Goal: Task Accomplishment & Management: Complete application form

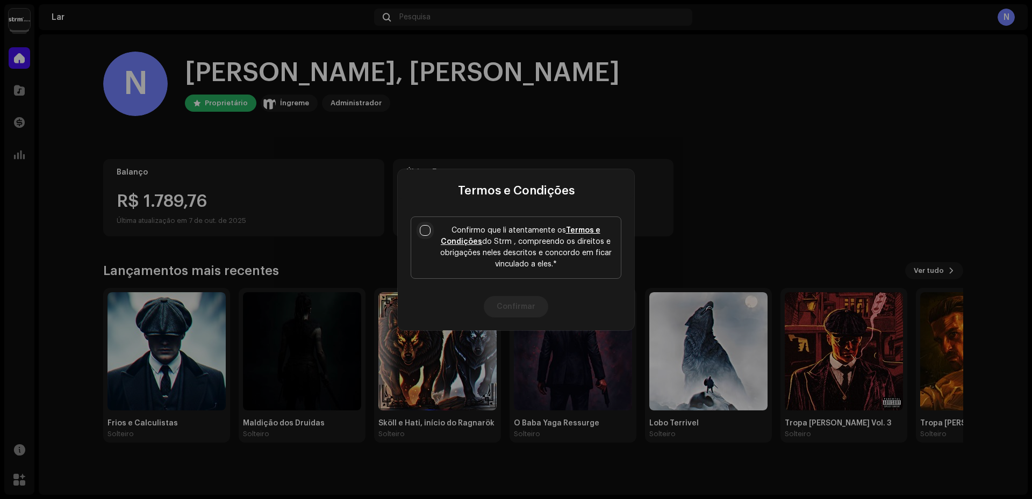
click at [425, 228] on input "Confirmo que li atentamente os Termos e Condições do Strm , compreendo os direi…" at bounding box center [425, 230] width 11 height 11
checkbox input "true"
click at [499, 307] on button "Confirmar" at bounding box center [516, 307] width 65 height 22
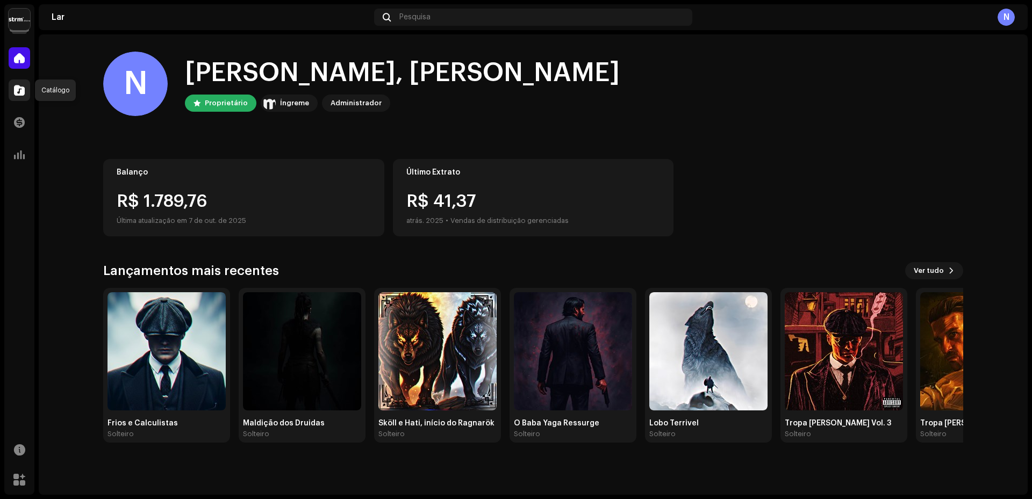
click at [24, 95] on span at bounding box center [19, 90] width 11 height 9
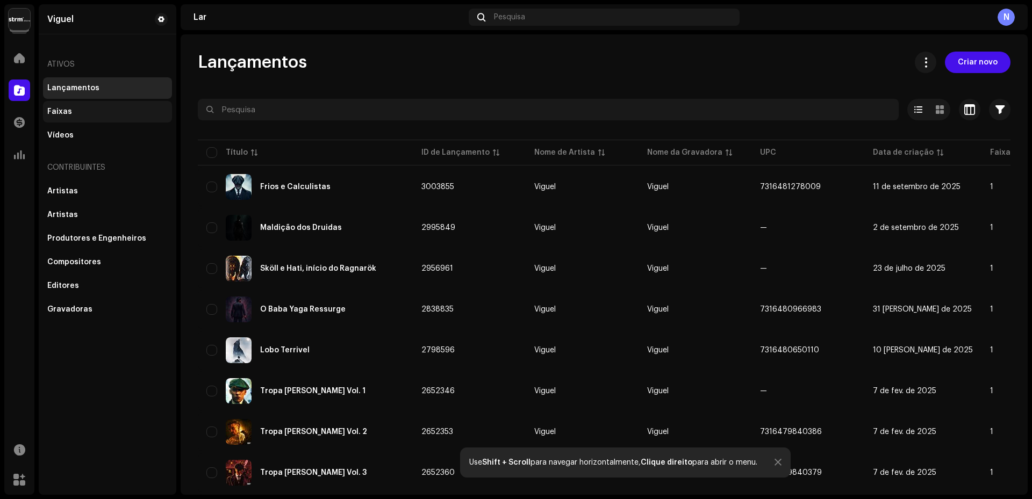
click at [75, 113] on div "Faixas" at bounding box center [107, 112] width 120 height 9
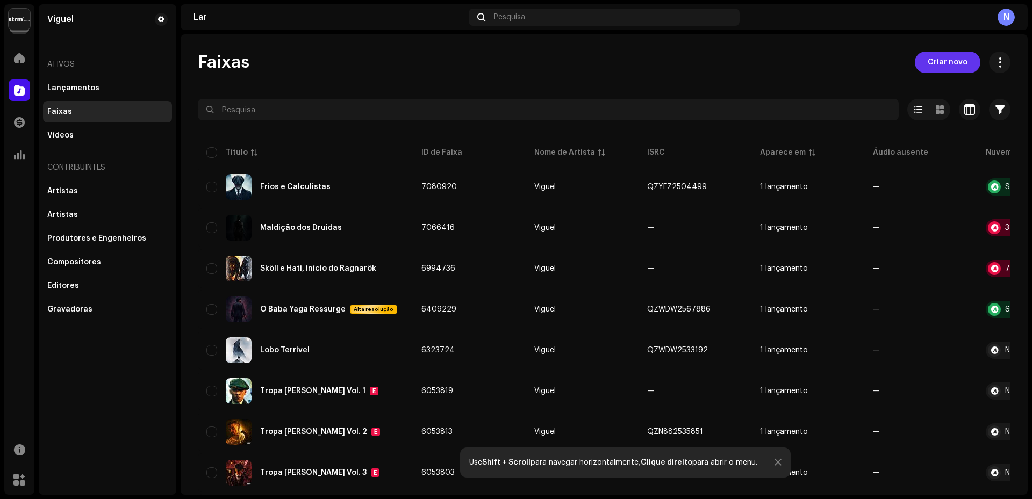
click at [953, 62] on font "Criar novo" at bounding box center [948, 63] width 40 height 8
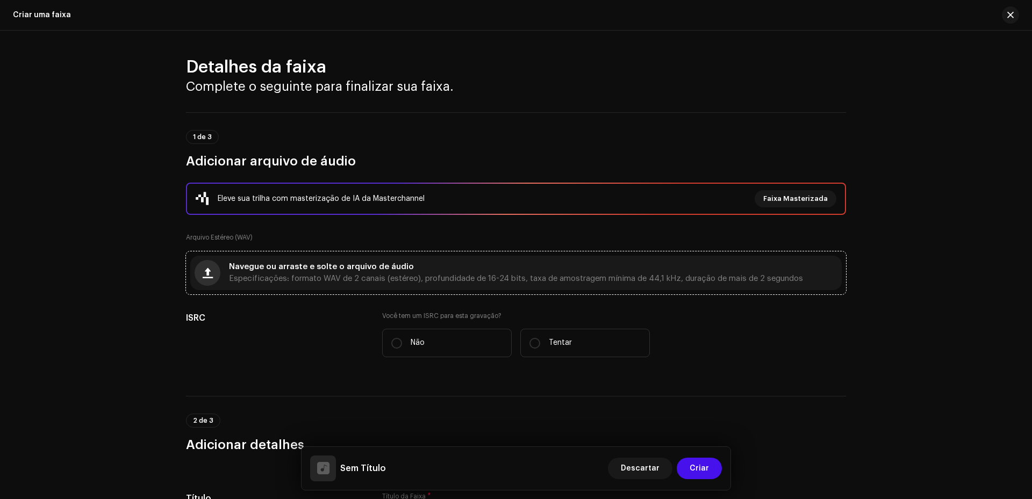
click at [211, 281] on button "button" at bounding box center [208, 273] width 26 height 26
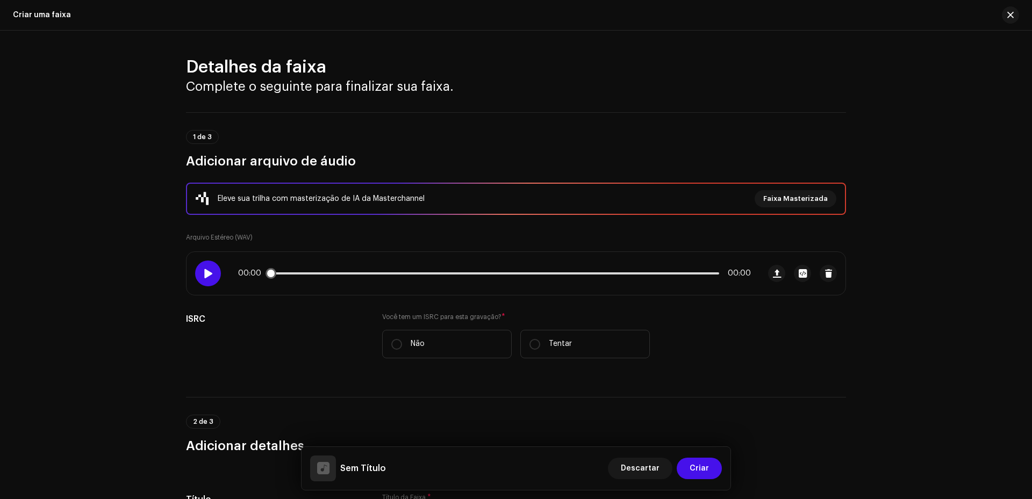
click at [217, 275] on div at bounding box center [208, 274] width 26 height 26
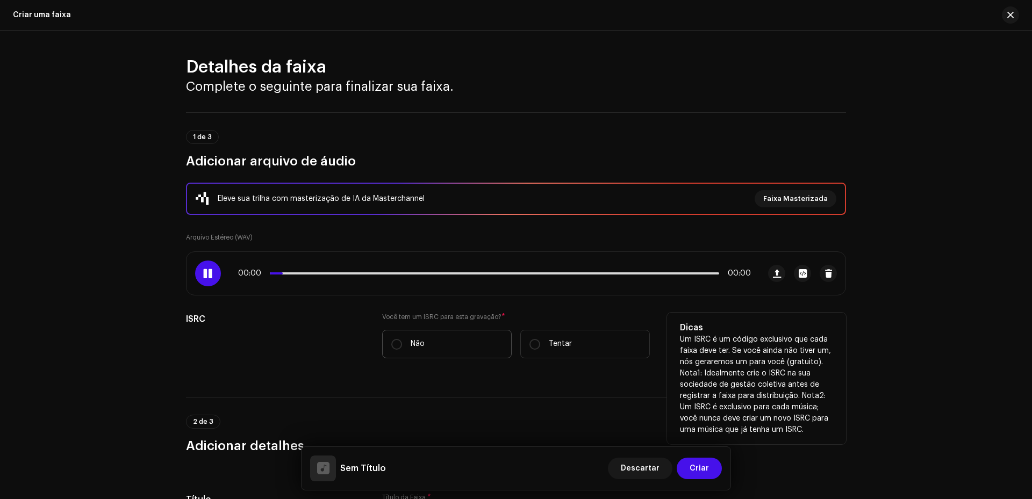
click at [412, 338] on label "Não" at bounding box center [447, 344] width 130 height 28
click at [402, 339] on input "Não" at bounding box center [396, 344] width 11 height 11
radio input "true"
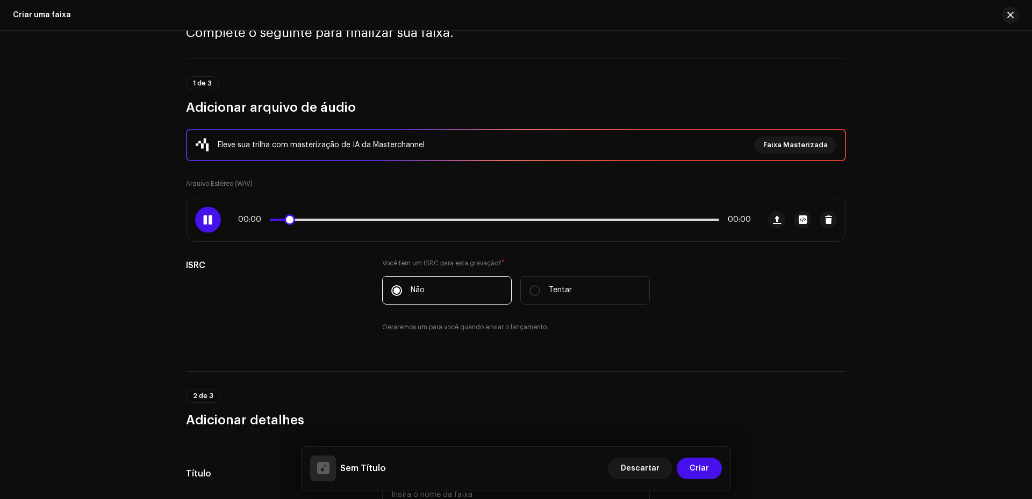
click at [203, 217] on span at bounding box center [207, 220] width 9 height 9
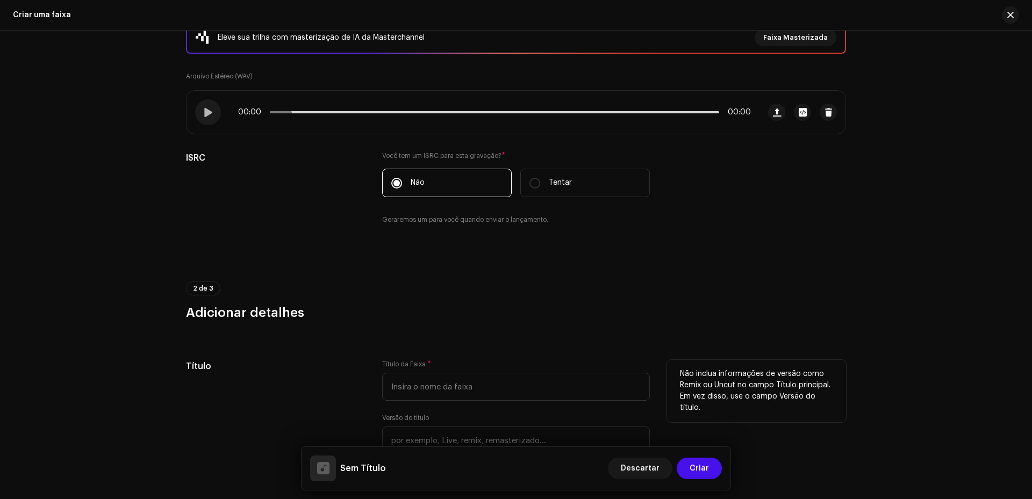
scroll to position [215, 0]
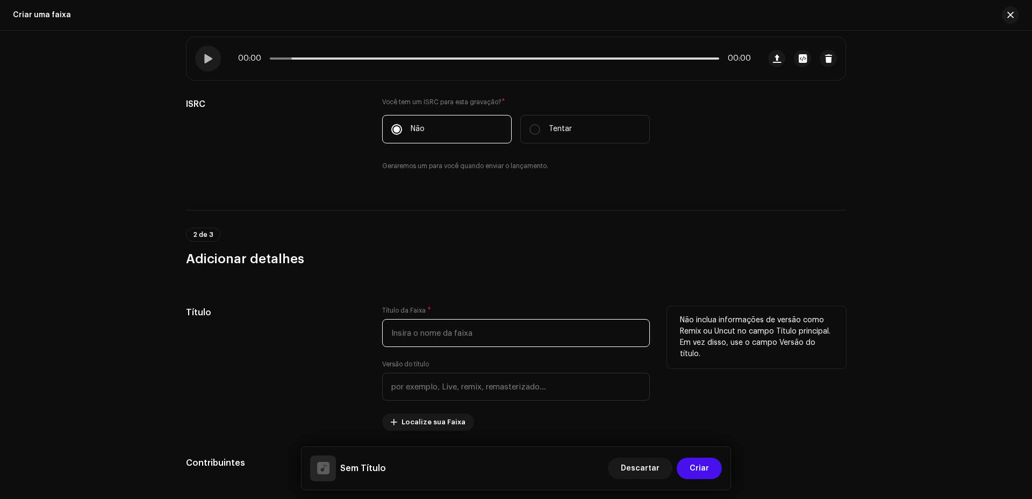
click at [430, 338] on input "text" at bounding box center [516, 333] width 268 height 28
type input "F"
type input "f"
click at [347, 341] on div "Título" at bounding box center [275, 368] width 179 height 125
click at [401, 340] on input "Fruio e Calculista (Peaky Blinders)" at bounding box center [516, 333] width 268 height 28
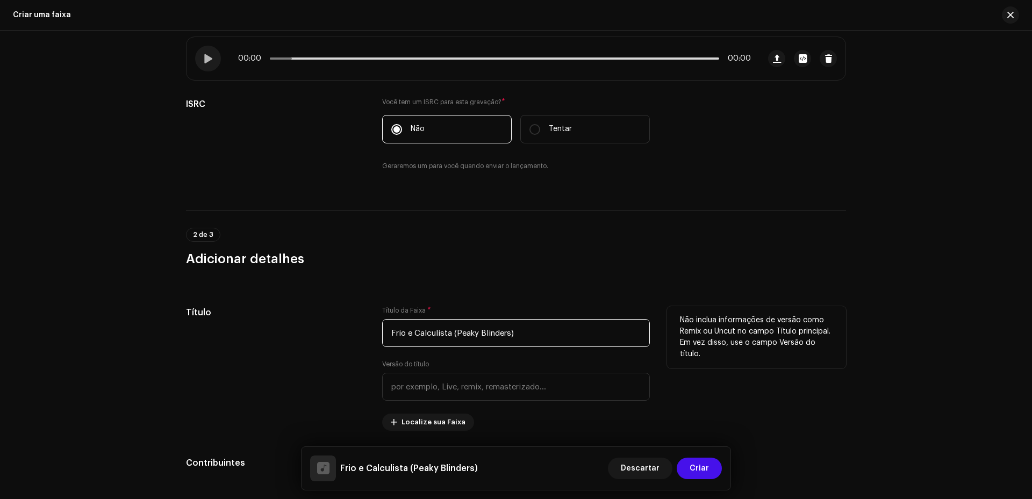
type input "Frio e Calculista (Peaky Blinders)"
click at [329, 351] on div "Título" at bounding box center [275, 368] width 179 height 125
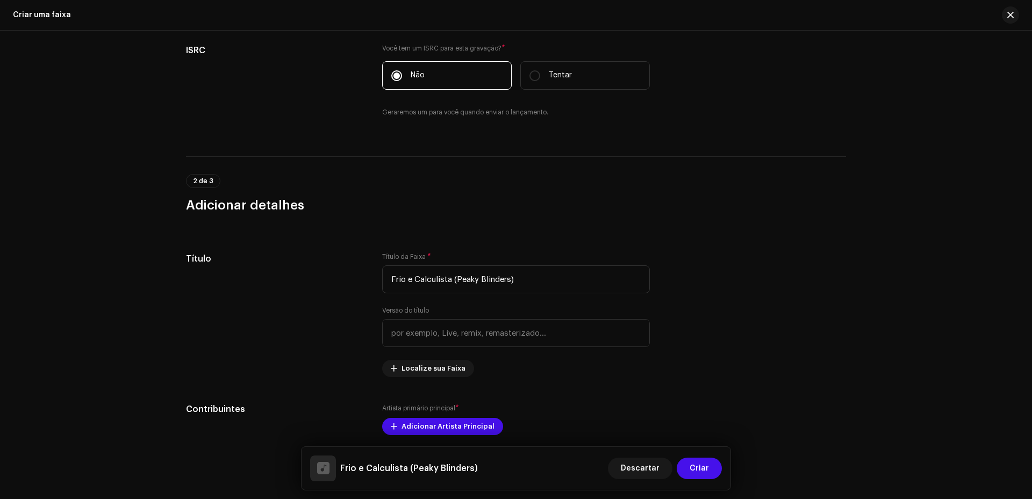
scroll to position [323, 0]
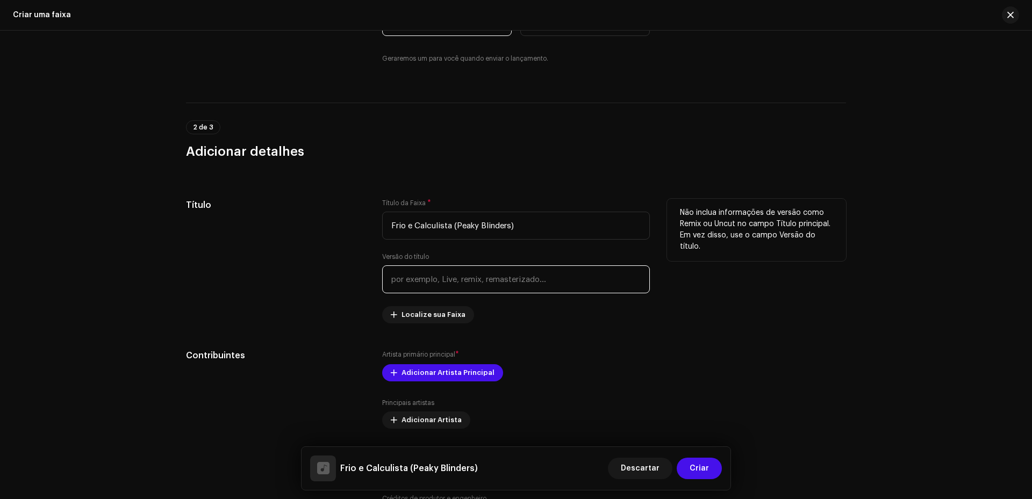
click at [412, 279] on input "text" at bounding box center [516, 280] width 268 height 28
click at [337, 291] on div "Título" at bounding box center [275, 261] width 179 height 125
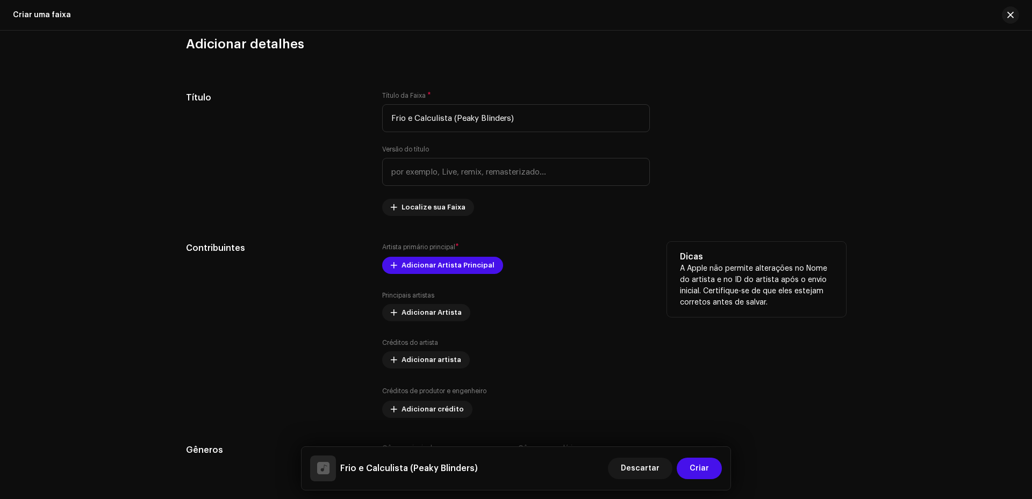
scroll to position [484, 0]
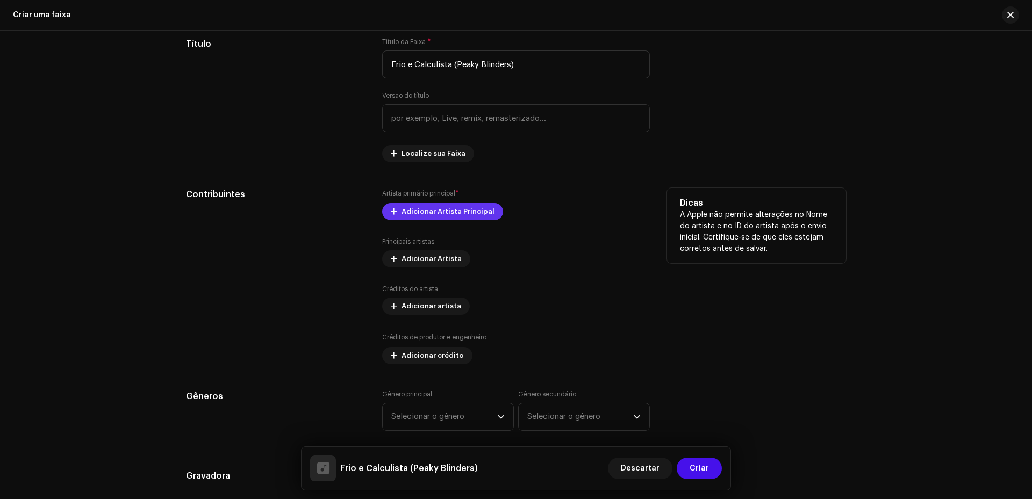
click at [461, 210] on span "Adicionar Artista Principal" at bounding box center [448, 212] width 93 height 22
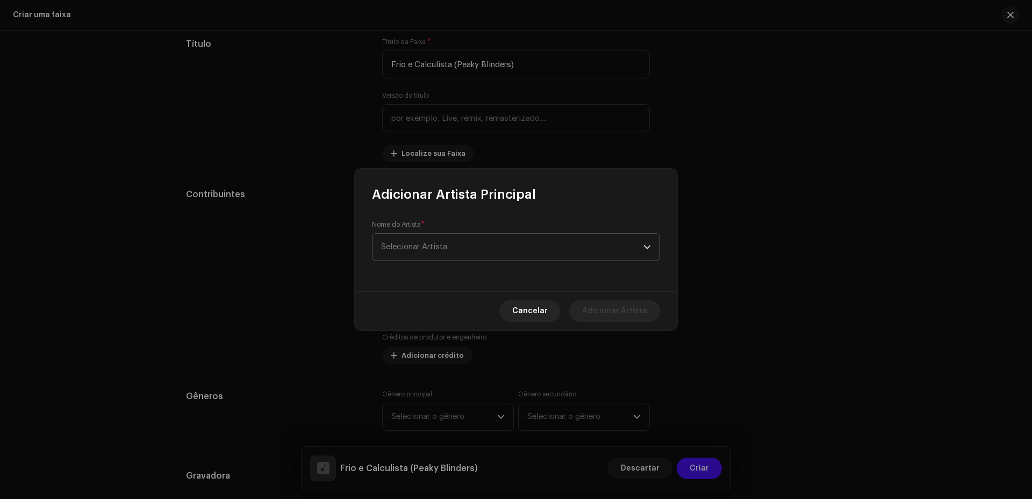
click at [452, 256] on span "Selecionar Artista" at bounding box center [512, 247] width 262 height 27
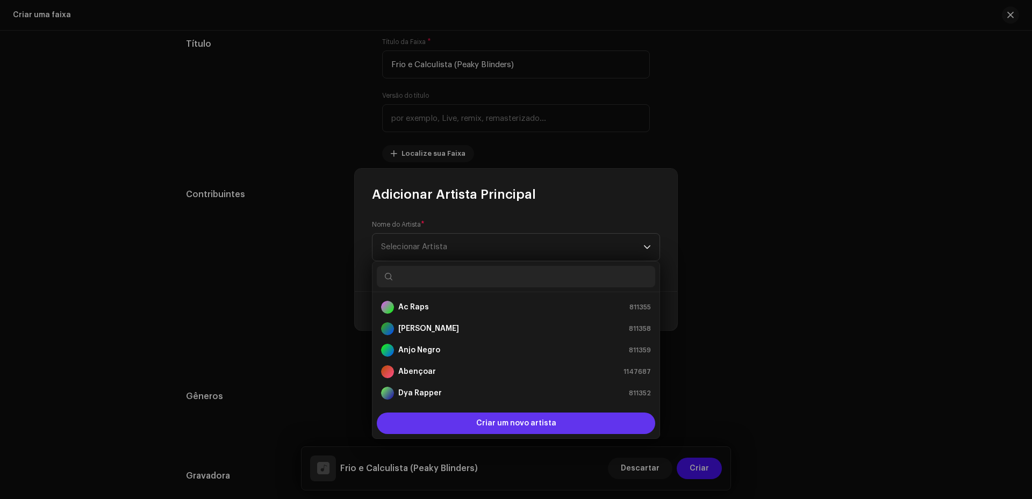
scroll to position [17, 0]
click at [512, 431] on span "Criar um novo artista" at bounding box center [516, 424] width 80 height 22
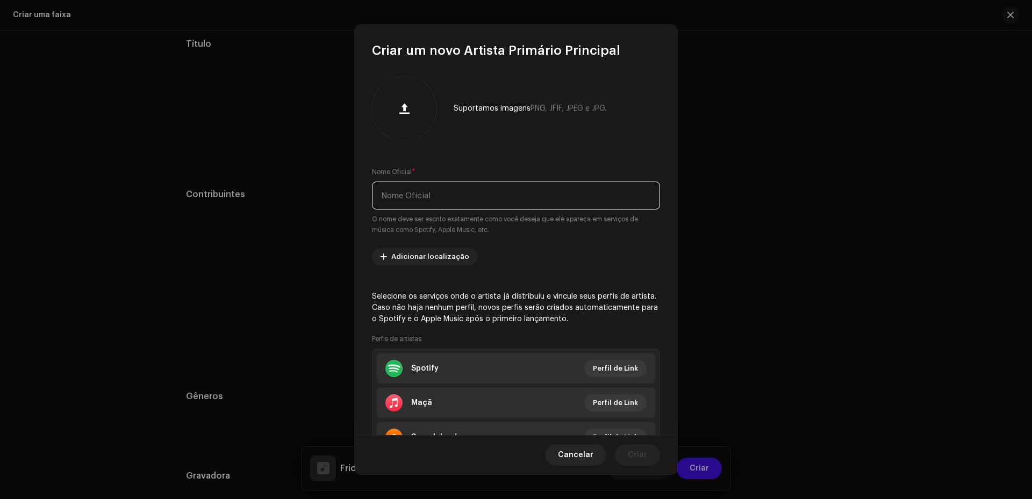
click at [437, 199] on input "text" at bounding box center [516, 196] width 288 height 28
type input "theuzinb"
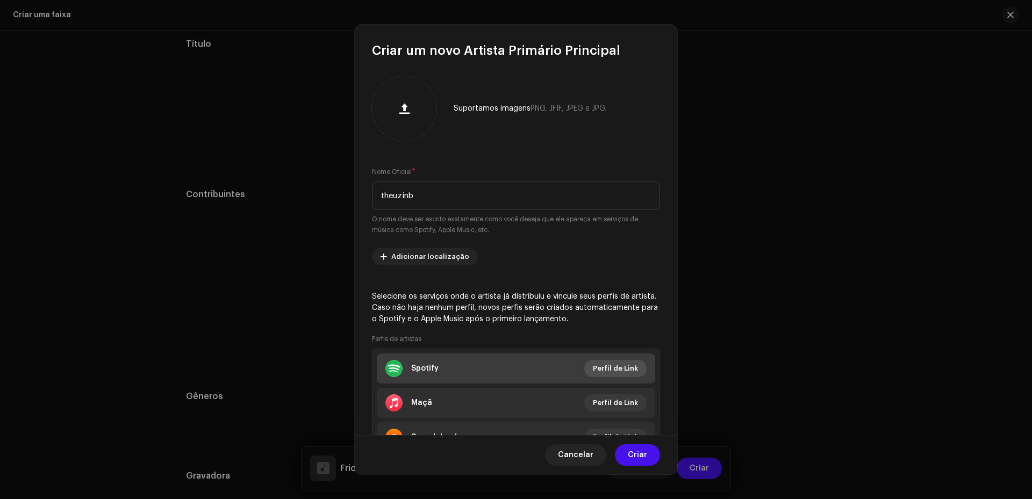
click at [598, 375] on span "Perfil de Link" at bounding box center [615, 369] width 45 height 22
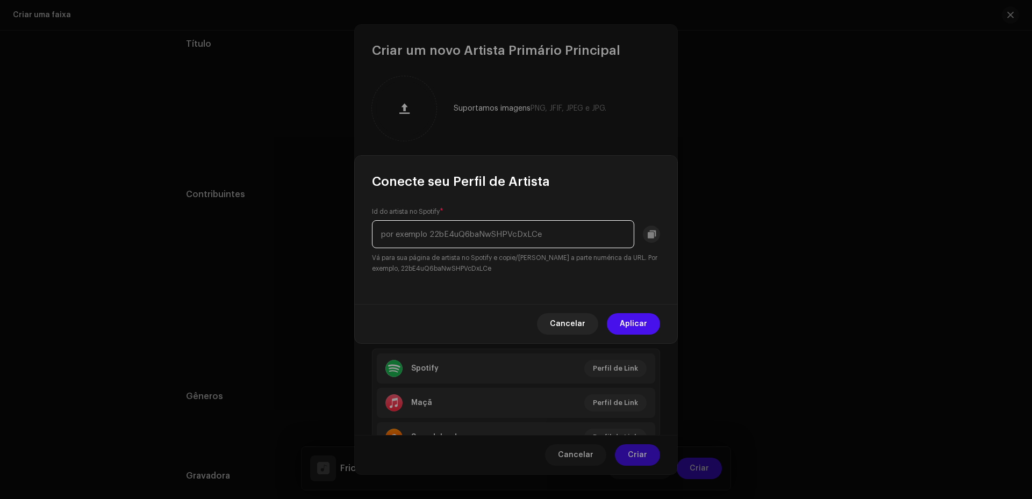
paste input "1&dlsi=c6532f4f985845b3"
type input "1&dlsi=c6532f4f985845b3"
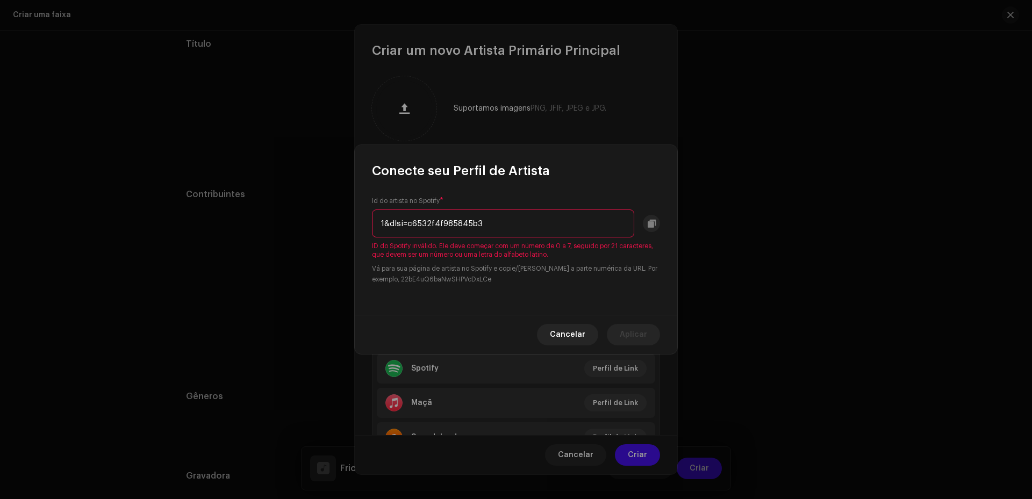
drag, startPoint x: 262, startPoint y: 176, endPoint x: 217, endPoint y: 173, distance: 45.3
click at [217, 173] on div "Conecte seu Perfil de Artista Id do artista no Spotify * 1&dlsi=c6532f4f985845b…" at bounding box center [516, 249] width 1032 height 499
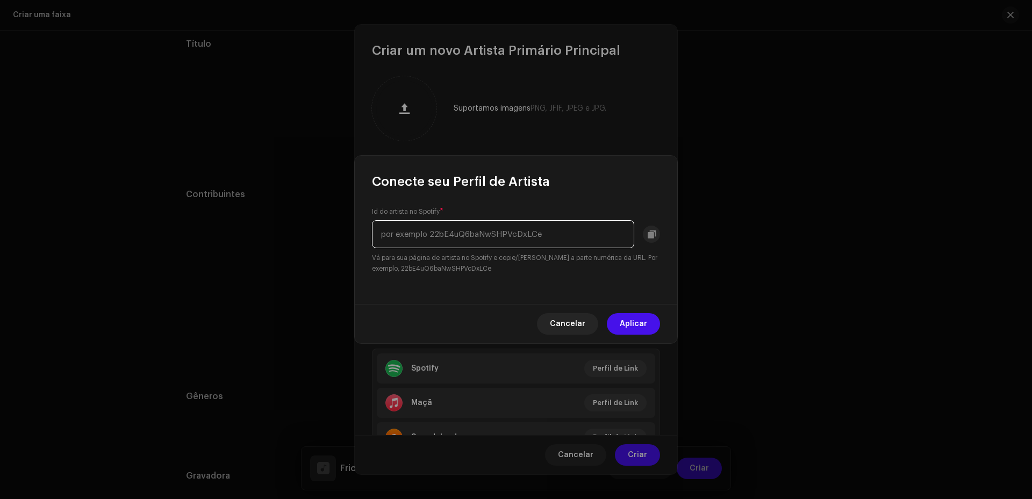
paste input "c6532f4f985845b3"
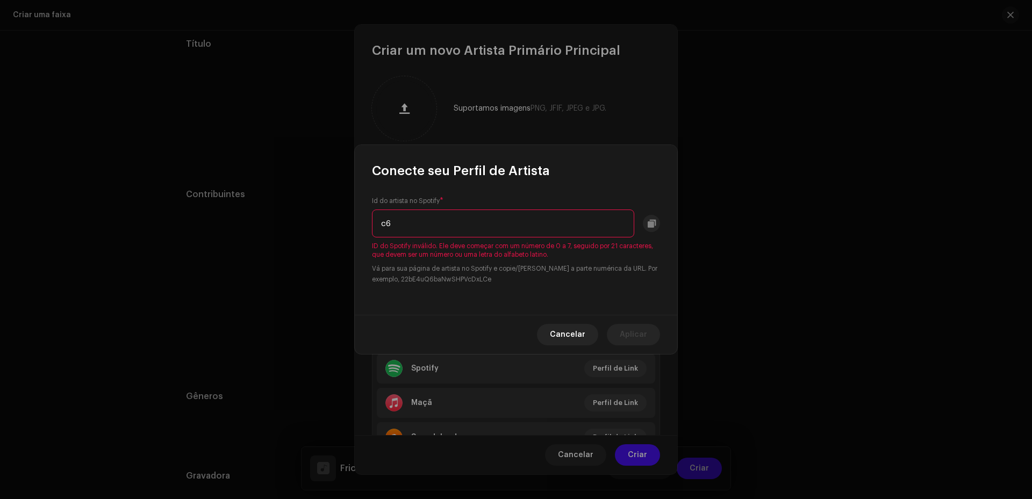
type input "c"
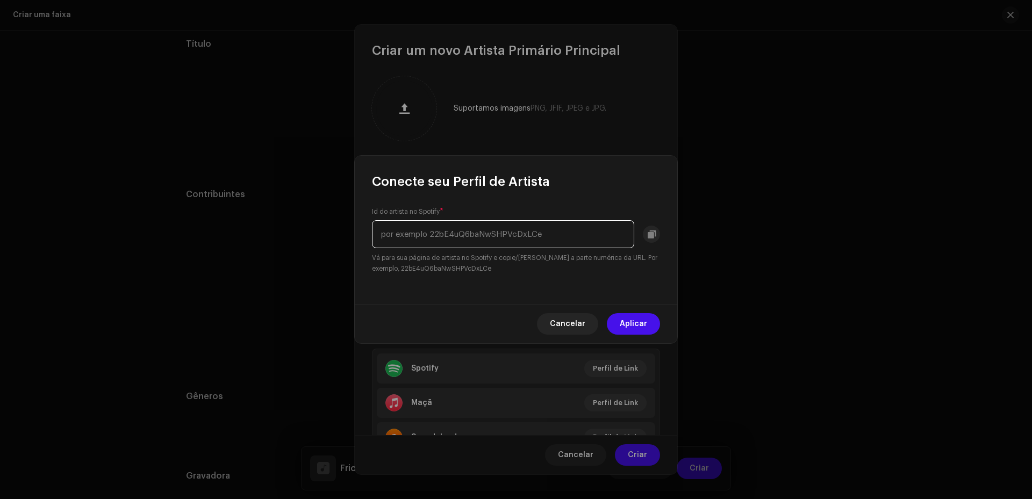
paste input "6BYKa7CVKl6mh2hyzEz7ZB?si"
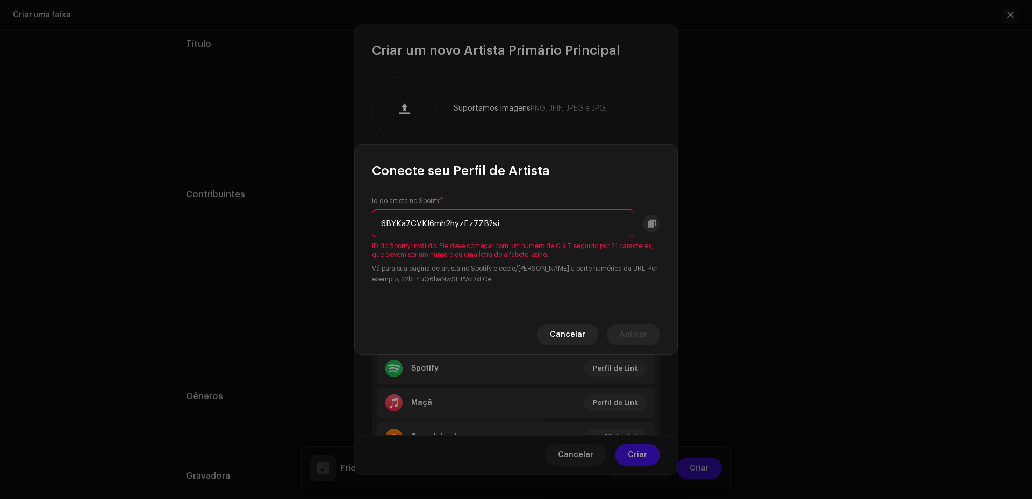
drag, startPoint x: 523, startPoint y: 221, endPoint x: 322, endPoint y: 192, distance: 202.7
click at [322, 192] on div "Conecte seu Perfil de Artista Id do artista no Spotify * 6BYKa7CVKl6mh2hyzEz7ZB…" at bounding box center [516, 249] width 1032 height 499
paste input "=P9Bk00dDS0yIe7muKWvhRw&nd=1&dlsi=c6532f4f985845b3"
click at [534, 315] on div "Cancelar Aplicar" at bounding box center [516, 334] width 323 height 39
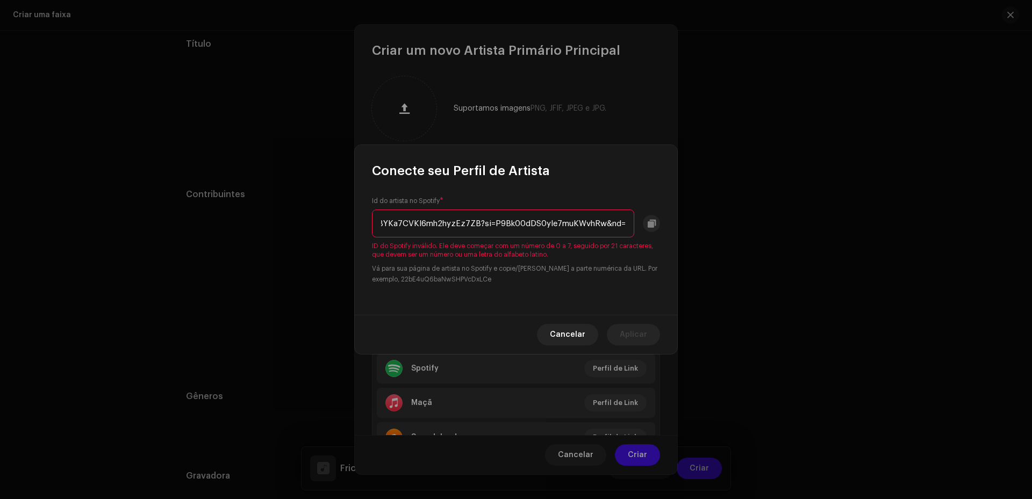
scroll to position [0, 0]
drag, startPoint x: 626, startPoint y: 225, endPoint x: 282, endPoint y: 241, distance: 344.4
click at [282, 241] on div "Conecte seu Perfil de Artista Id do artista no Spotify * 6BYKa7CVKl6mh2hyzEz7ZB…" at bounding box center [516, 249] width 1032 height 499
type input "=1&dlsi=c6532f4f985845b3"
drag, startPoint x: 523, startPoint y: 215, endPoint x: 207, endPoint y: 216, distance: 315.6
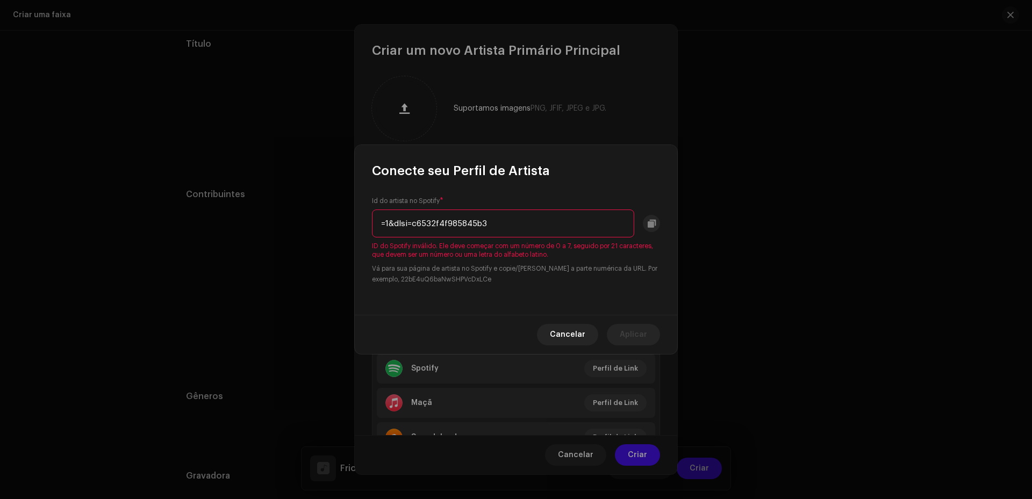
click at [207, 216] on div "Conecte seu Perfil de Artista Id do artista no Spotify * =1&dlsi=c6532f4f985845…" at bounding box center [516, 249] width 1032 height 499
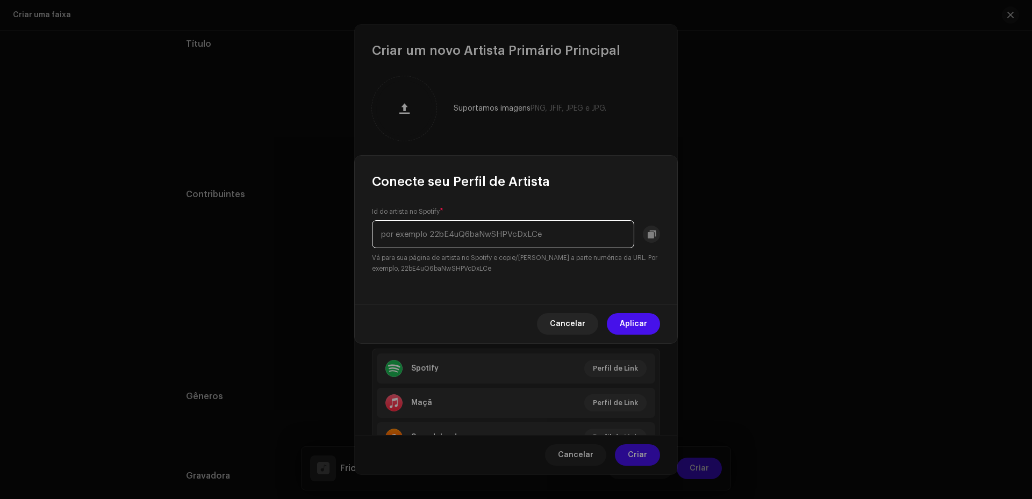
paste input "6532f4f985845b3"
type input "6532f4f985845b3"
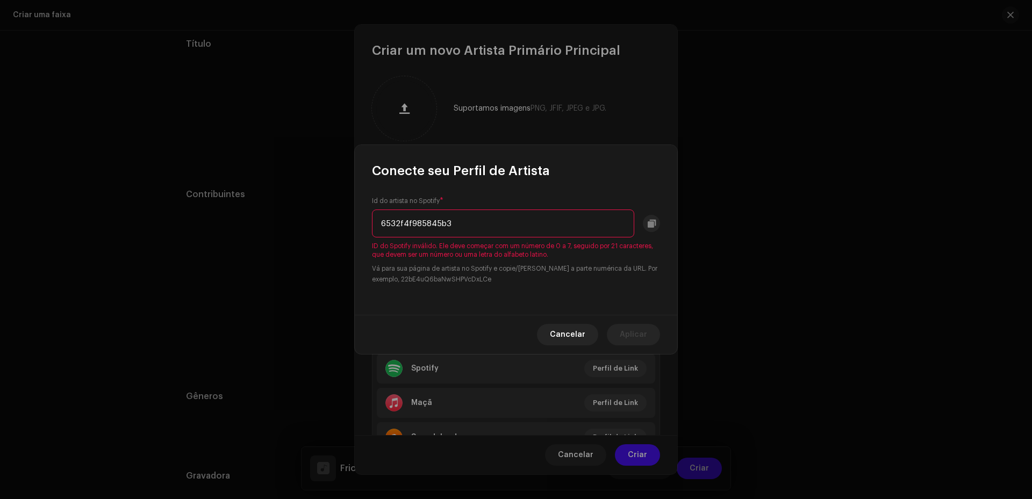
drag, startPoint x: 461, startPoint y: 232, endPoint x: 203, endPoint y: 233, distance: 258.1
click at [203, 233] on div "Conecte seu Perfil de Artista Id do artista no Spotify * 6532f4f985845b3 ID do …" at bounding box center [516, 249] width 1032 height 499
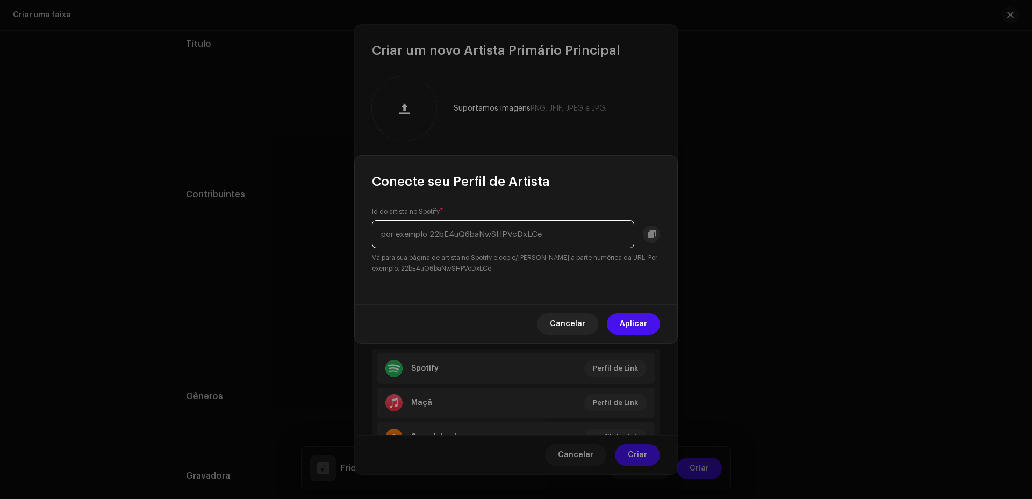
paste input "P9Bk00dDS0yIe7muKWvhRw&nd"
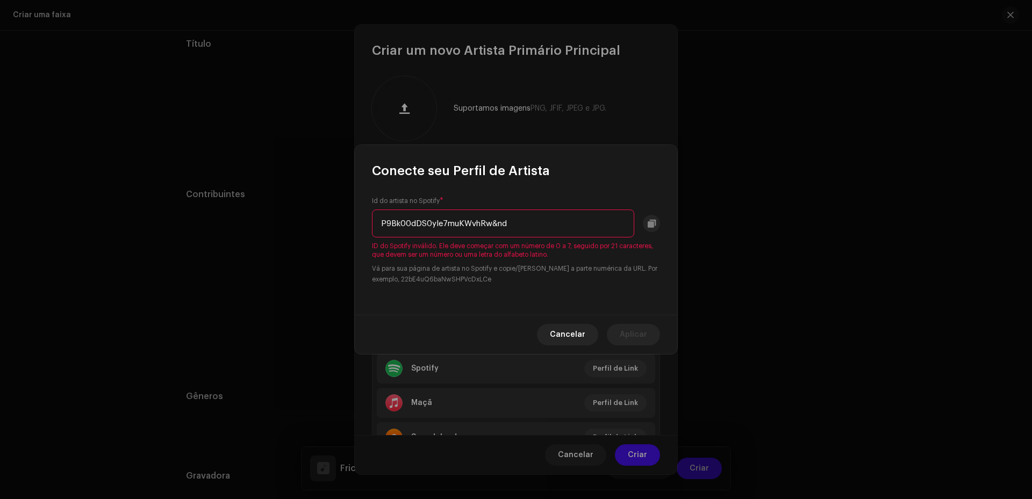
type input "P9Bk00dDS0yIe7muKWvhRw&nd"
click at [576, 340] on span "Cancelar" at bounding box center [567, 335] width 35 height 22
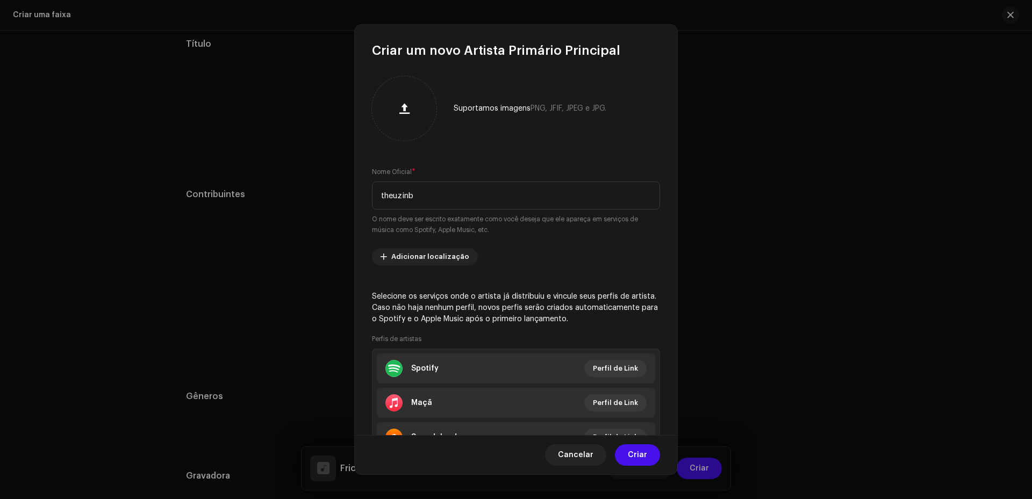
click at [478, 299] on font "Selecione os serviços onde o artista já distribuiu e vincule seus perfis de art…" at bounding box center [515, 308] width 286 height 30
click at [488, 280] on div "Suportamos imagens PNG, JFIF, JPEG e JPG. Nome Oficial * theuzinb O nome deve s…" at bounding box center [516, 247] width 323 height 376
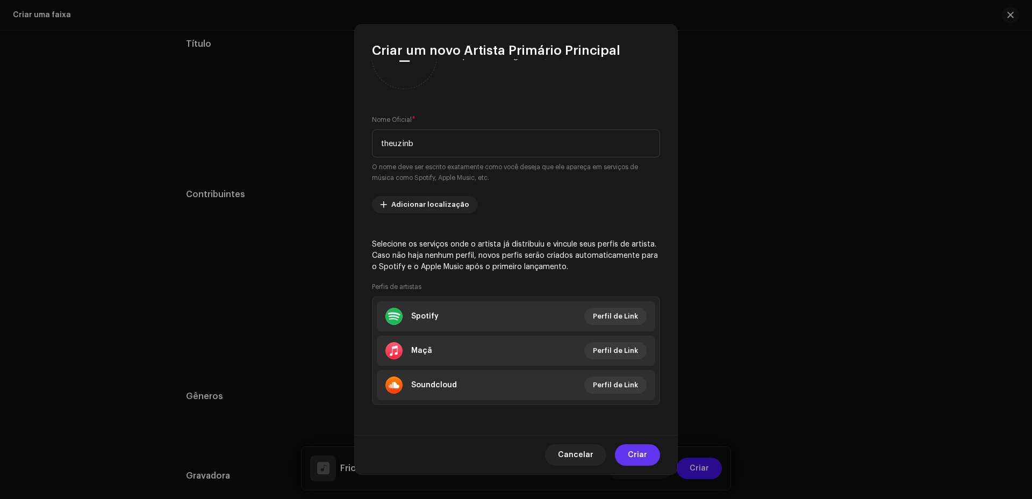
click at [633, 460] on span "Criar" at bounding box center [637, 456] width 19 height 22
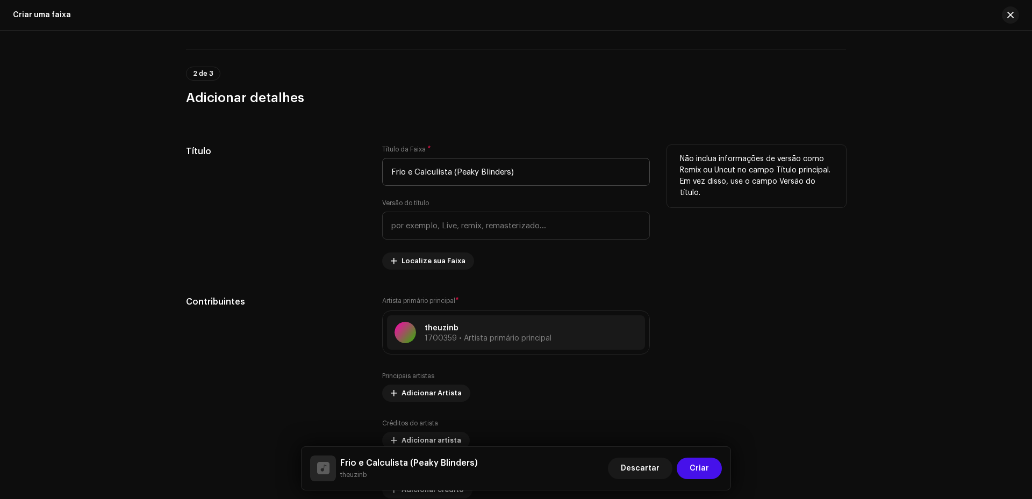
scroll to position [484, 0]
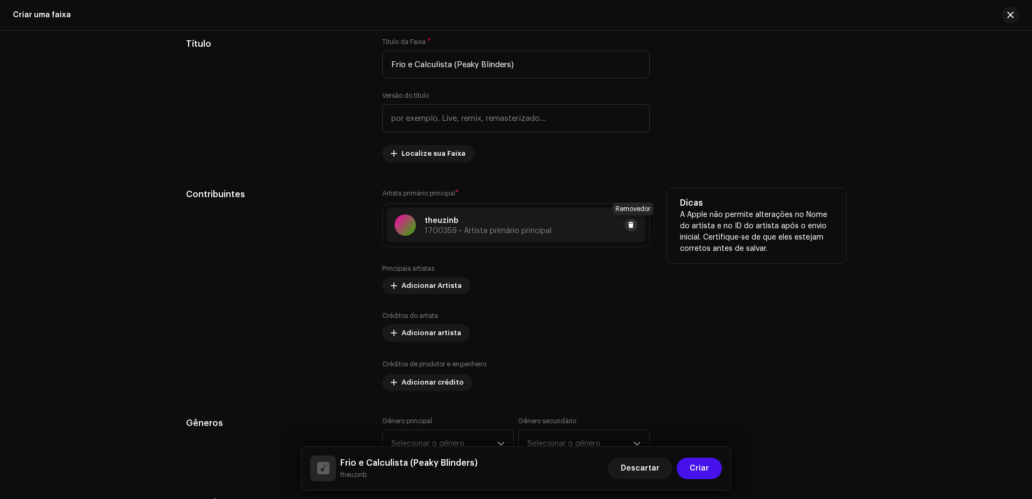
click at [628, 225] on span at bounding box center [631, 225] width 6 height 9
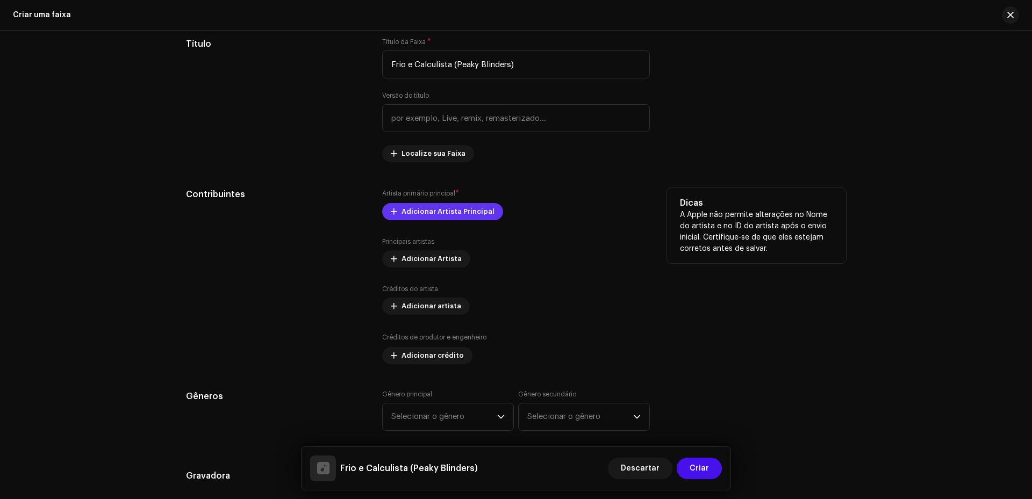
click at [408, 214] on font "Adicionar Artista Principal" at bounding box center [448, 211] width 93 height 7
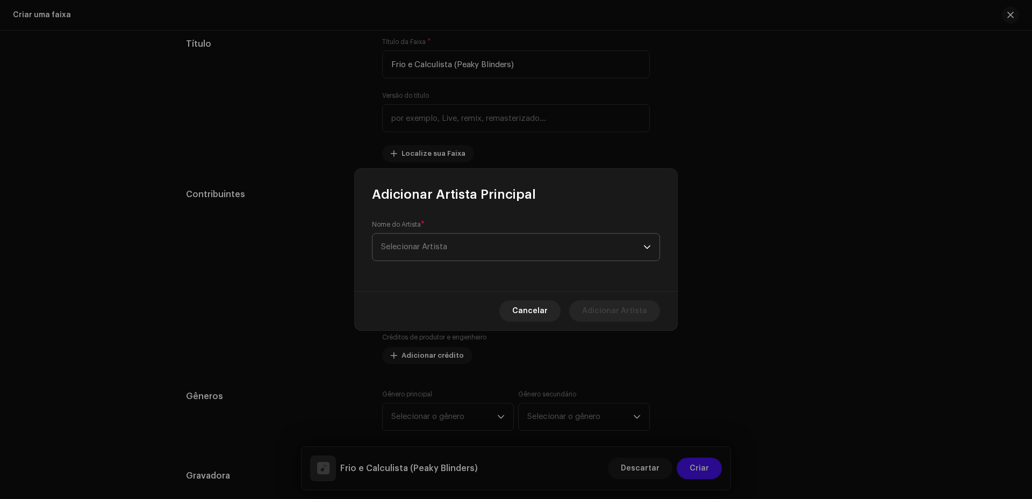
click at [442, 256] on span "Selecionar Artista" at bounding box center [512, 247] width 262 height 27
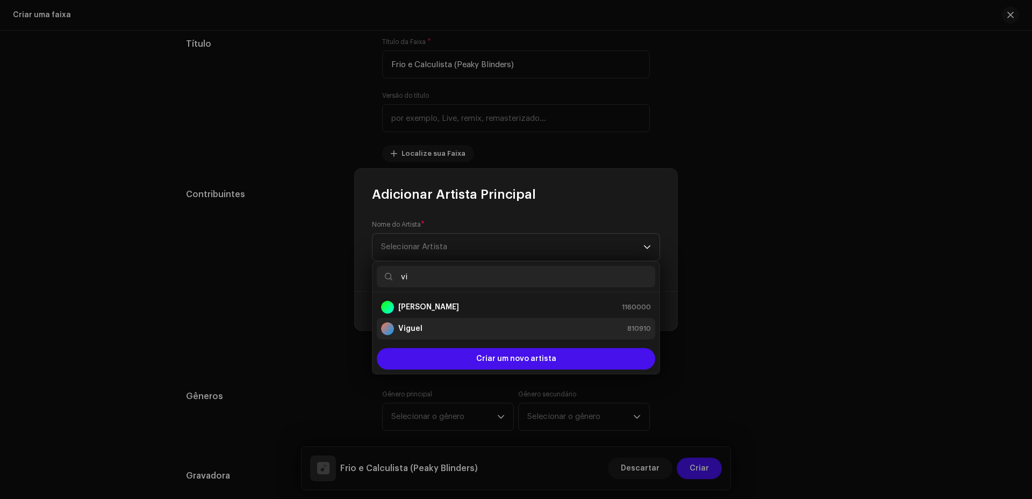
type input "vi"
click at [415, 331] on strong "Viguel" at bounding box center [410, 329] width 24 height 11
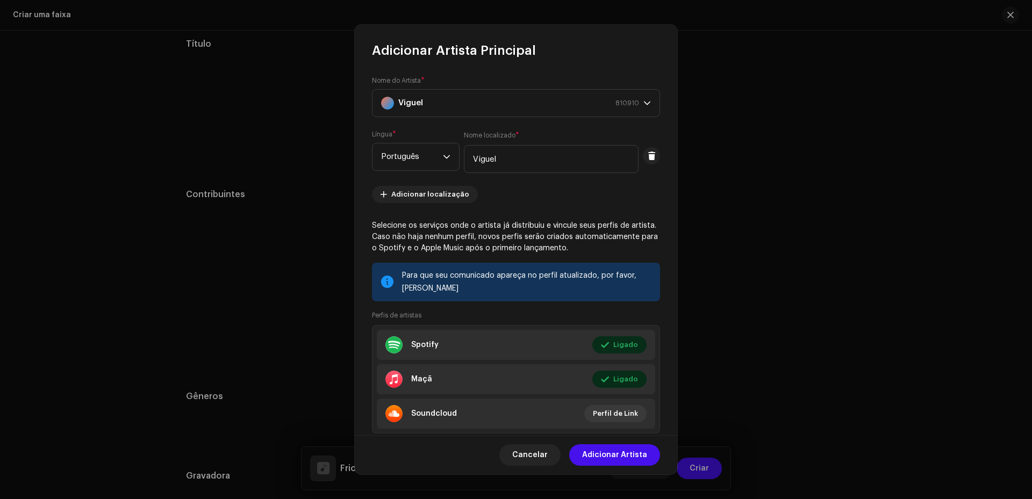
scroll to position [28, 0]
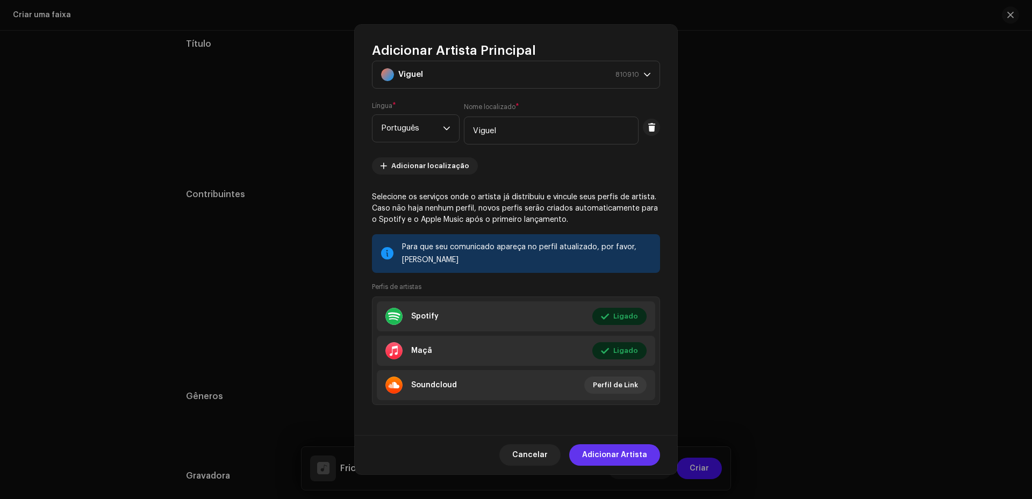
click at [623, 454] on font "Adicionar Artista" at bounding box center [614, 456] width 65 height 8
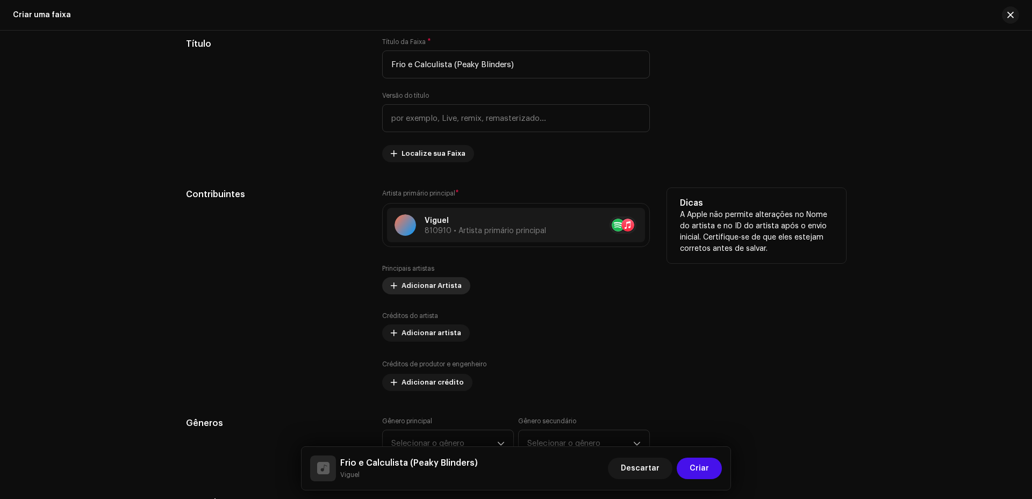
click at [446, 287] on span "Adicionar Artista" at bounding box center [432, 286] width 60 height 22
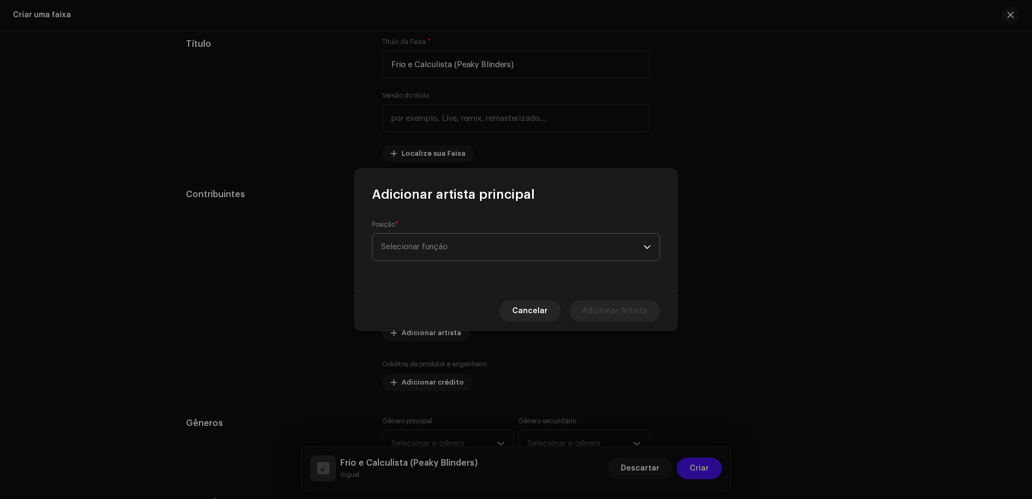
click at [456, 254] on span "Selecionar função" at bounding box center [512, 247] width 262 height 27
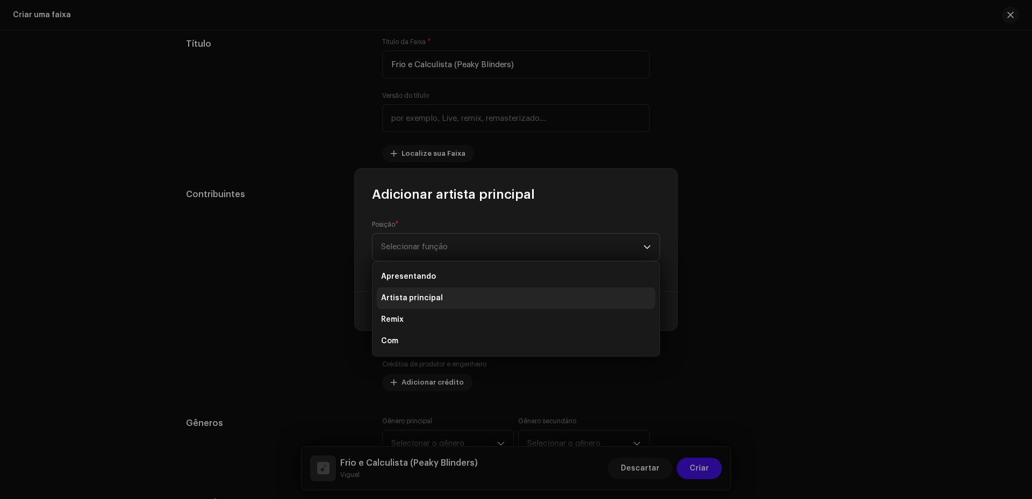
click at [430, 305] on li "Artista principal" at bounding box center [516, 299] width 278 height 22
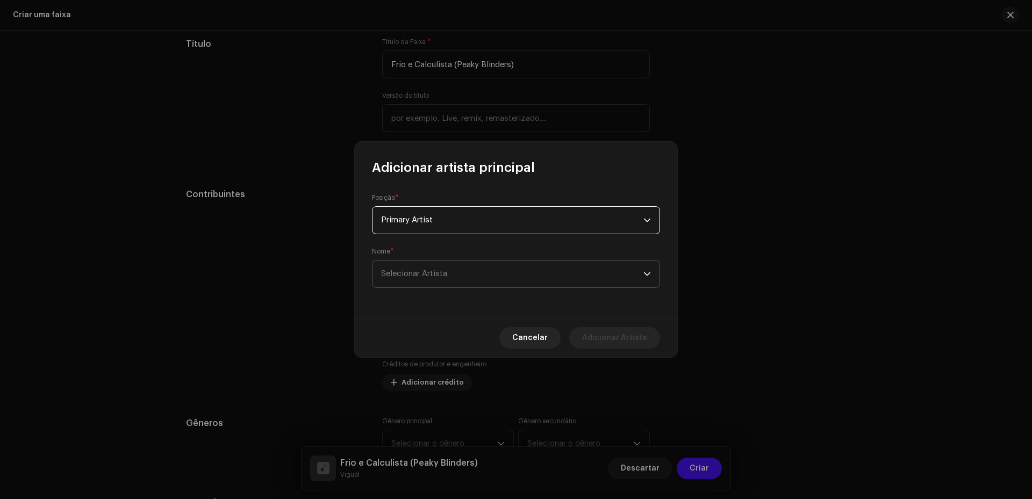
click at [434, 286] on span "Selecionar Artista" at bounding box center [512, 274] width 262 height 27
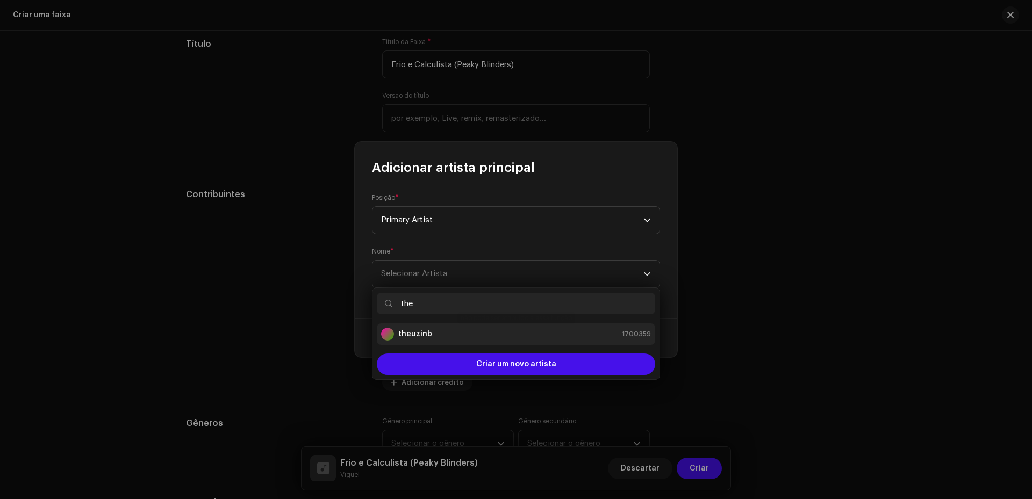
type input "the"
click at [445, 339] on div "theuzinb 1700359" at bounding box center [516, 334] width 270 height 13
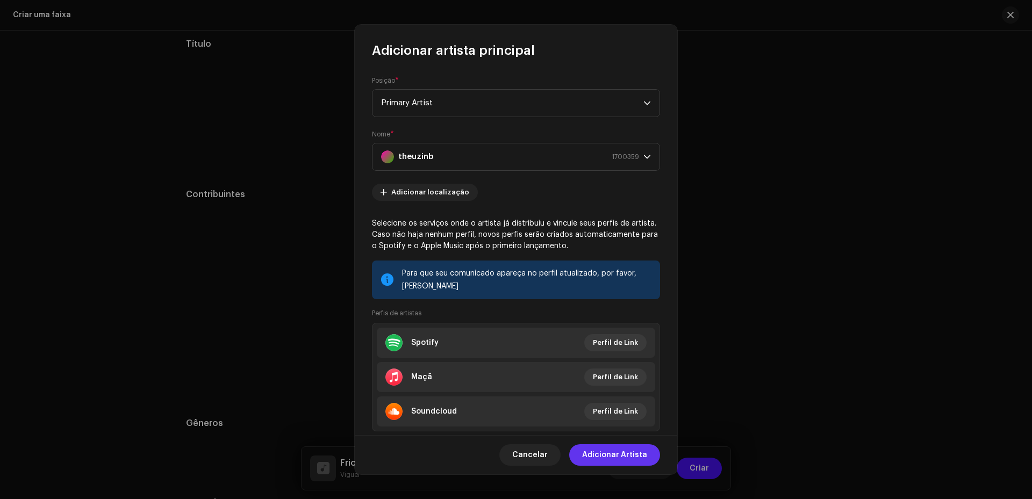
click at [633, 463] on span "Adicionar Artista" at bounding box center [614, 456] width 65 height 22
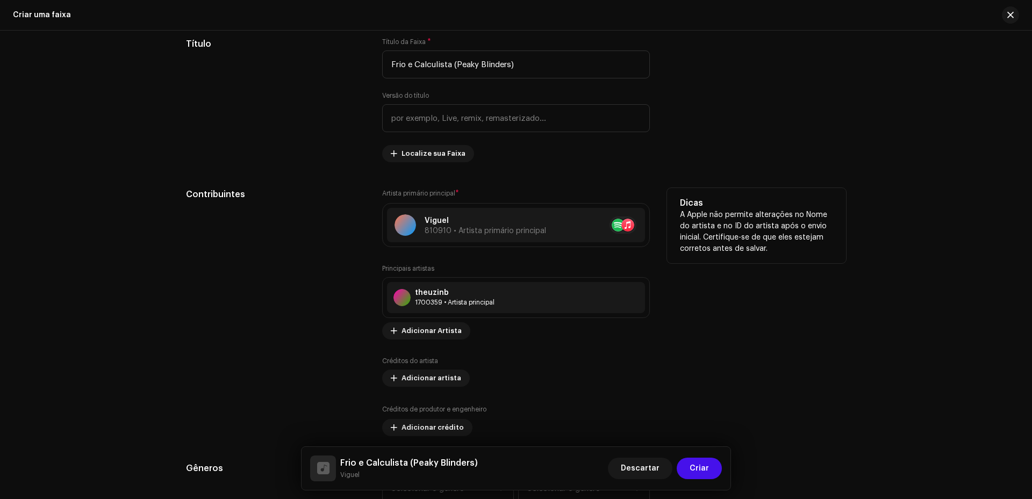
click at [592, 353] on div "Principais artistas theuzinb 1700359 • Artista principal Nenhum item selecionad…" at bounding box center [516, 351] width 268 height 172
click at [630, 302] on button at bounding box center [632, 297] width 13 height 13
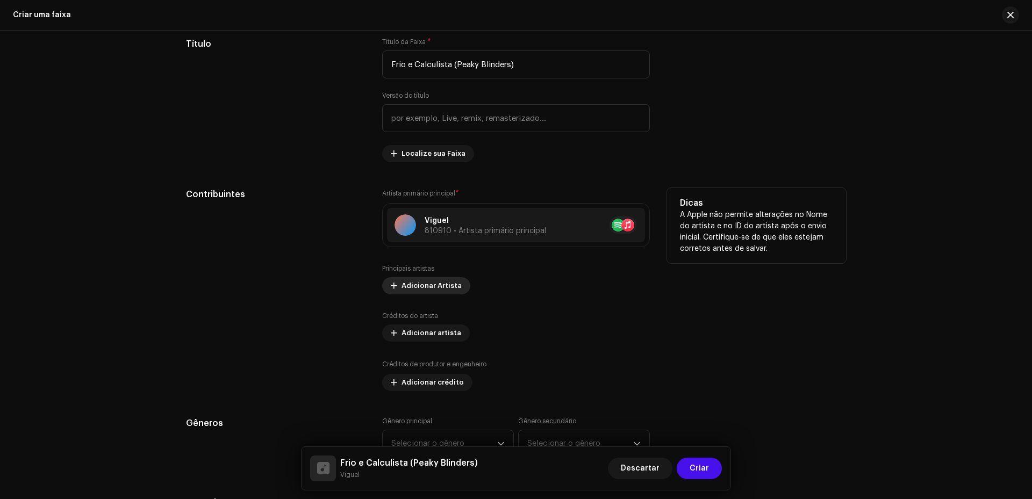
click at [448, 289] on span "Adicionar Artista" at bounding box center [432, 286] width 60 height 22
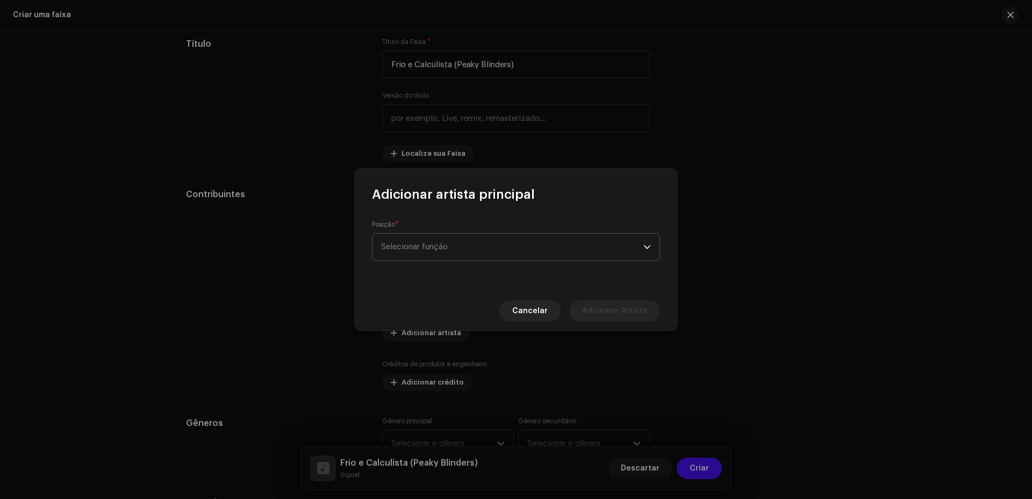
click at [452, 241] on span "Selecionar função" at bounding box center [512, 247] width 262 height 27
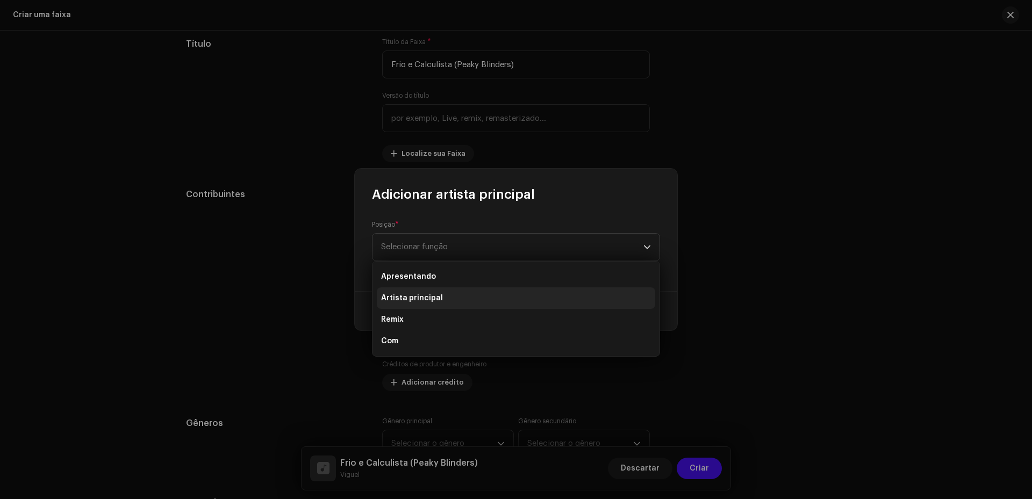
click at [423, 298] on font "Artista principal" at bounding box center [412, 299] width 62 height 8
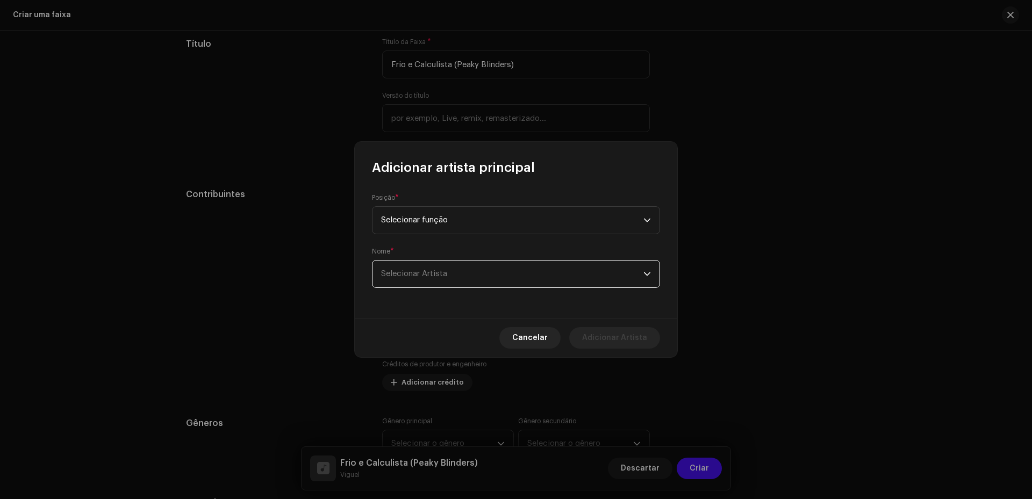
click at [419, 280] on span "Selecionar Artista" at bounding box center [512, 274] width 262 height 27
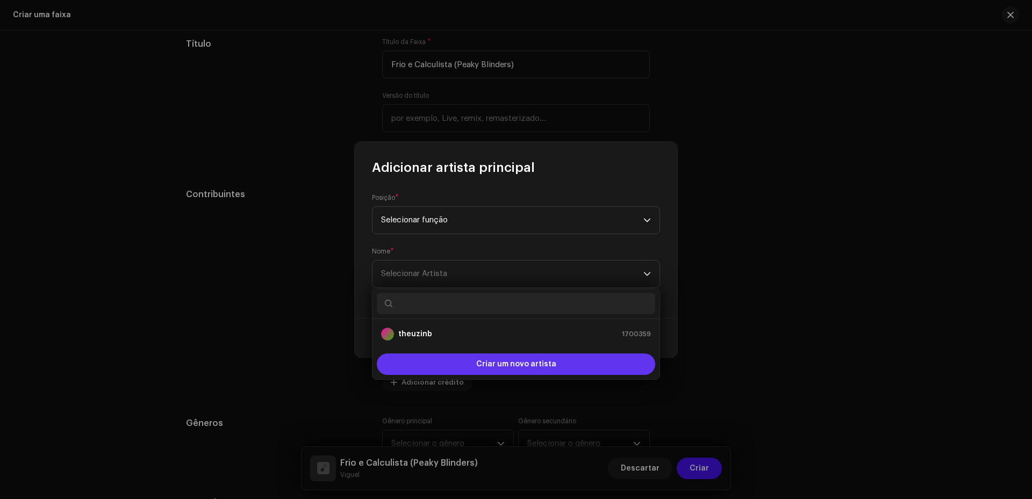
click at [560, 360] on div "Criar um novo artista" at bounding box center [516, 365] width 278 height 22
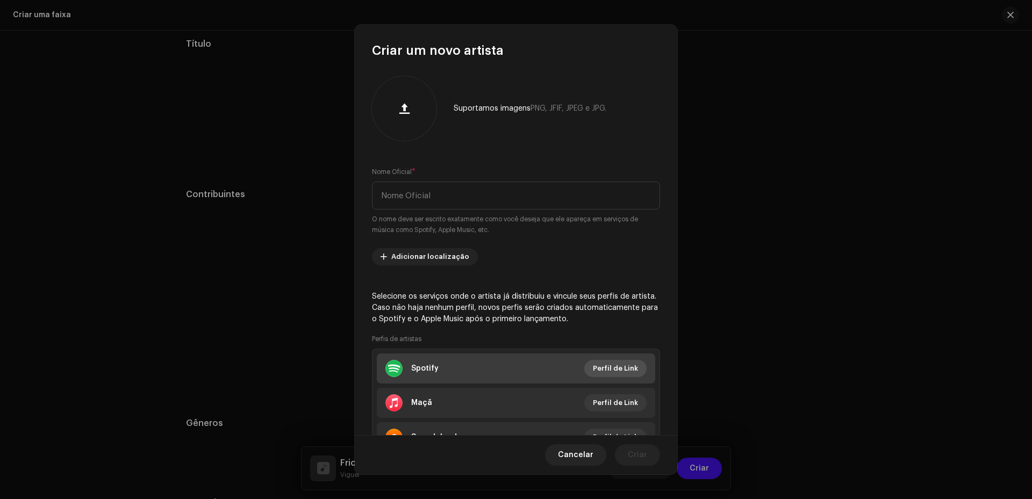
click at [611, 371] on font "Perfil de Link" at bounding box center [615, 368] width 45 height 7
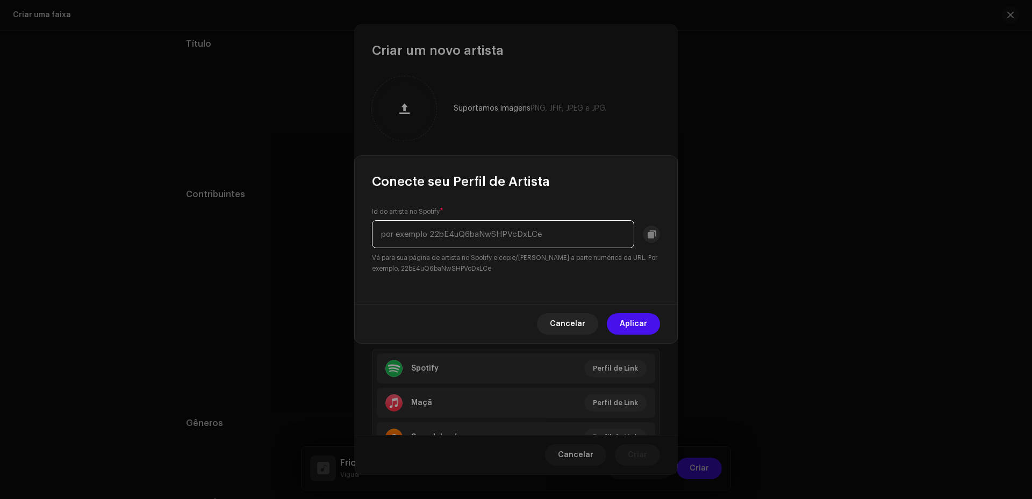
paste input "6BYKa7CVKl6mh2hyzEz7Z"
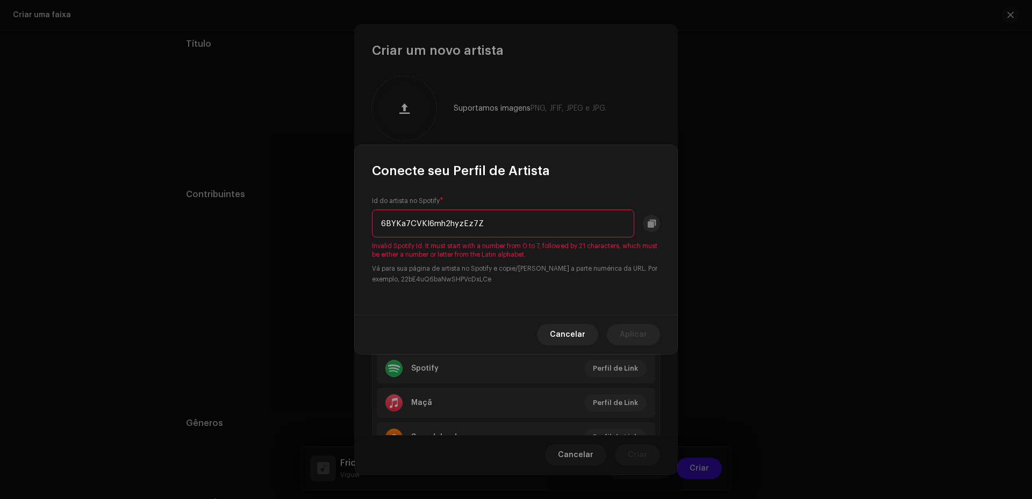
click at [466, 305] on div "Conecte seu Perfil de Artista Id do artista no Spotify * 6BYKa7CVKl6mh2hyzEz7Z …" at bounding box center [516, 249] width 323 height 209
click at [521, 226] on input "6BYKa7CVKl6mh2hyzEz7Z" at bounding box center [503, 224] width 262 height 28
click at [492, 226] on input "6BYKa7CVKl6mh2hyzEz7Z" at bounding box center [503, 224] width 262 height 28
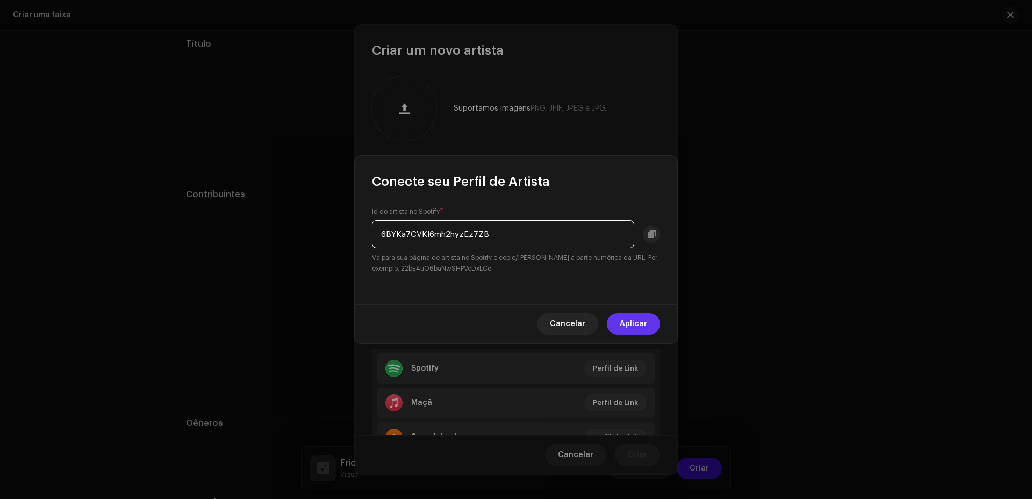
type input "6BYKa7CVKl6mh2hyzEz7ZB"
click at [637, 328] on span "Aplicar" at bounding box center [633, 324] width 27 height 22
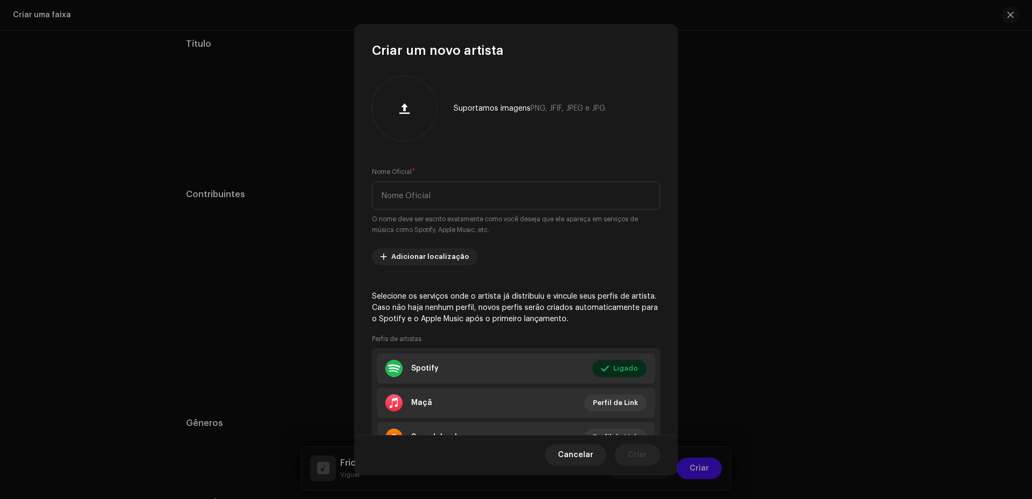
scroll to position [52, 0]
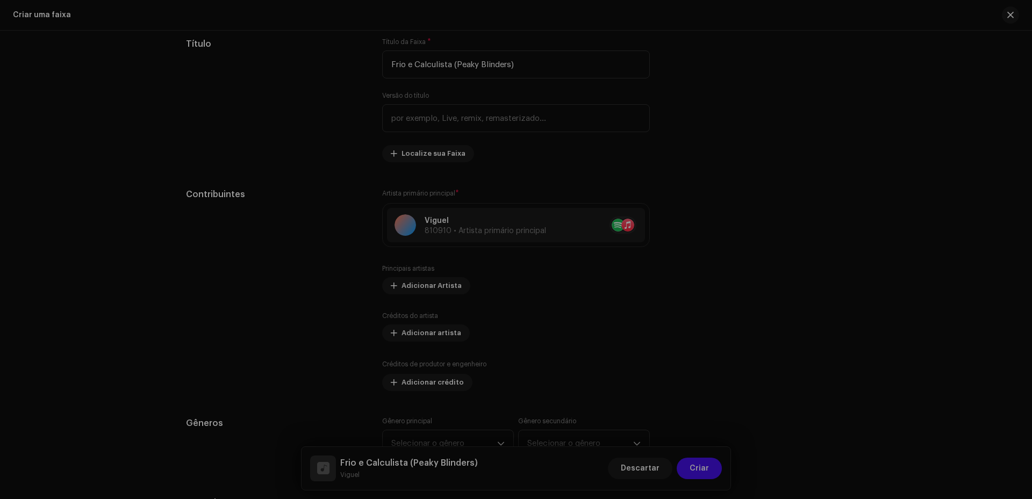
click at [743, 331] on div "Criar um novo artista Suportamos imagens PNG, JFIF, JPEG e JPG. Nome Oficial * …" at bounding box center [516, 249] width 1032 height 499
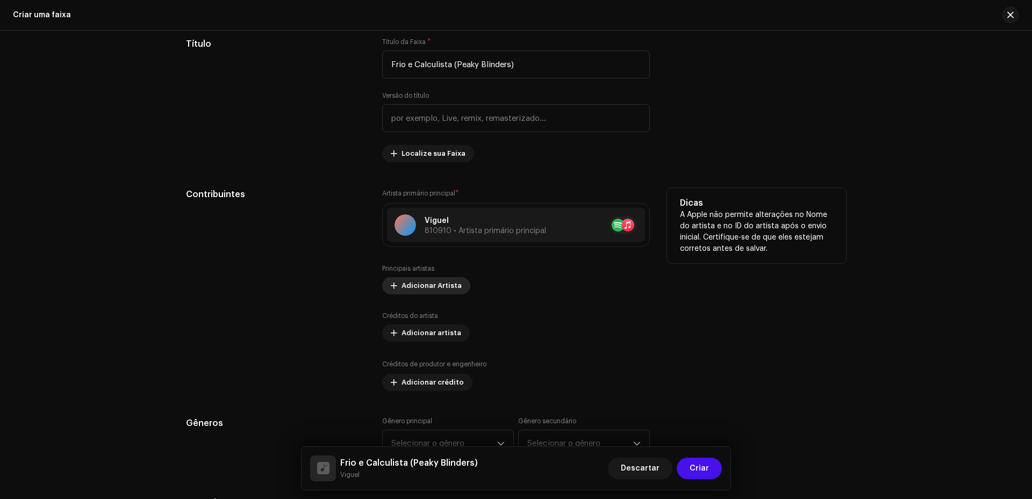
click at [449, 286] on span "Adicionar Artista" at bounding box center [432, 286] width 60 height 22
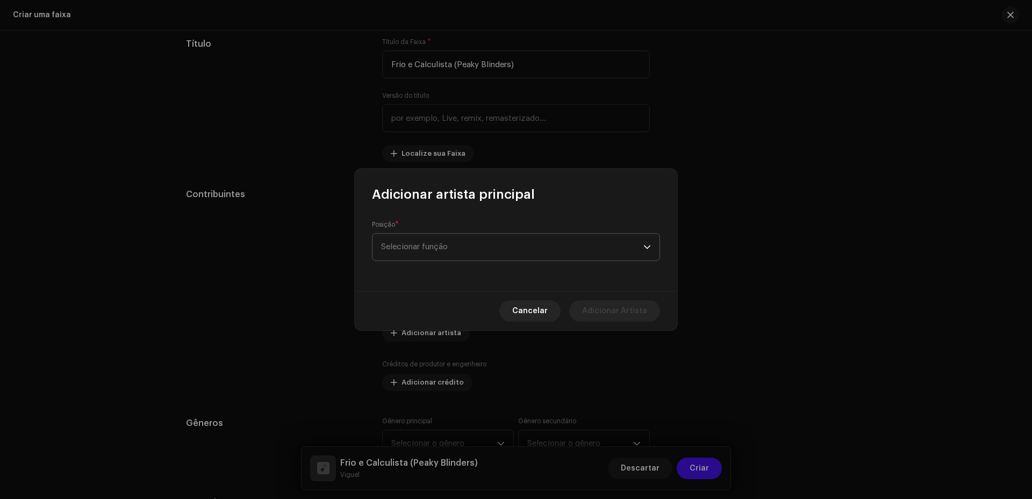
click at [452, 251] on span "Selecionar função" at bounding box center [512, 247] width 262 height 27
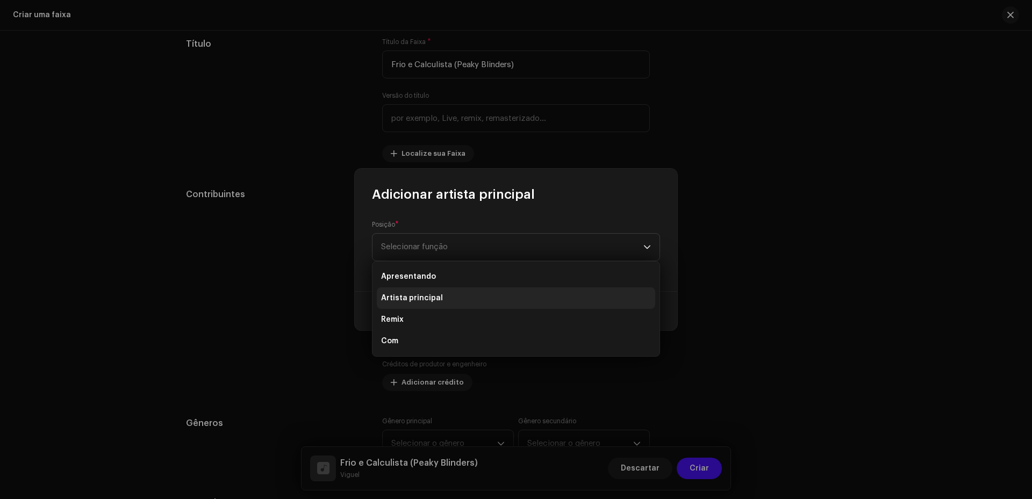
click at [427, 302] on font "Artista principal" at bounding box center [412, 299] width 62 height 8
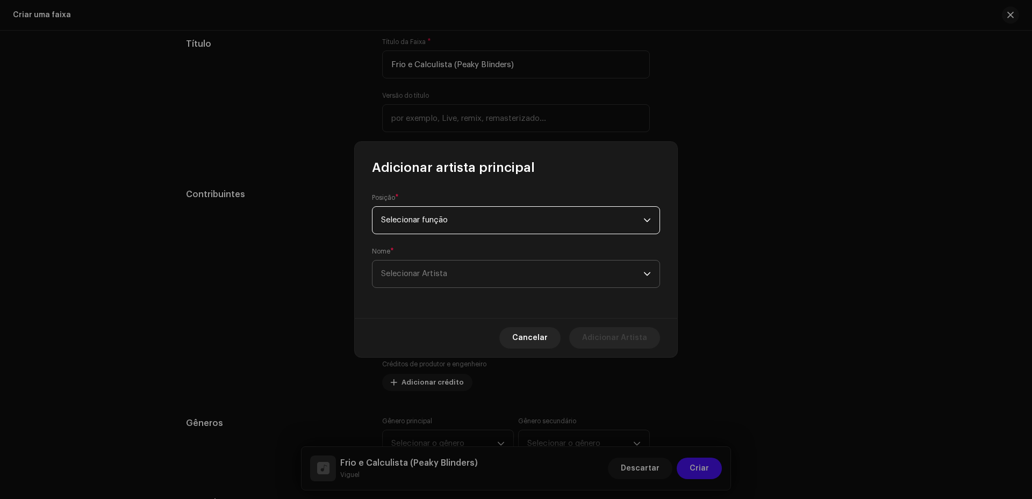
click at [432, 277] on font "Selecionar Artista" at bounding box center [414, 274] width 66 height 8
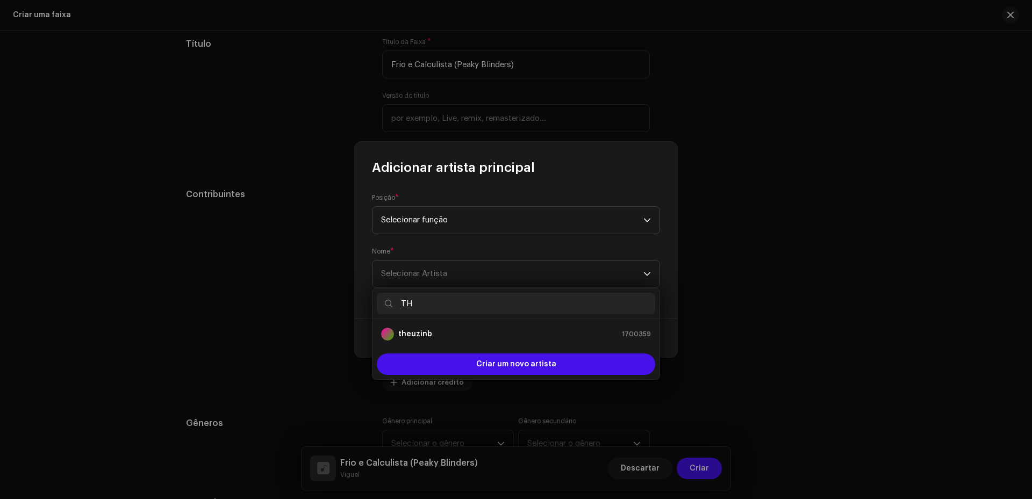
type input "T"
type input "theuzinb"
click at [437, 337] on div "theuzinb 1700359" at bounding box center [516, 334] width 270 height 13
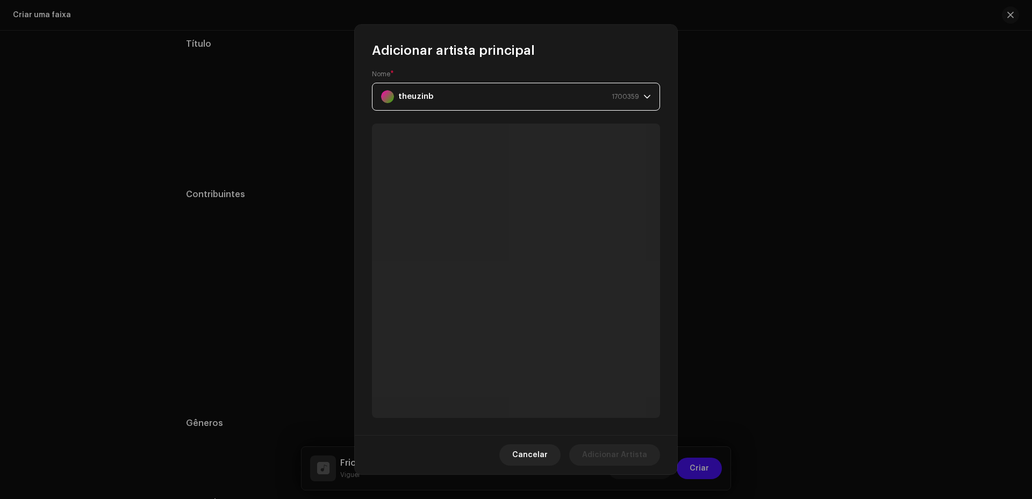
scroll to position [27, 0]
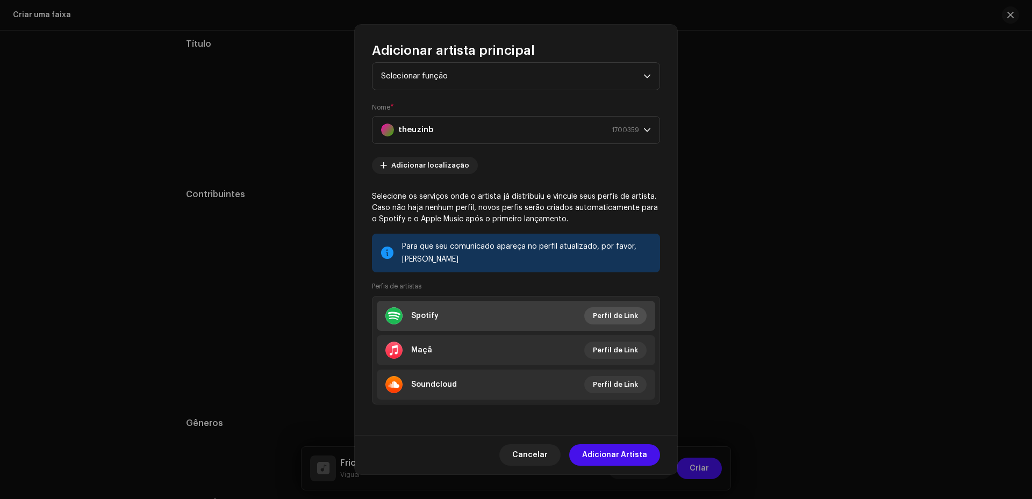
click at [595, 314] on font "Perfil de Link" at bounding box center [615, 315] width 45 height 7
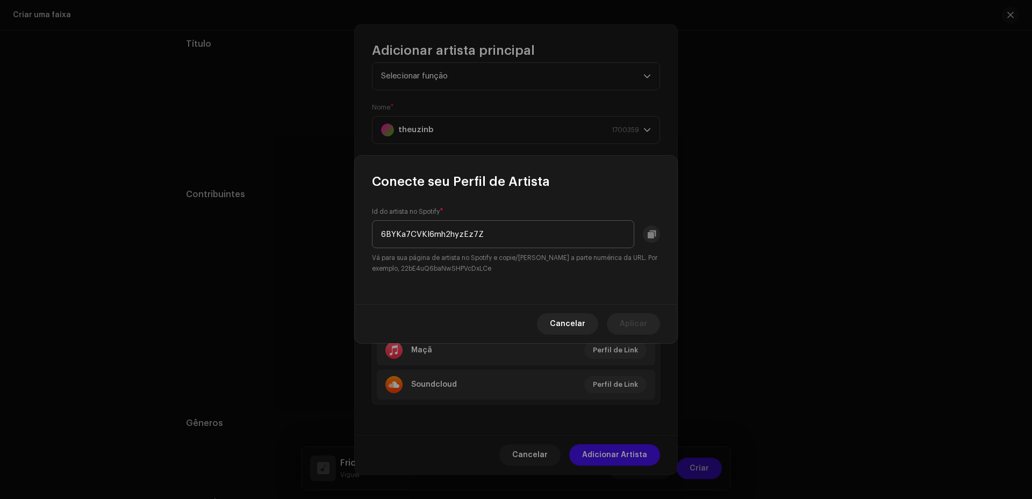
click at [507, 245] on input "6BYKa7CVKl6mh2hyzEz7Z" at bounding box center [503, 234] width 262 height 28
type input "6BYKa7CVKl6mh2hyzEz7ZB"
click at [628, 322] on font "Aplicar" at bounding box center [633, 324] width 27 height 8
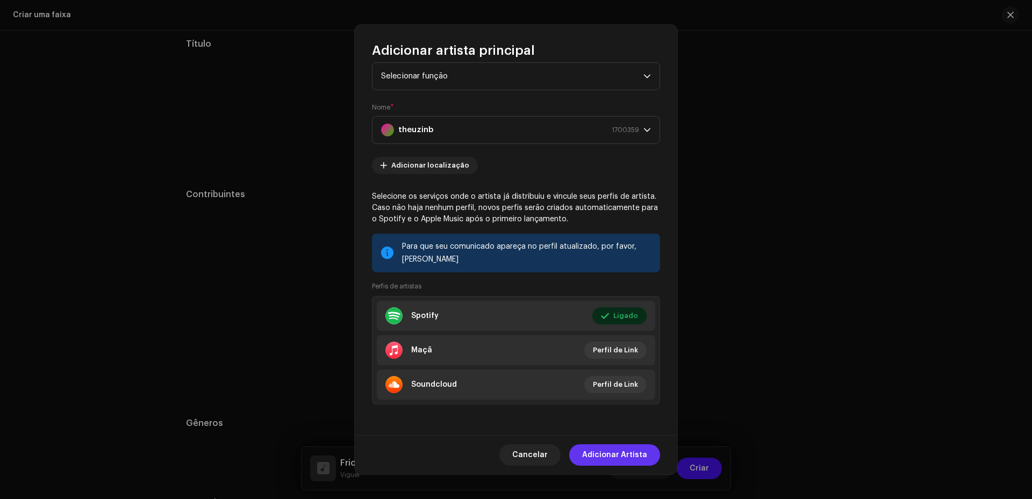
click at [596, 461] on span "Adicionar Artista" at bounding box center [614, 456] width 65 height 22
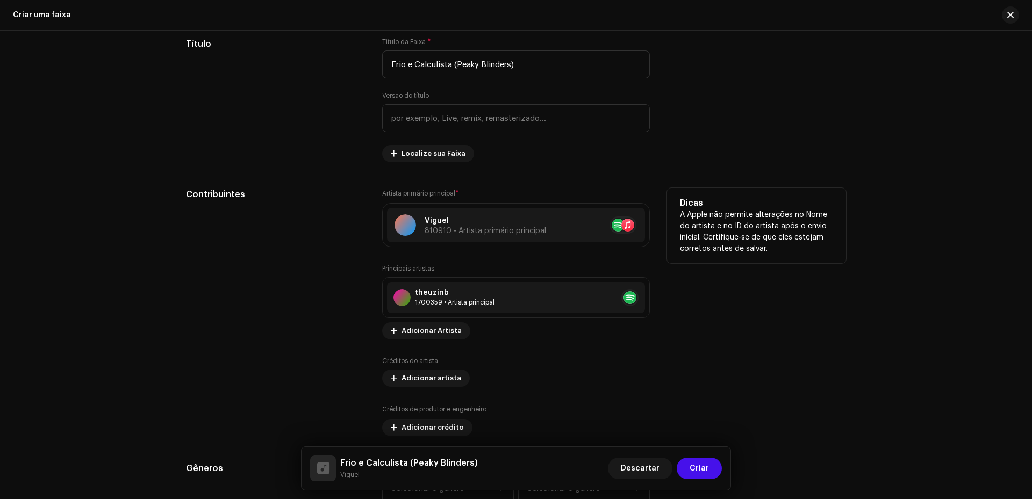
click at [823, 387] on div "Dicas A Apple não permite alterações no Nome do artista e no ID do artista após…" at bounding box center [756, 312] width 179 height 248
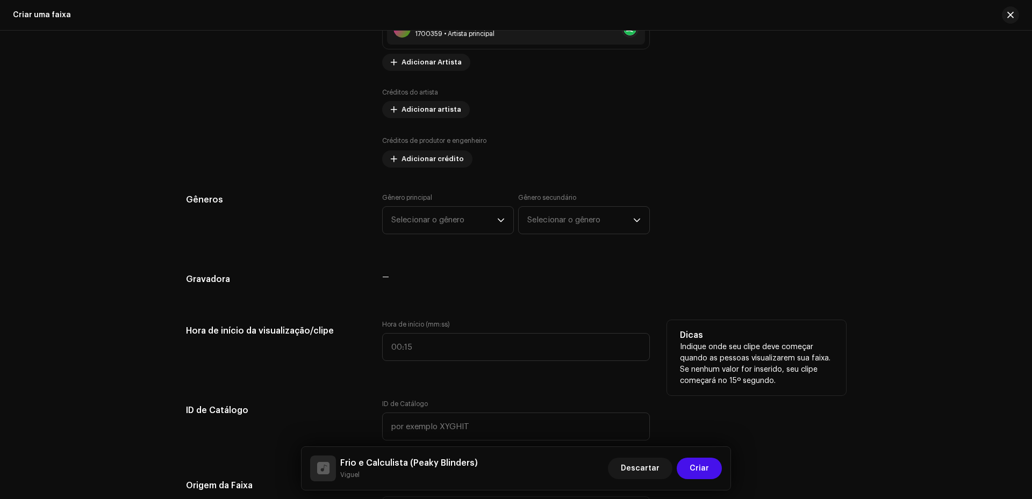
scroll to position [806, 0]
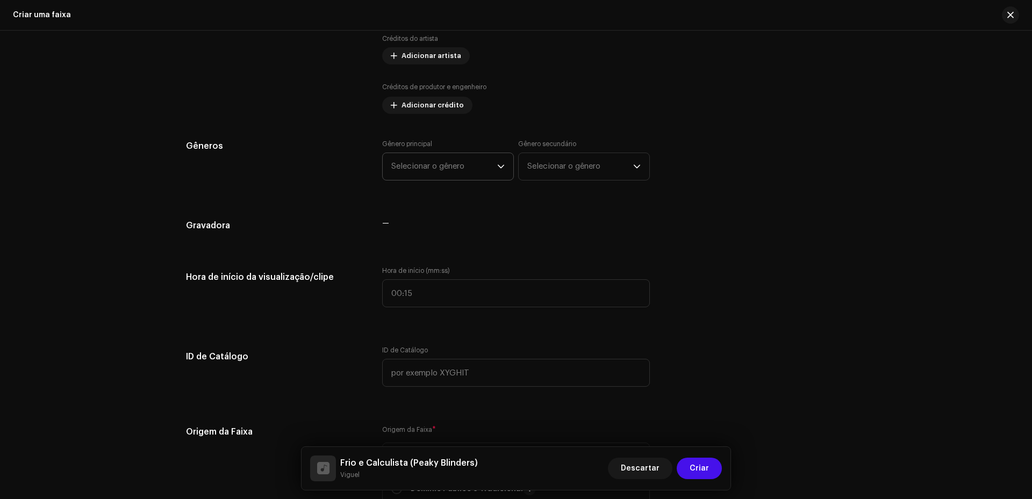
click at [441, 169] on span "Selecionar o gênero" at bounding box center [444, 166] width 106 height 27
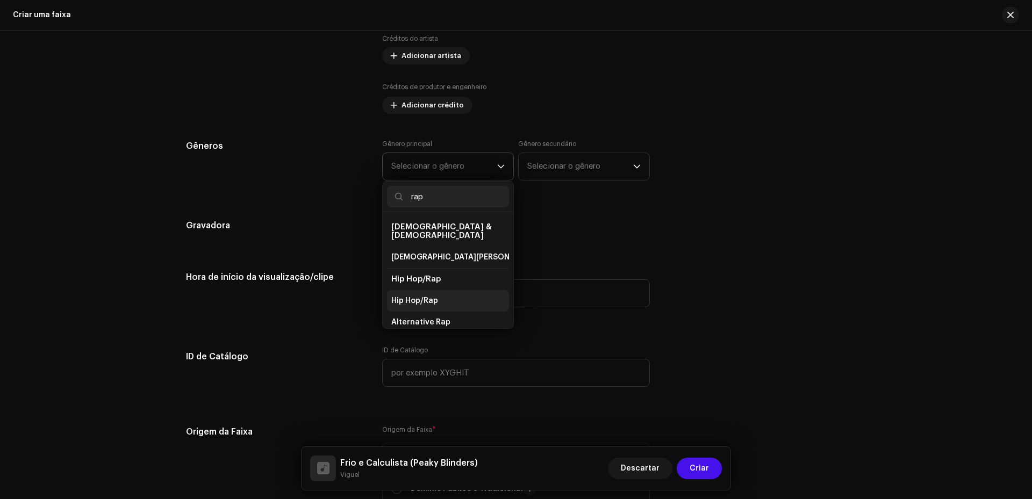
type input "rap"
click at [434, 296] on span "Hip Hop/Rap" at bounding box center [414, 301] width 47 height 11
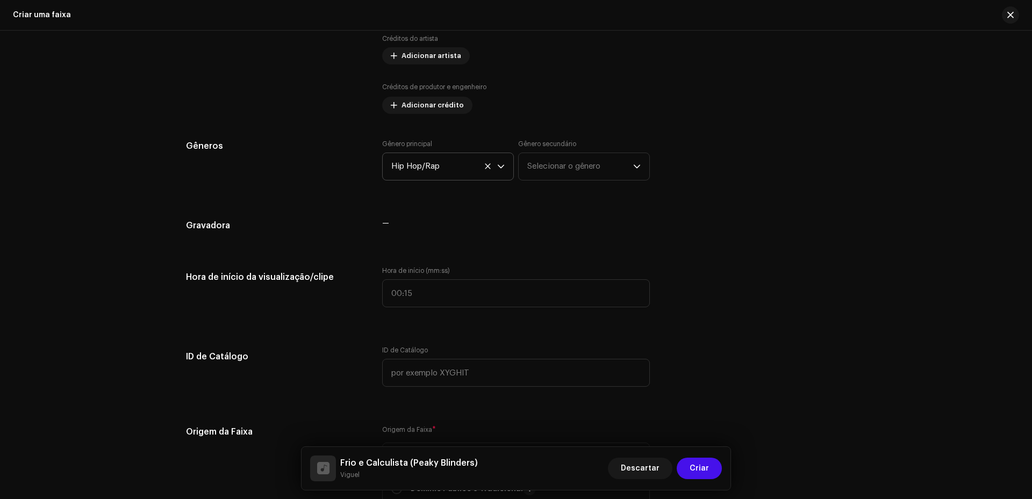
click at [587, 145] on div "Gênero secundário Selecionar o gênero" at bounding box center [584, 160] width 132 height 41
click at [577, 165] on font "Selecionar o gênero" at bounding box center [563, 166] width 73 height 8
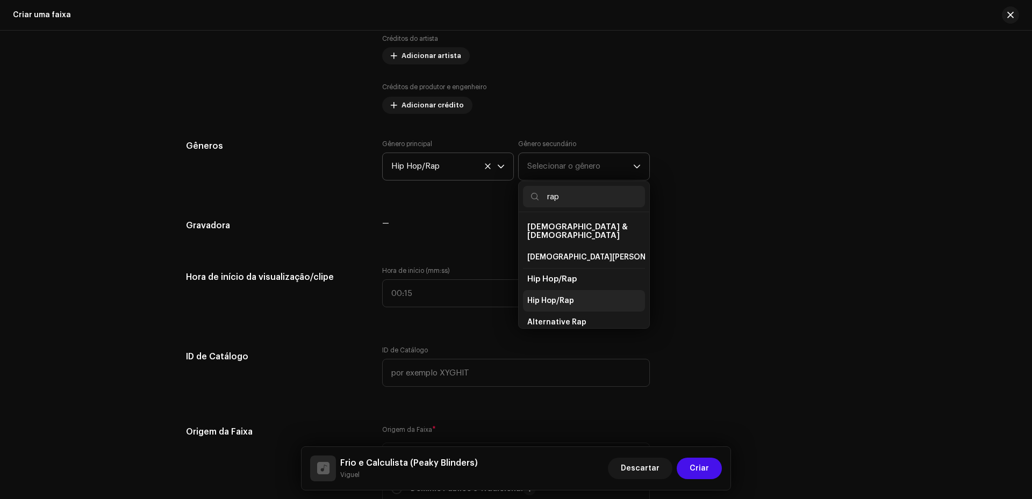
type input "rap"
click at [556, 296] on span "Hip Hop/Rap" at bounding box center [550, 301] width 47 height 11
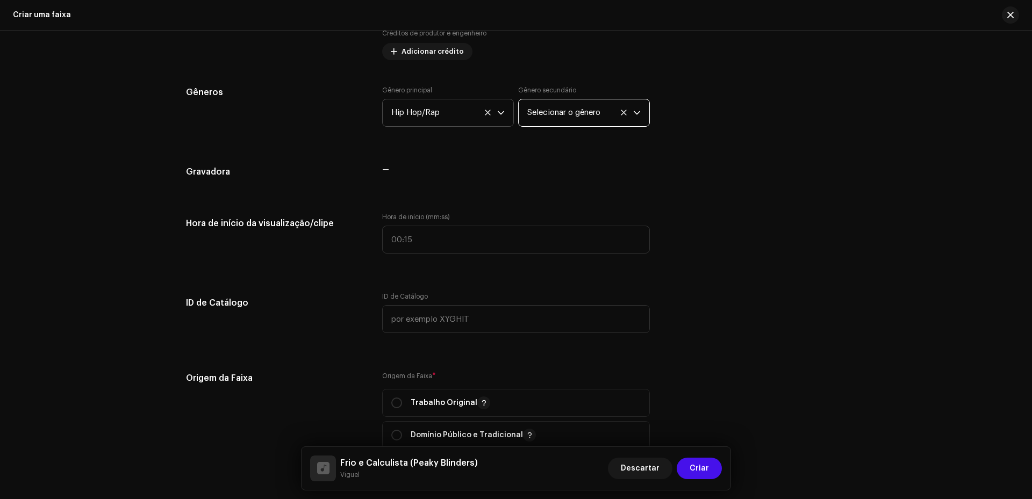
scroll to position [914, 0]
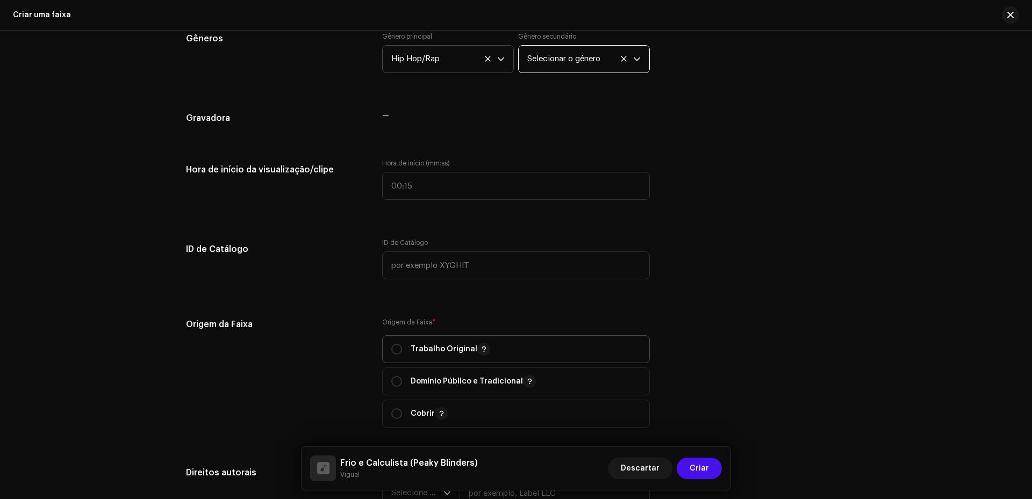
click at [414, 347] on p "Trabalho Original" at bounding box center [451, 349] width 80 height 13
radio input "true"
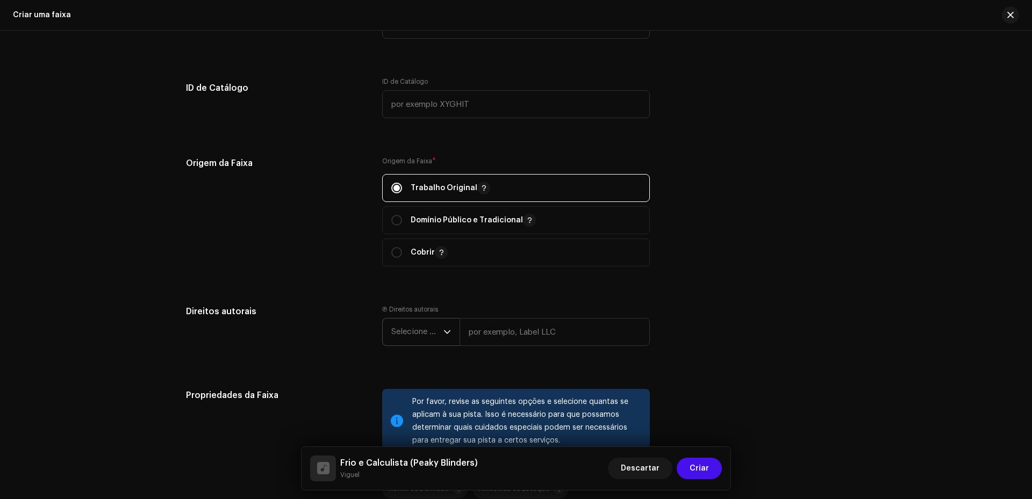
click at [431, 331] on span "Selecione o ano" at bounding box center [417, 332] width 52 height 27
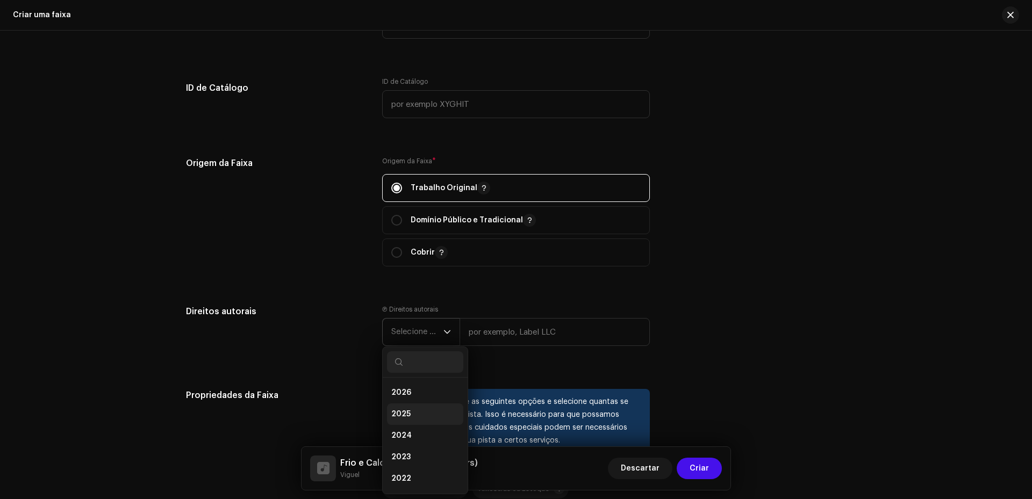
click at [422, 419] on li "2025" at bounding box center [425, 415] width 76 height 22
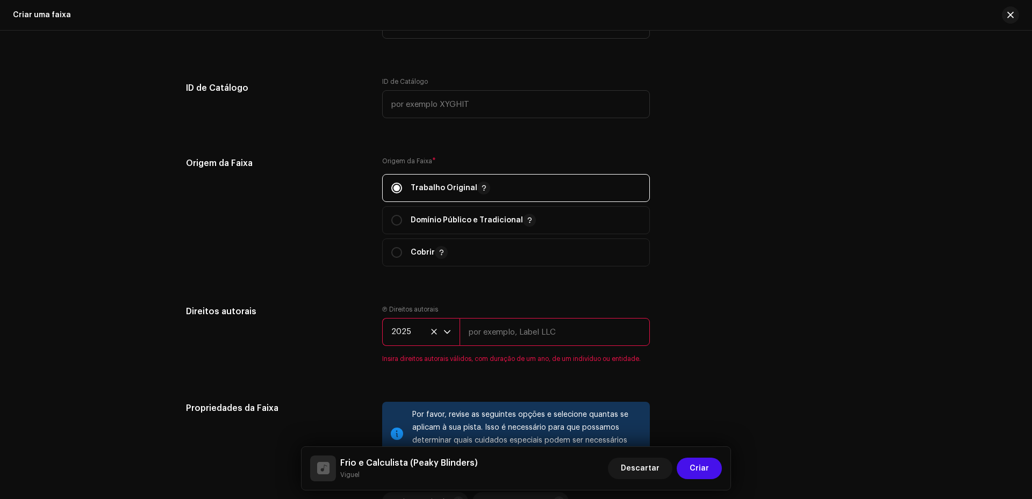
click at [527, 322] on input "text" at bounding box center [555, 332] width 190 height 28
type input "Viguel"
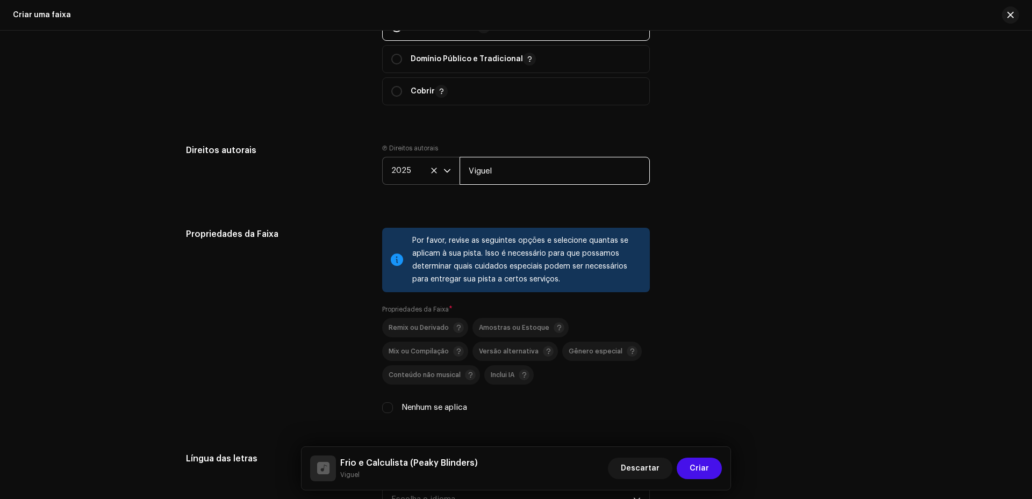
scroll to position [1344, 0]
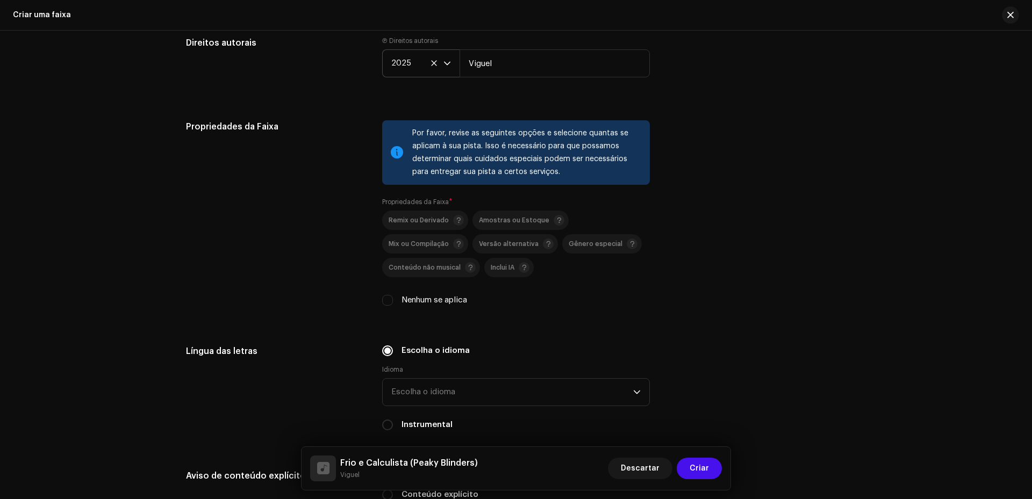
click at [414, 302] on label "Nenhum se aplica" at bounding box center [435, 301] width 66 height 12
click at [393, 302] on input "Nenhum se aplica" at bounding box center [387, 300] width 11 height 11
checkbox input "true"
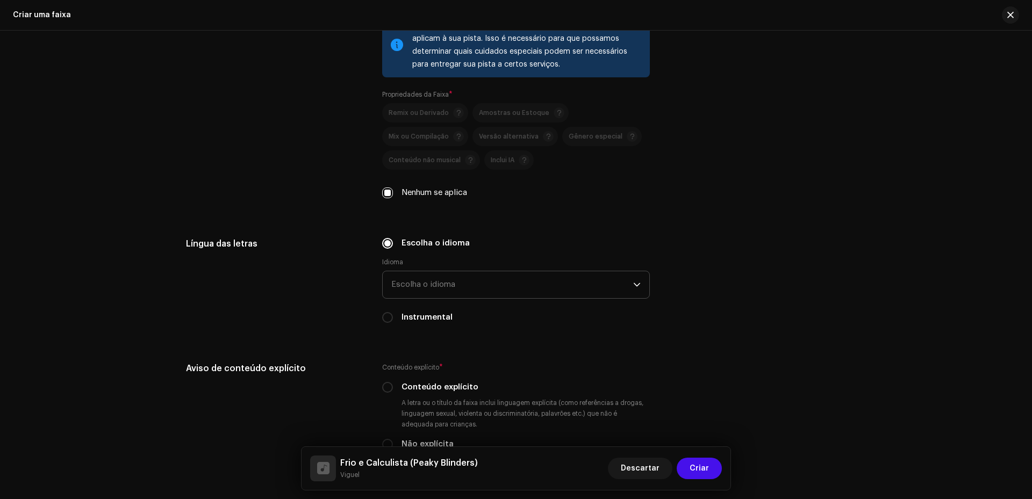
click at [426, 292] on span "Escolha o idioma" at bounding box center [512, 284] width 242 height 27
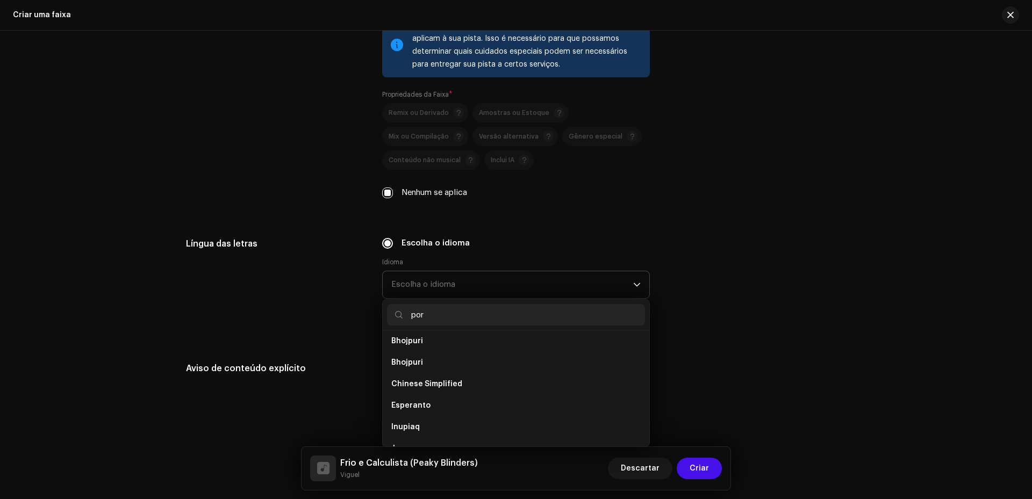
scroll to position [0, 0]
type input "portu"
click at [393, 353] on li "Portuguese" at bounding box center [516, 346] width 258 height 22
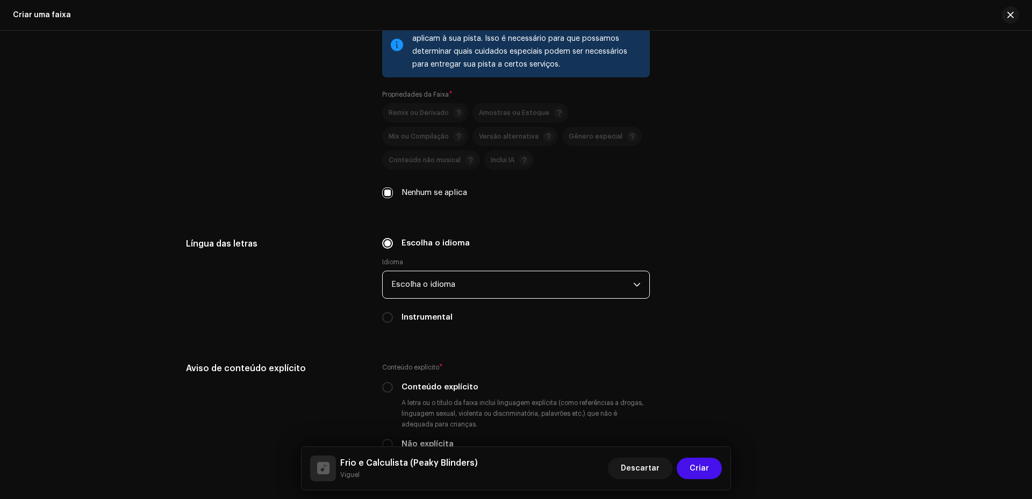
scroll to position [1505, 0]
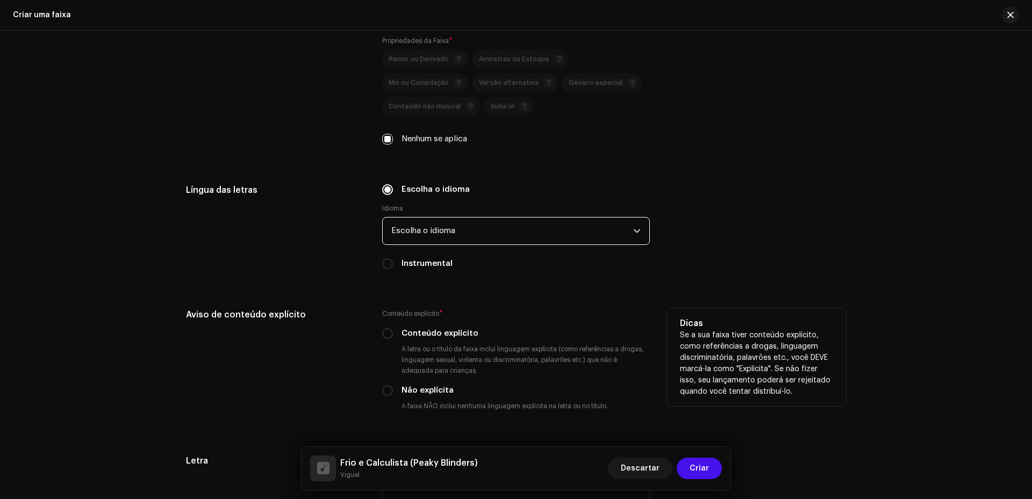
click at [453, 338] on label "Conteúdo explícito" at bounding box center [440, 334] width 77 height 12
click at [393, 338] on input "Conteúdo explícito" at bounding box center [387, 333] width 11 height 11
radio input "true"
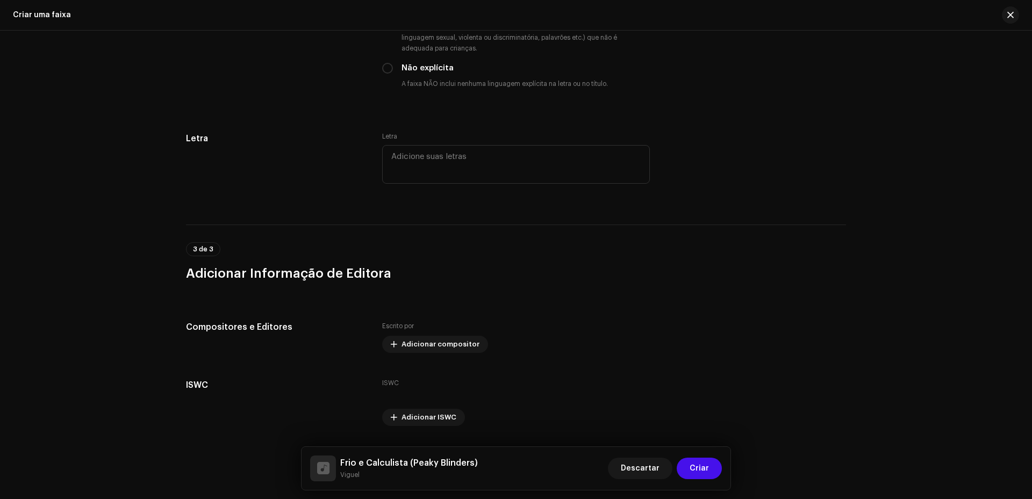
scroll to position [1858, 0]
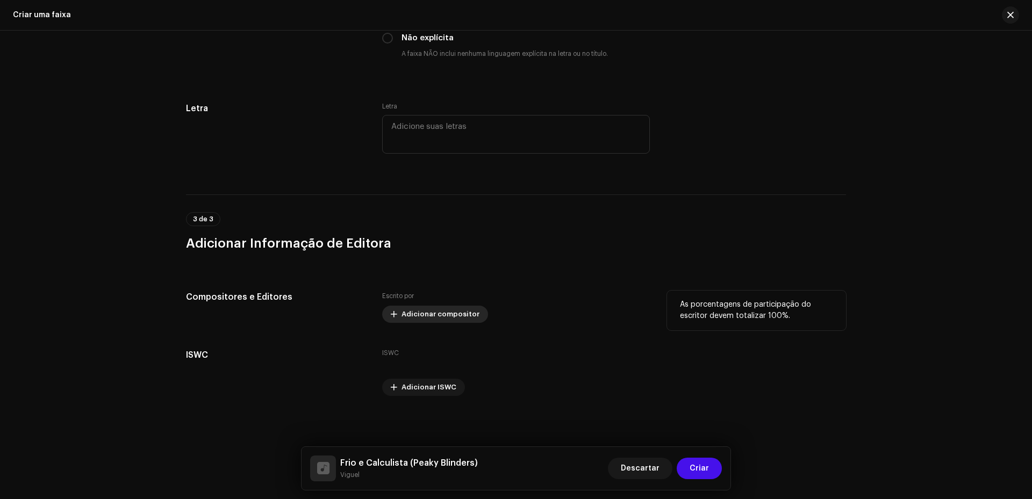
click at [449, 319] on span "Adicionar compositor" at bounding box center [441, 315] width 78 height 22
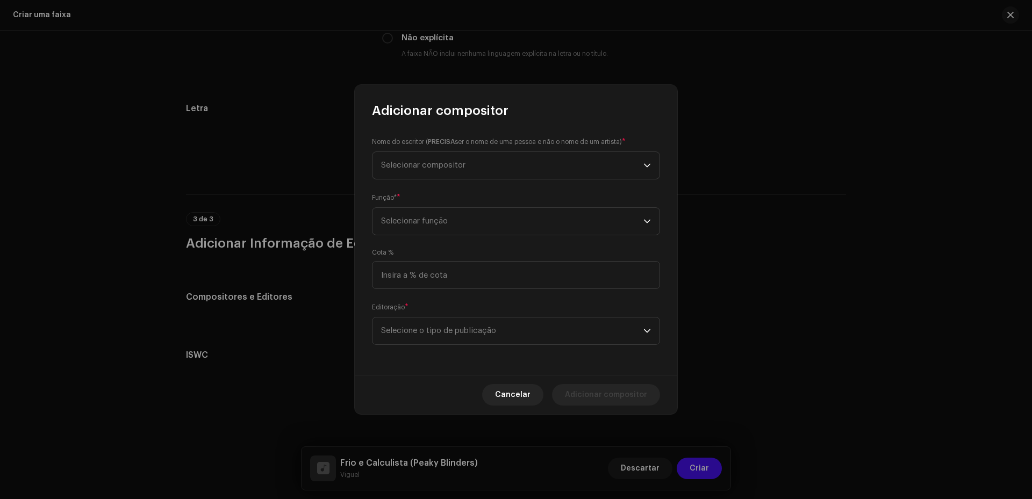
click at [435, 146] on small "Nome do escritor ( PRECISA ser o nome de [PERSON_NAME] e não o nome de um artis…" at bounding box center [497, 142] width 250 height 11
click at [435, 163] on span "Selecionar compositor" at bounding box center [423, 165] width 84 height 8
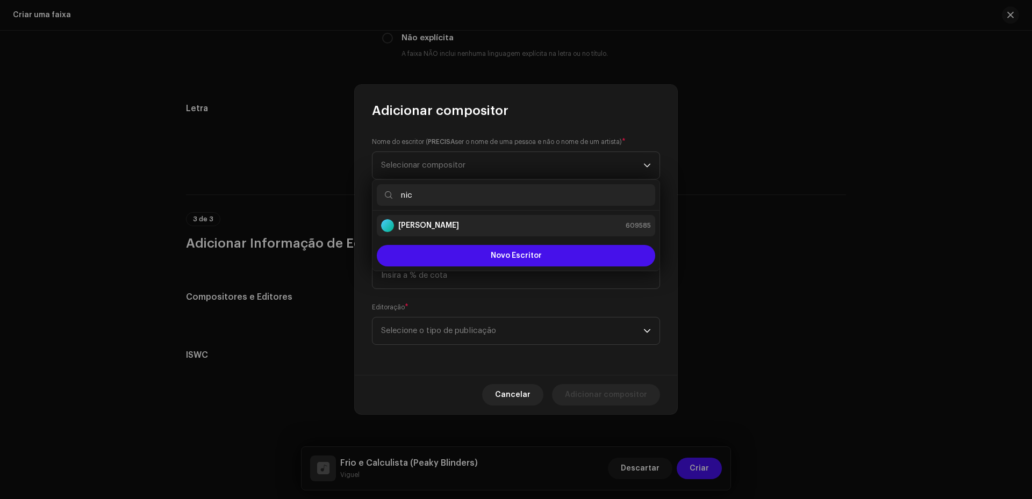
type input "nic"
click at [459, 227] on strong "[PERSON_NAME]" at bounding box center [428, 225] width 61 height 11
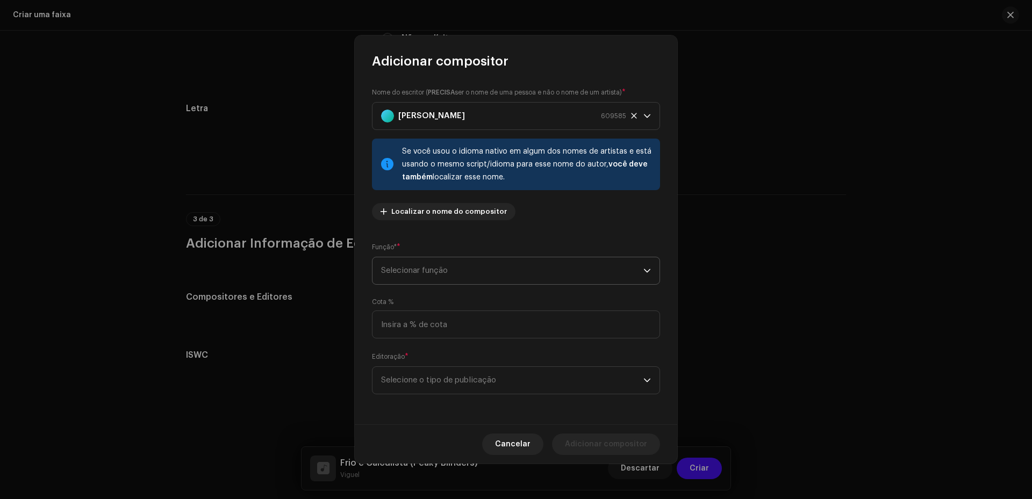
click at [469, 279] on span "Selecionar função" at bounding box center [512, 271] width 262 height 27
click at [440, 354] on li "Compositor" at bounding box center [516, 344] width 278 height 22
click at [447, 372] on span "Selecione o tipo de publicação" at bounding box center [512, 380] width 262 height 27
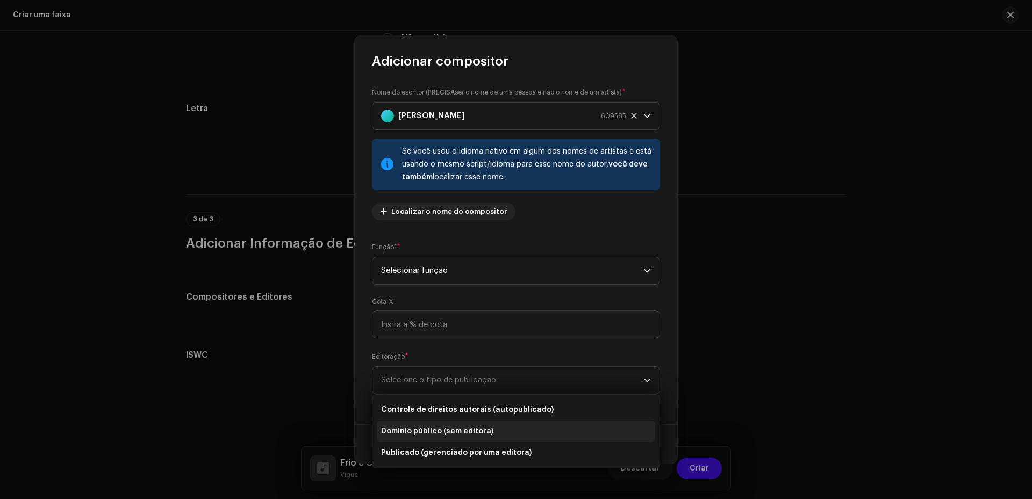
click at [442, 435] on font "Domínio público (sem editora)" at bounding box center [437, 432] width 112 height 8
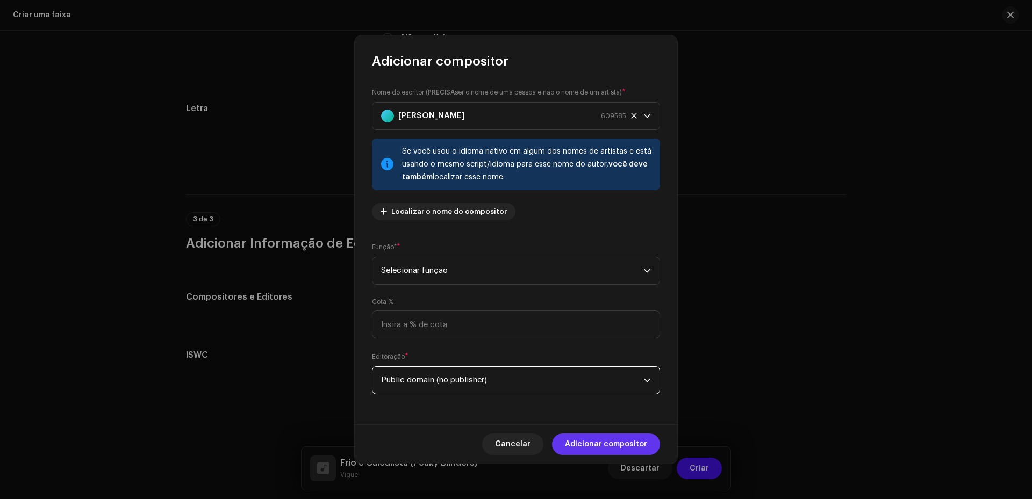
click at [606, 446] on font "Adicionar compositor" at bounding box center [606, 445] width 82 height 8
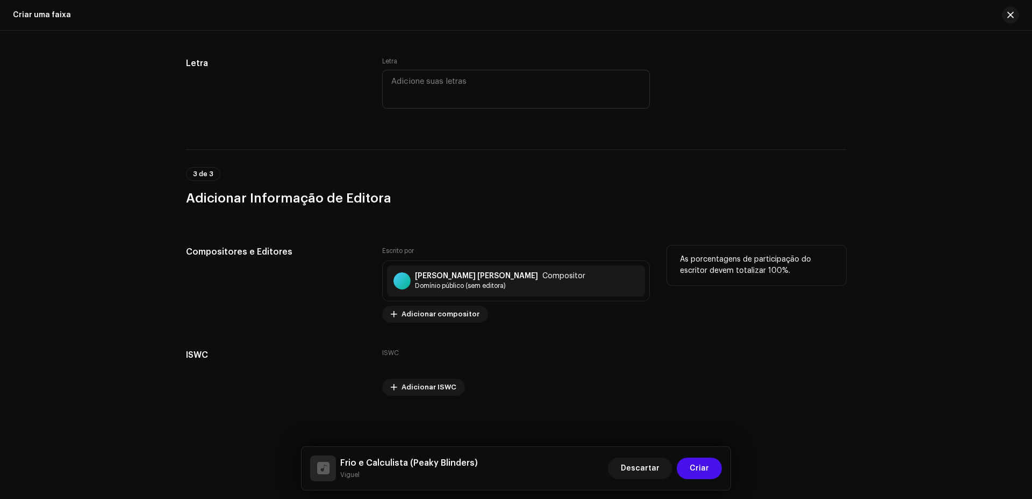
scroll to position [1903, 0]
click at [701, 476] on span "Criar" at bounding box center [699, 469] width 19 height 22
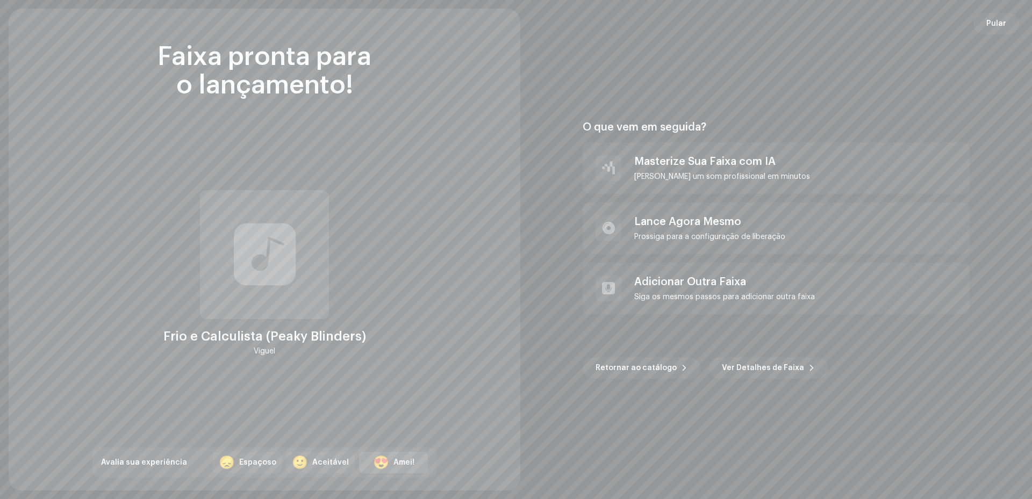
click at [390, 471] on div "😍 Amei!" at bounding box center [393, 463] width 69 height 22
click at [703, 236] on div "Prossiga para a configuração de liberação" at bounding box center [709, 237] width 151 height 9
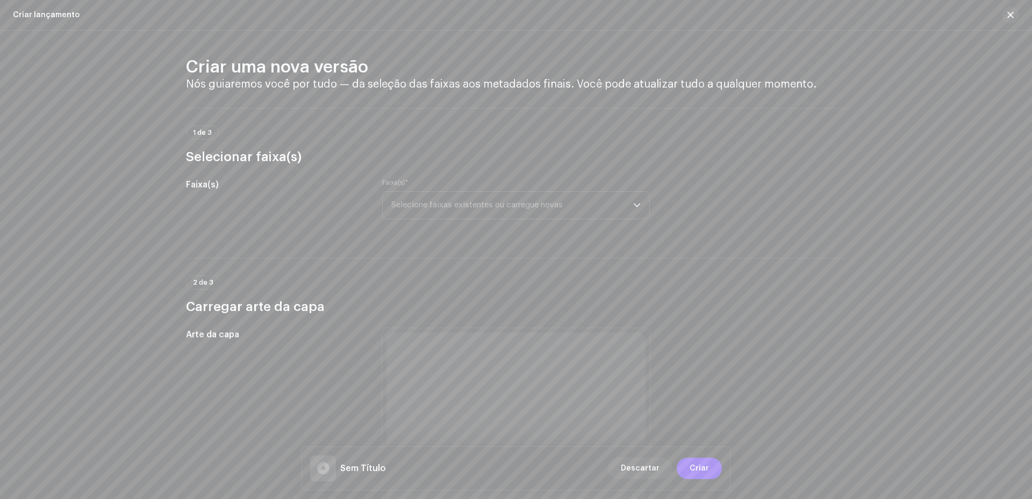
scroll to position [215, 0]
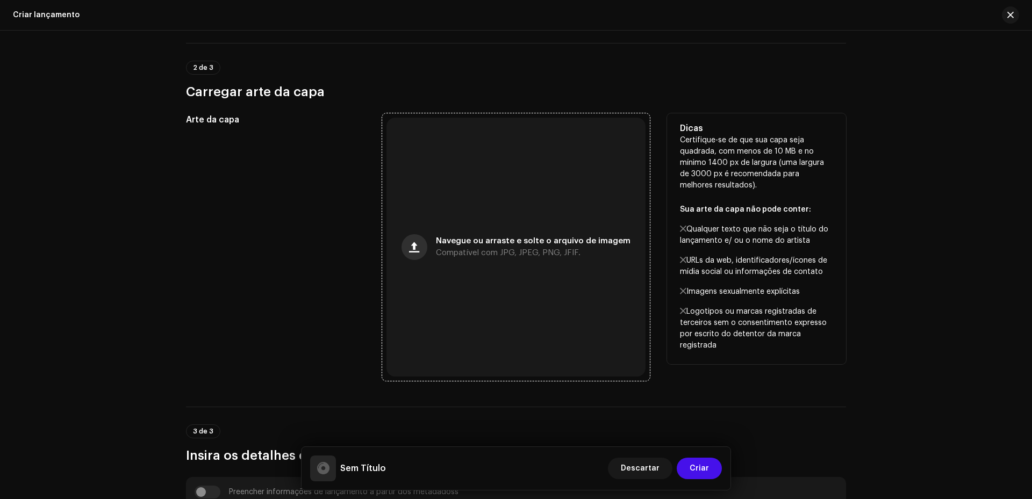
click at [417, 253] on button "button" at bounding box center [415, 247] width 26 height 26
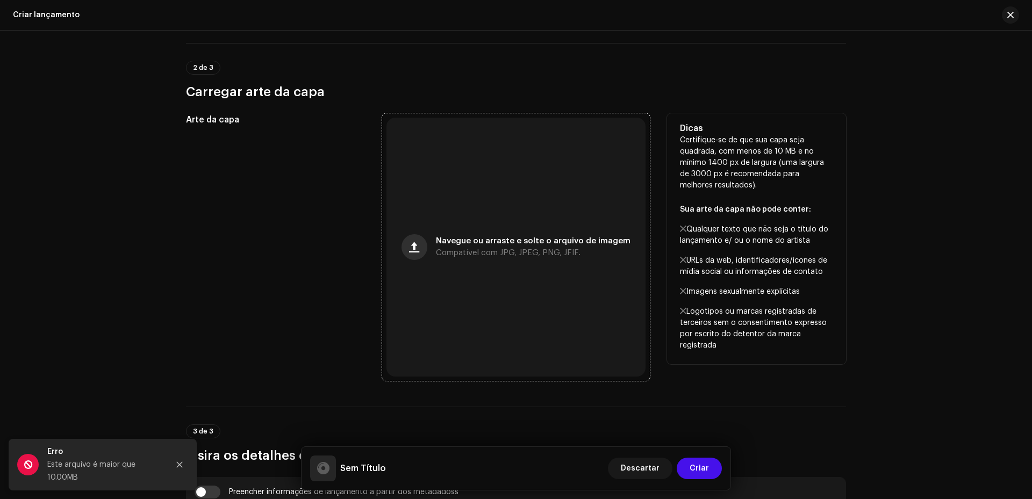
click at [419, 258] on button "button" at bounding box center [415, 247] width 26 height 26
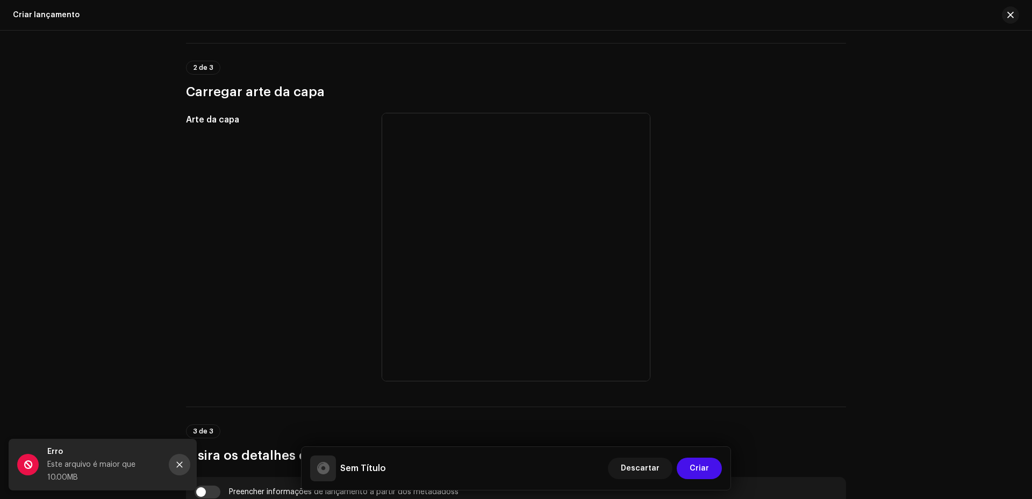
click at [174, 466] on button "Fechar" at bounding box center [180, 465] width 22 height 22
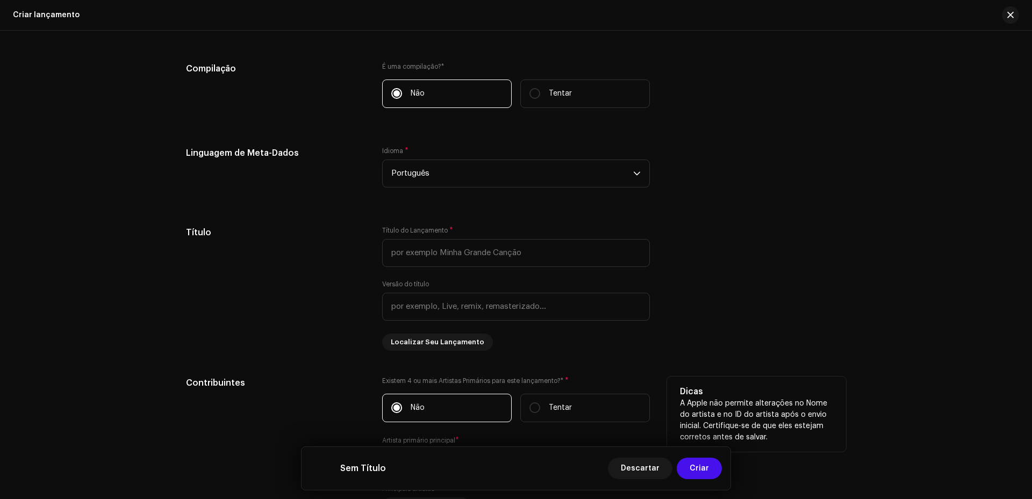
scroll to position [878, 0]
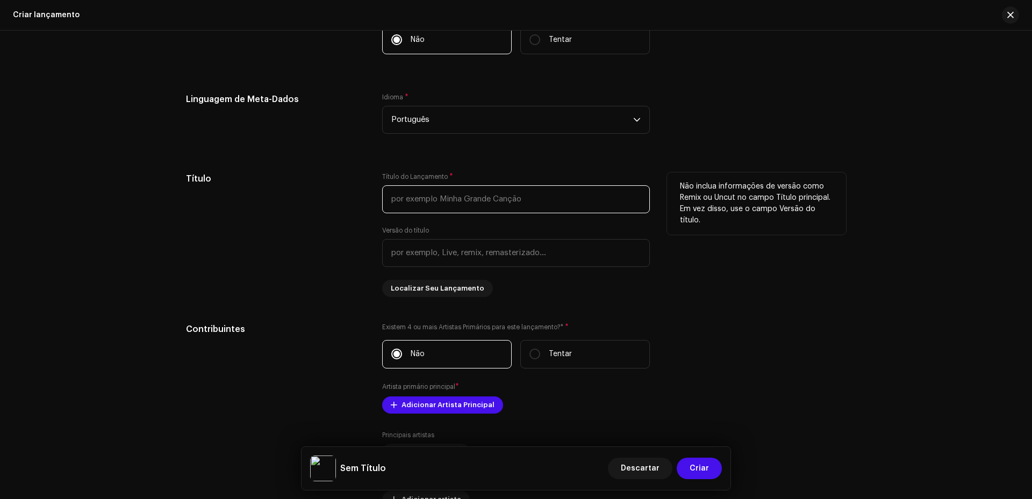
click at [435, 202] on input "text" at bounding box center [516, 199] width 268 height 28
type input "f"
type input "Frio e Calculista (Peaky Blinders)"
click at [304, 235] on div "Título" at bounding box center [275, 235] width 179 height 125
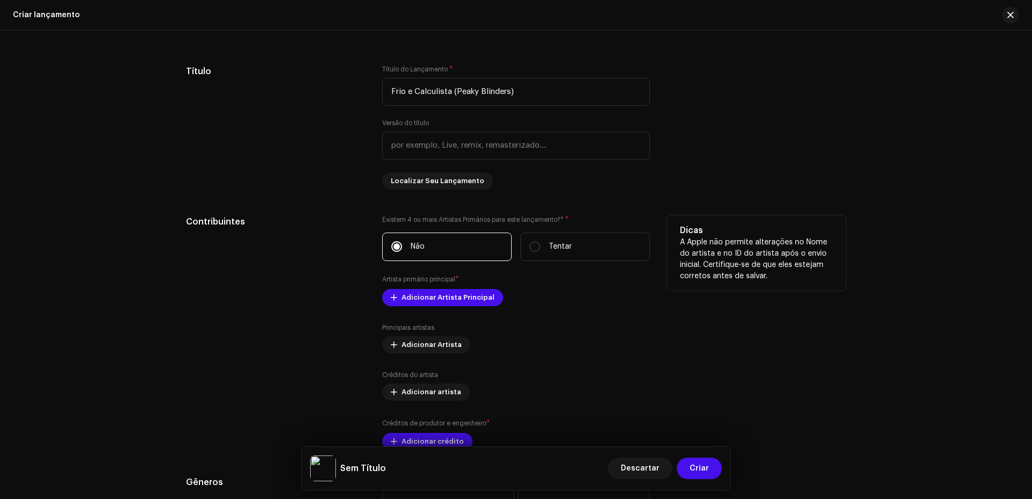
scroll to position [1039, 0]
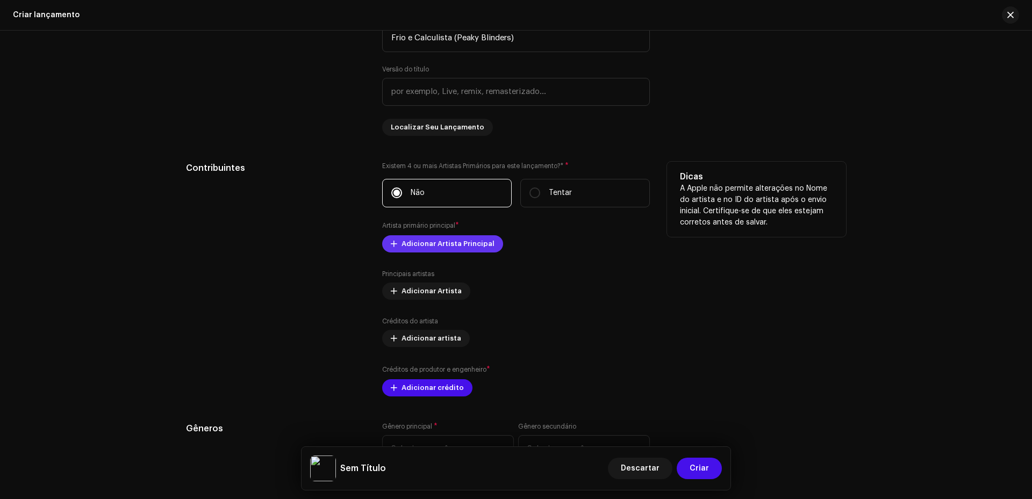
click at [460, 249] on span "Adicionar Artista Principal" at bounding box center [448, 244] width 93 height 22
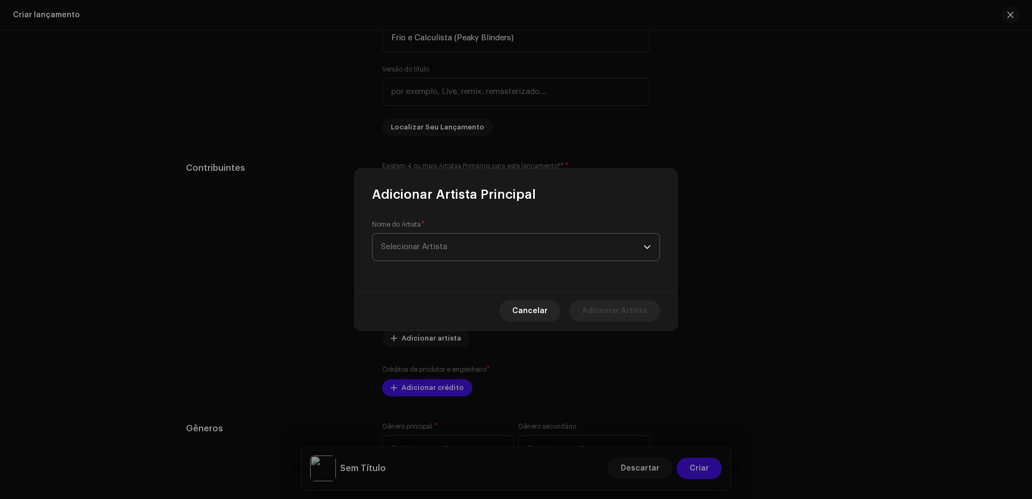
click at [469, 252] on span "Selecionar Artista" at bounding box center [512, 247] width 262 height 27
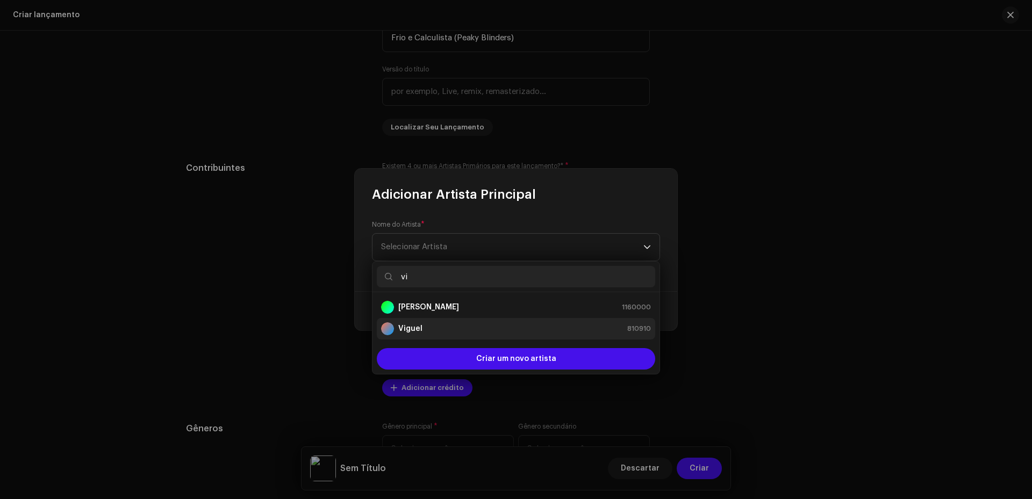
type input "vi"
click at [457, 320] on li "Viguel 810910" at bounding box center [516, 329] width 278 height 22
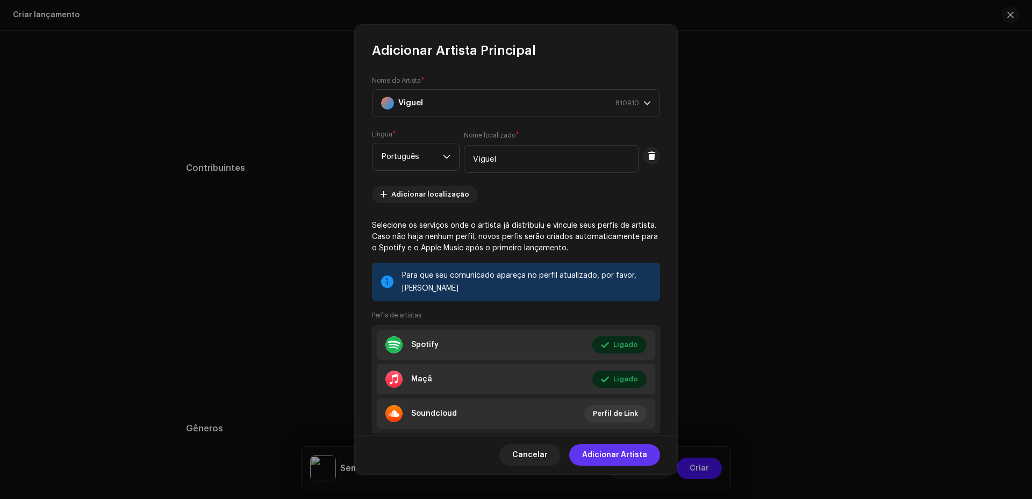
click at [641, 455] on font "Adicionar Artista" at bounding box center [614, 456] width 65 height 8
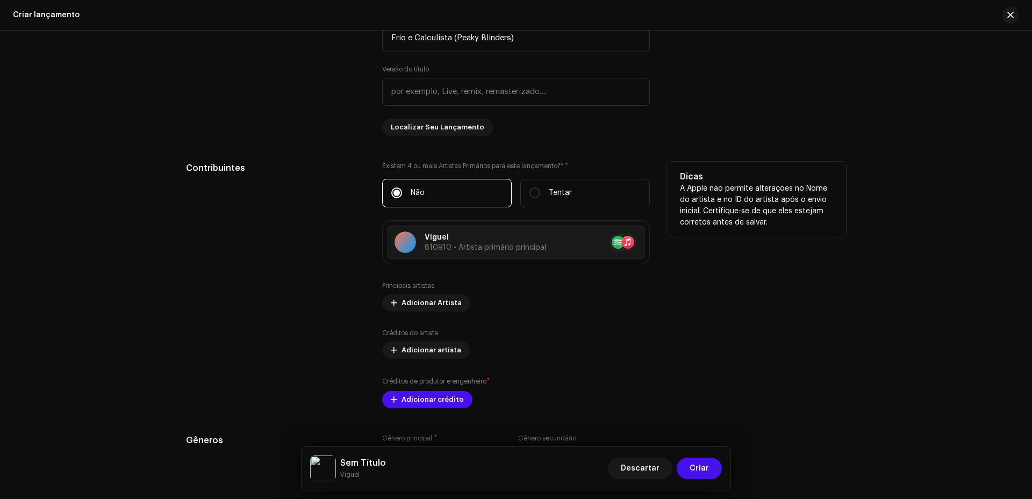
click at [434, 312] on div "Principais artistas Adicionar Artista Créditos do artista Adicionar artista Cré…" at bounding box center [516, 345] width 268 height 127
click at [434, 307] on span "Adicionar Artista" at bounding box center [432, 303] width 60 height 22
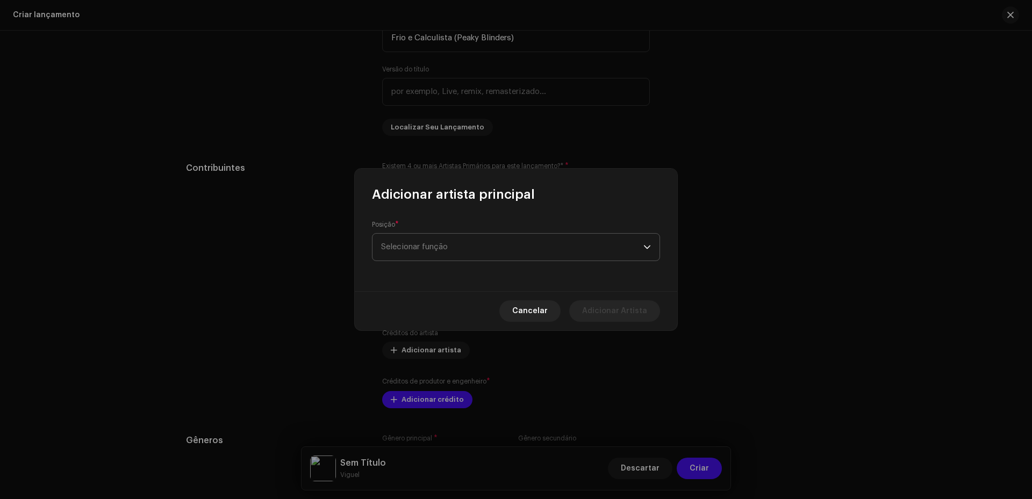
click at [452, 246] on span "Selecionar função" at bounding box center [512, 247] width 262 height 27
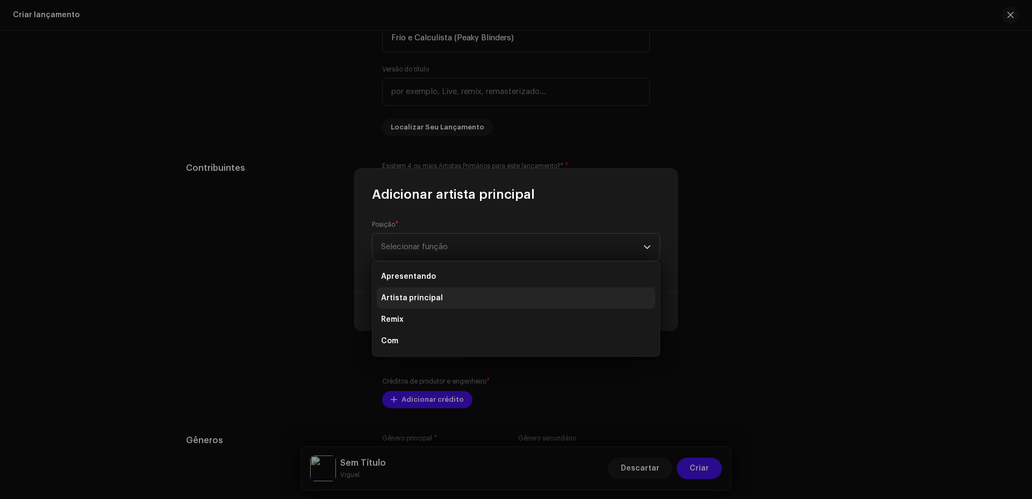
click at [441, 299] on li "Artista principal" at bounding box center [516, 299] width 278 height 22
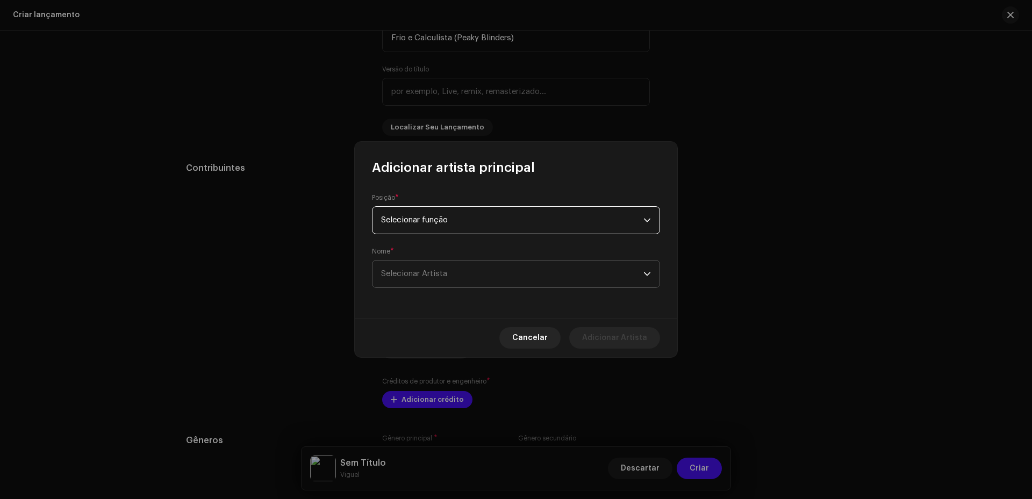
click at [439, 277] on font "Selecionar Artista" at bounding box center [414, 274] width 66 height 8
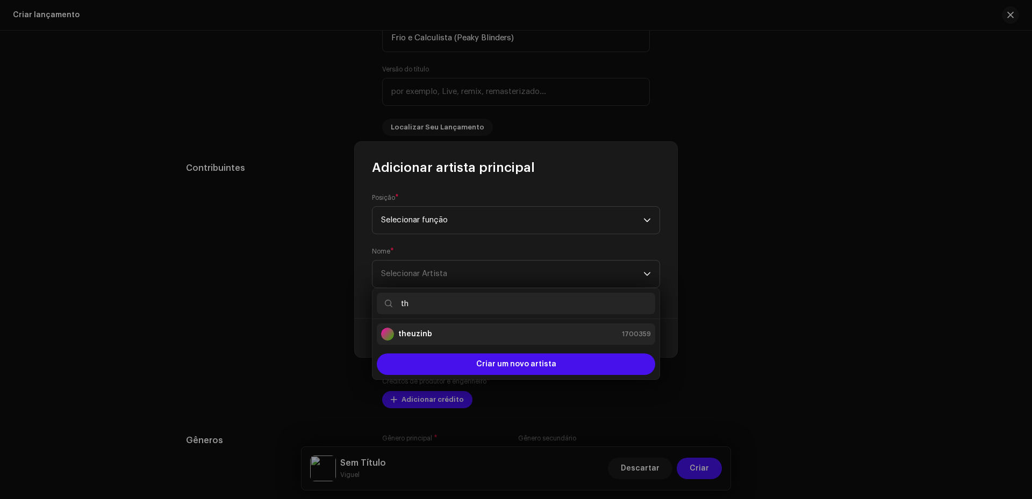
type input "th"
click at [436, 328] on div "theuzinb 1700359" at bounding box center [516, 334] width 270 height 13
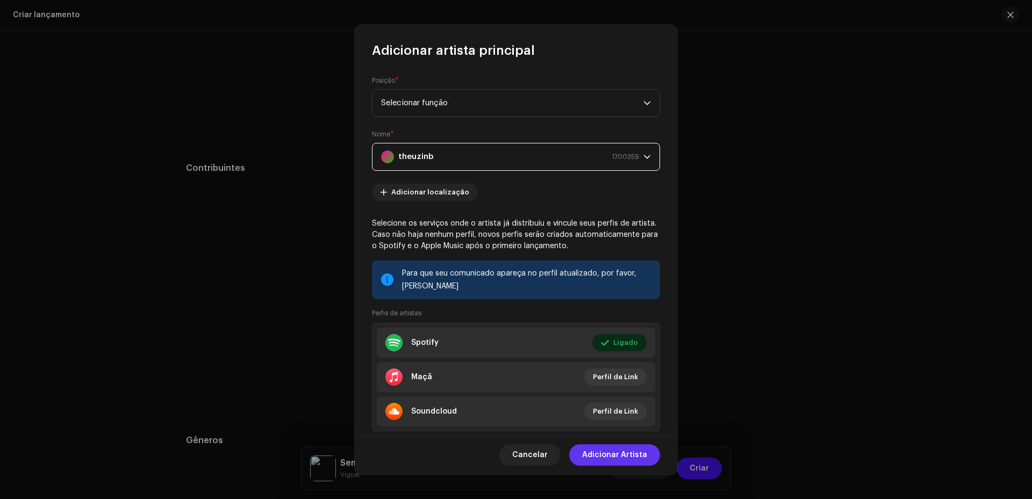
click at [629, 459] on font "Adicionar Artista" at bounding box center [614, 456] width 65 height 8
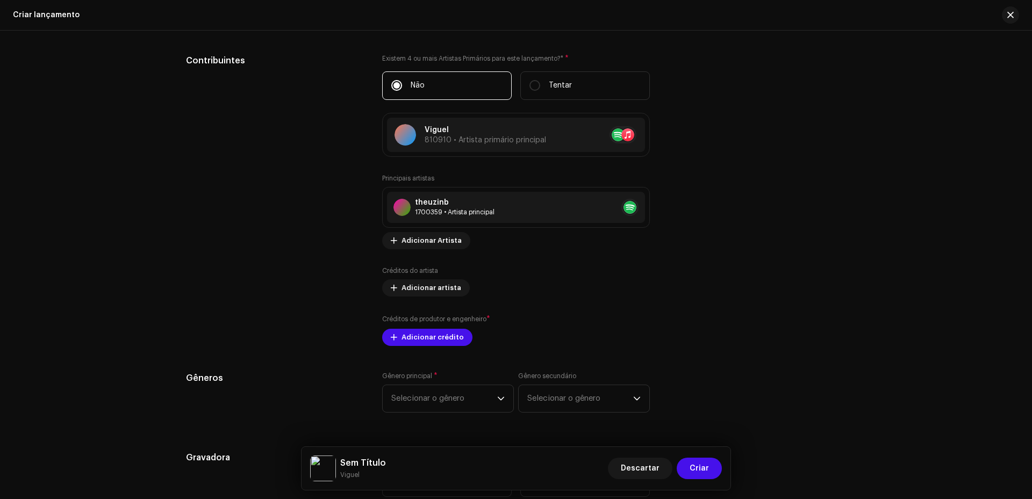
scroll to position [932, 0]
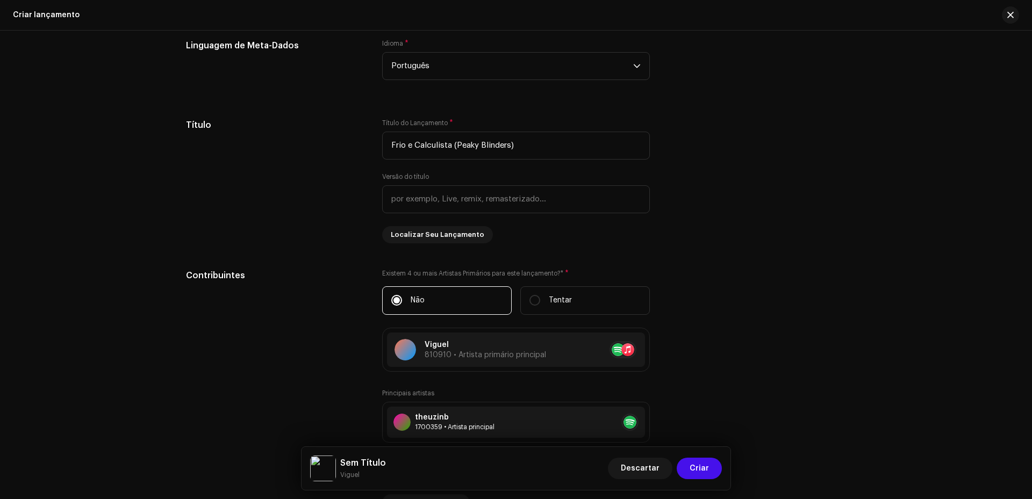
click at [276, 255] on div "Preencher informações de lançamento a partir dos metadadoss Compilação É uma co…" at bounding box center [516, 489] width 660 height 1207
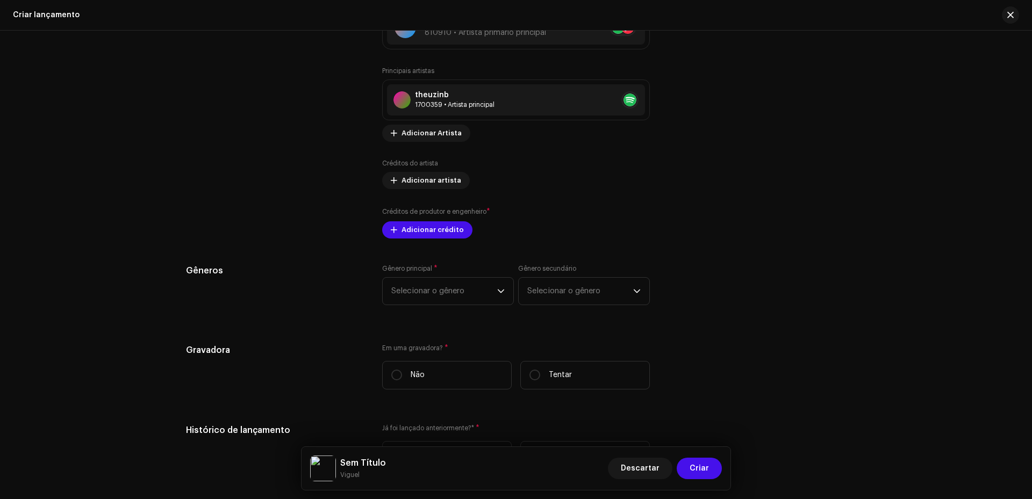
scroll to position [1308, 0]
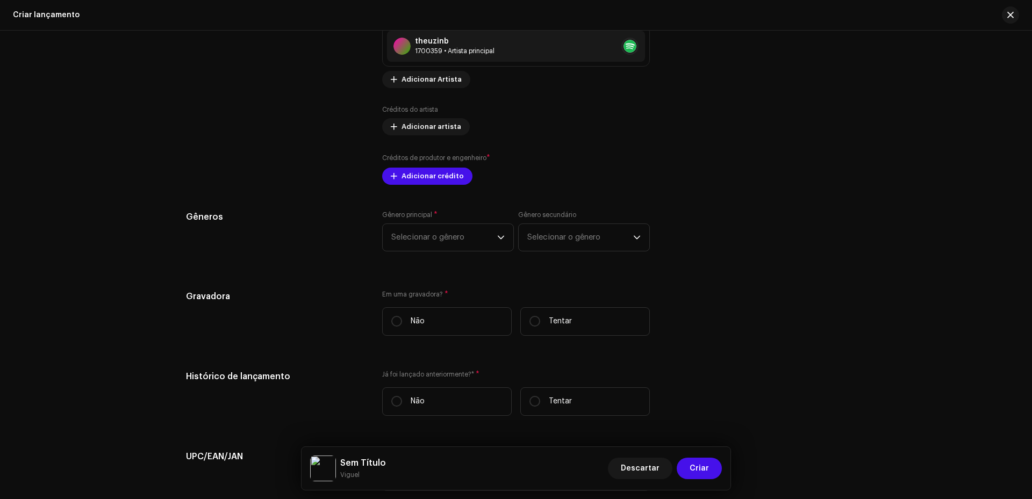
click at [424, 253] on div "Gênero principal * Selecionar o gênero Gênero secundário Selecionar o gênero" at bounding box center [516, 238] width 268 height 54
click at [436, 235] on font "Selecionar o gênero" at bounding box center [427, 237] width 73 height 8
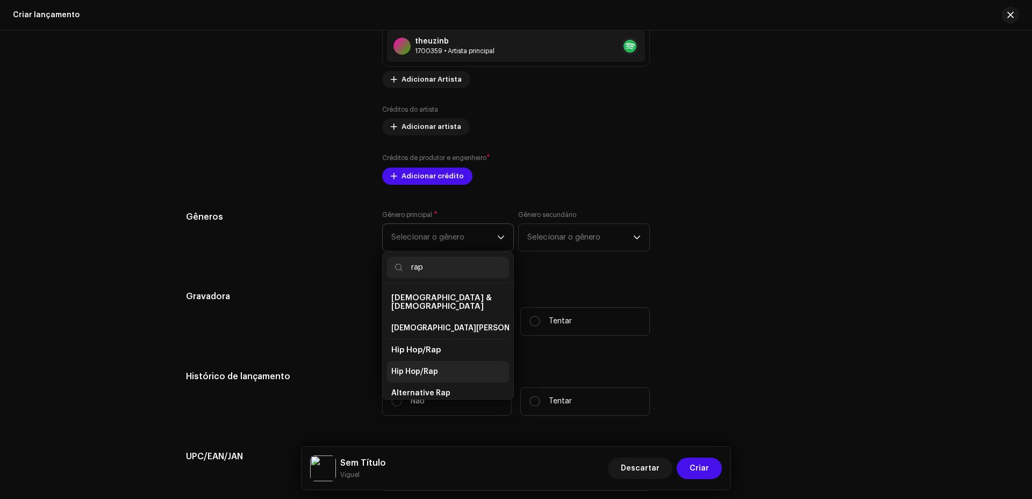
type input "rap"
click at [441, 367] on li "Hip Hop/Rap" at bounding box center [448, 372] width 122 height 22
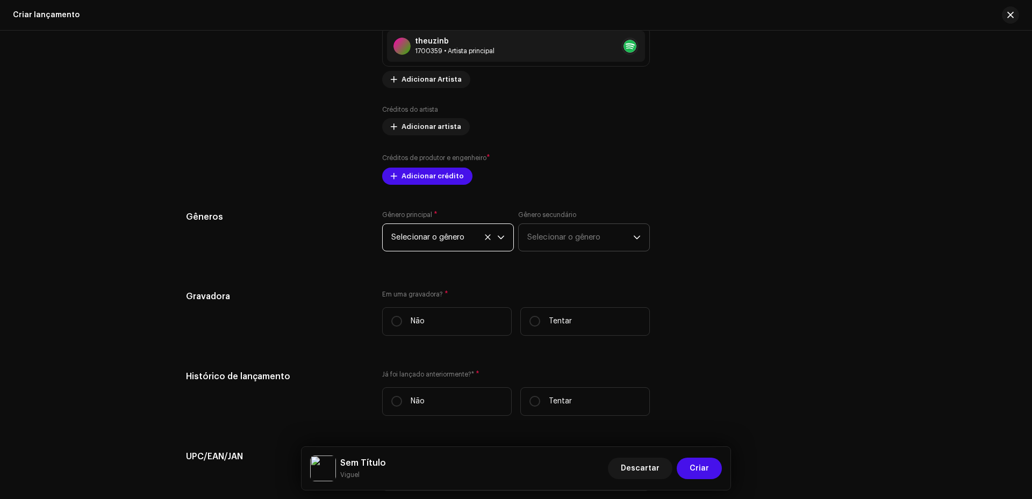
click at [620, 227] on span "Selecionar o gênero" at bounding box center [580, 237] width 106 height 27
click at [617, 239] on span "Selecionar o gênero" at bounding box center [580, 237] width 106 height 27
click at [443, 238] on font "Selecionar o gênero" at bounding box center [427, 237] width 73 height 8
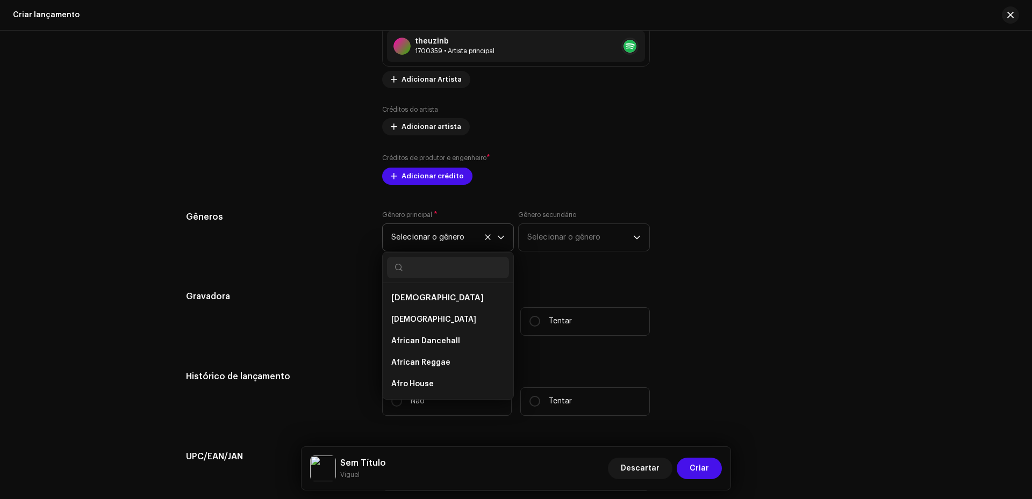
scroll to position [4221, 0]
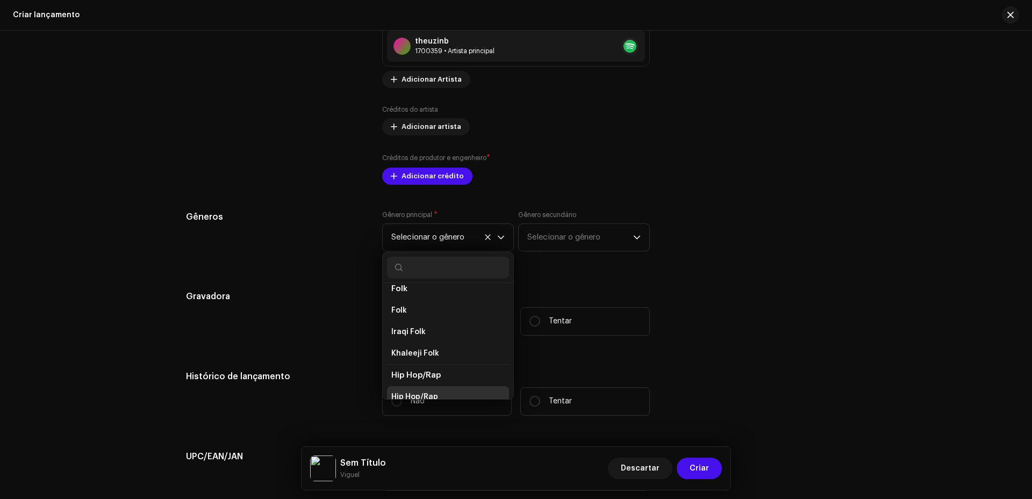
click at [405, 392] on span "Hip Hop/Rap" at bounding box center [414, 397] width 47 height 11
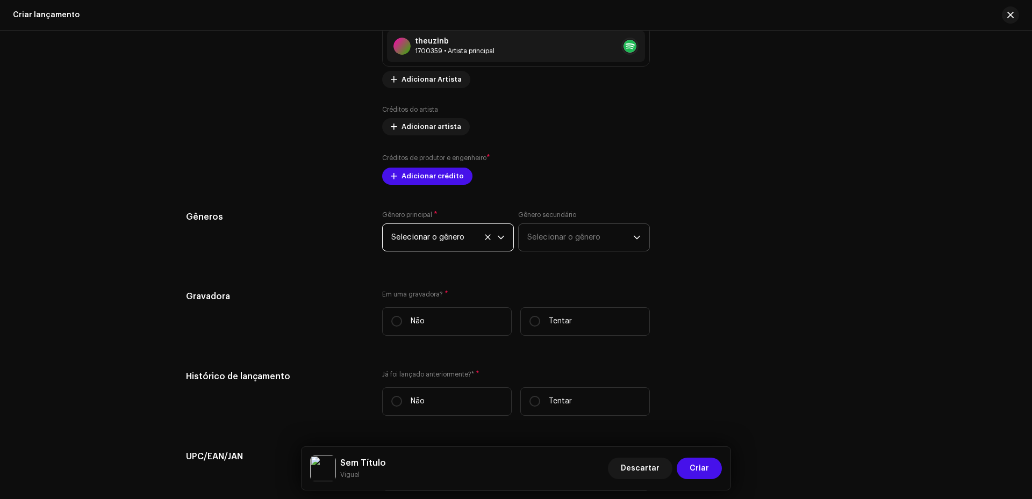
click at [608, 235] on span "Selecionar o gênero" at bounding box center [580, 237] width 106 height 27
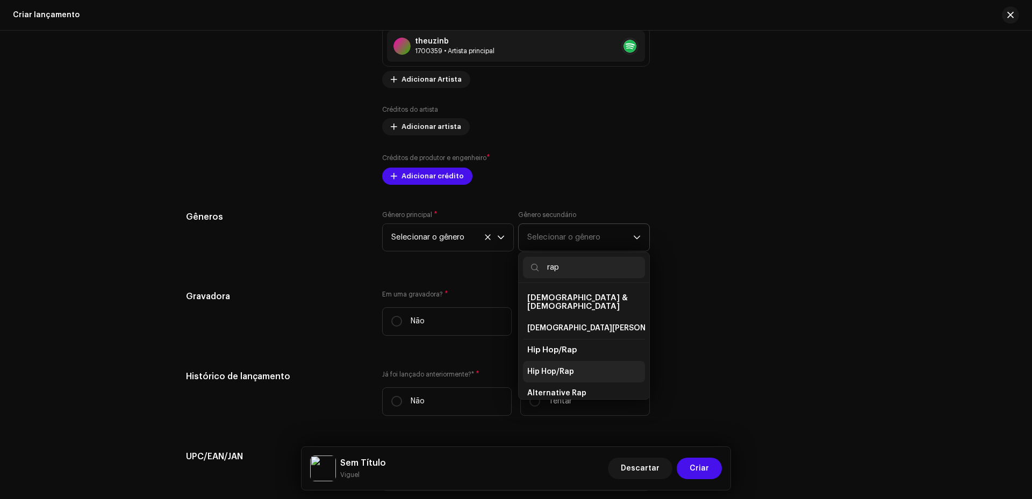
type input "rap"
click at [555, 367] on span "Hip Hop/Rap" at bounding box center [550, 372] width 47 height 11
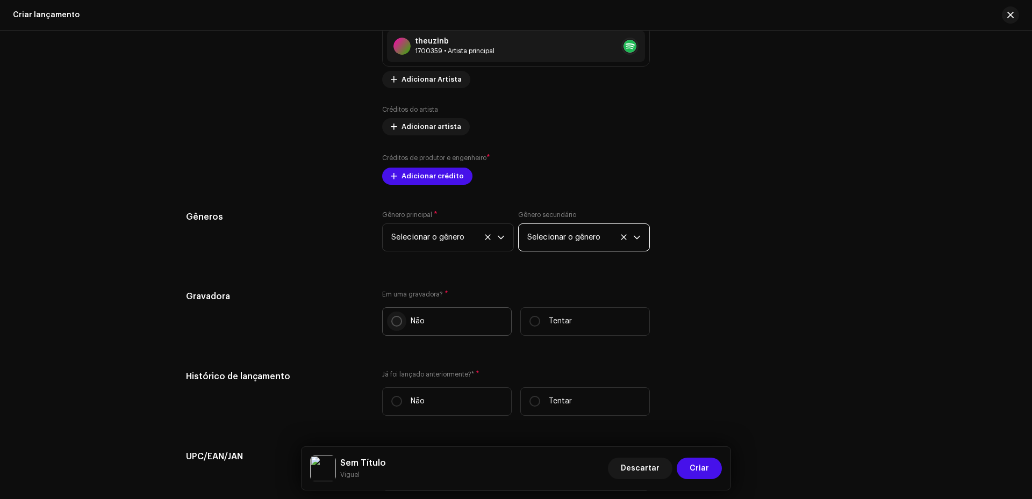
click at [392, 323] on input "Não" at bounding box center [396, 321] width 11 height 11
radio input "true"
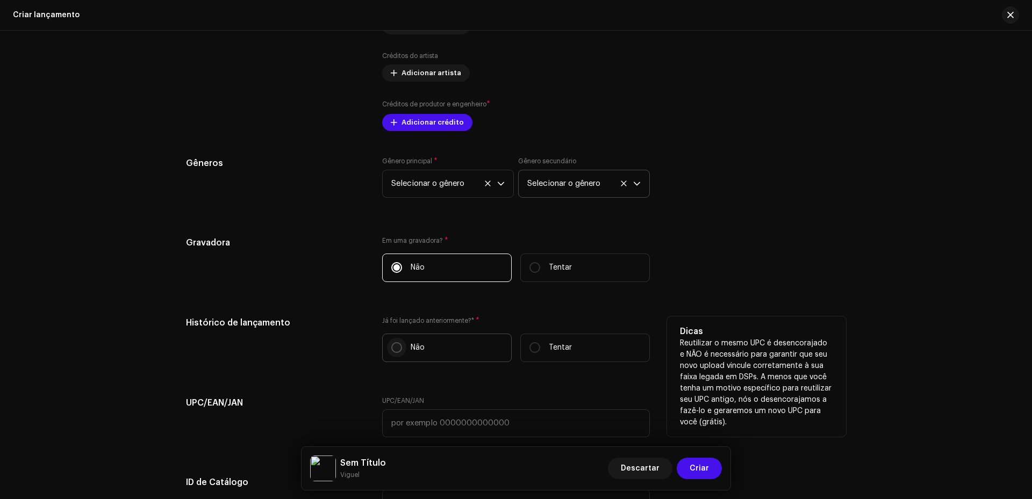
click at [396, 349] on input "Não" at bounding box center [396, 347] width 11 height 11
radio input "true"
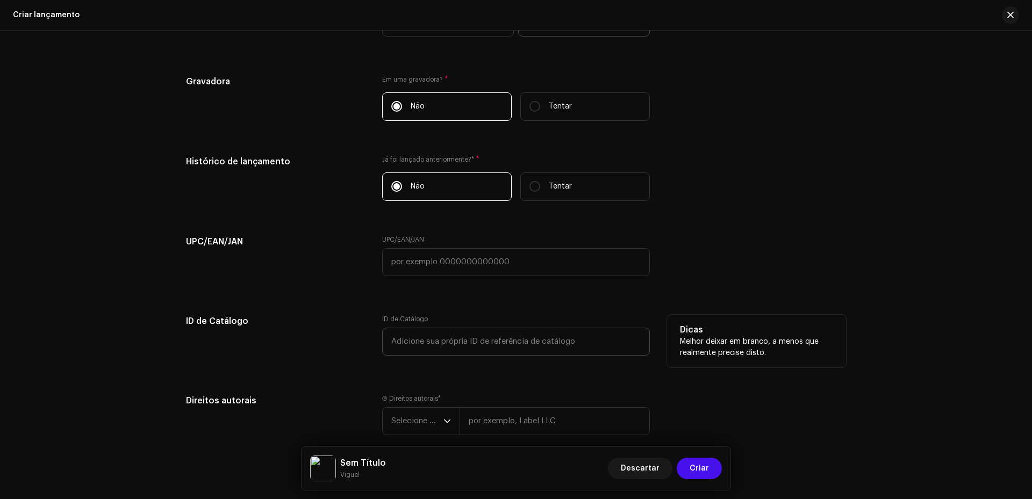
scroll to position [1577, 0]
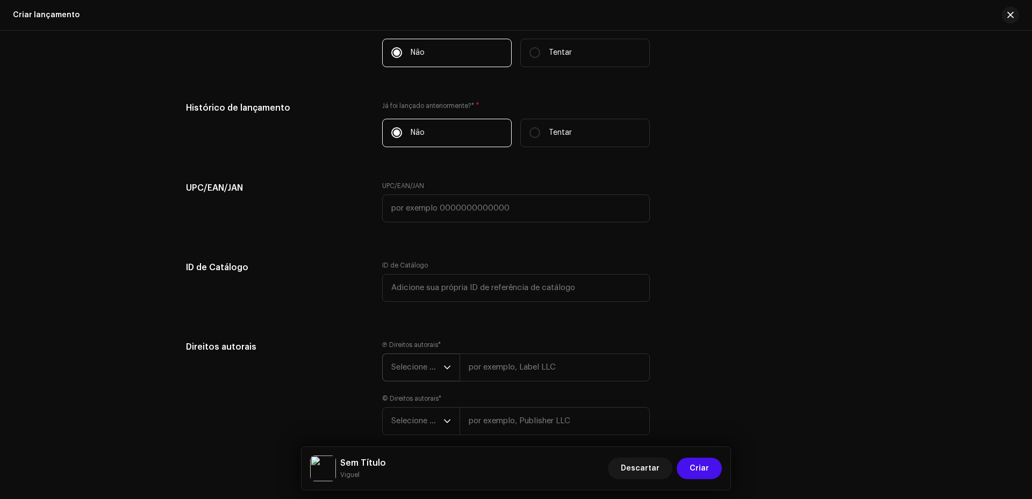
click at [428, 371] on span "Selecione o ano" at bounding box center [417, 367] width 52 height 27
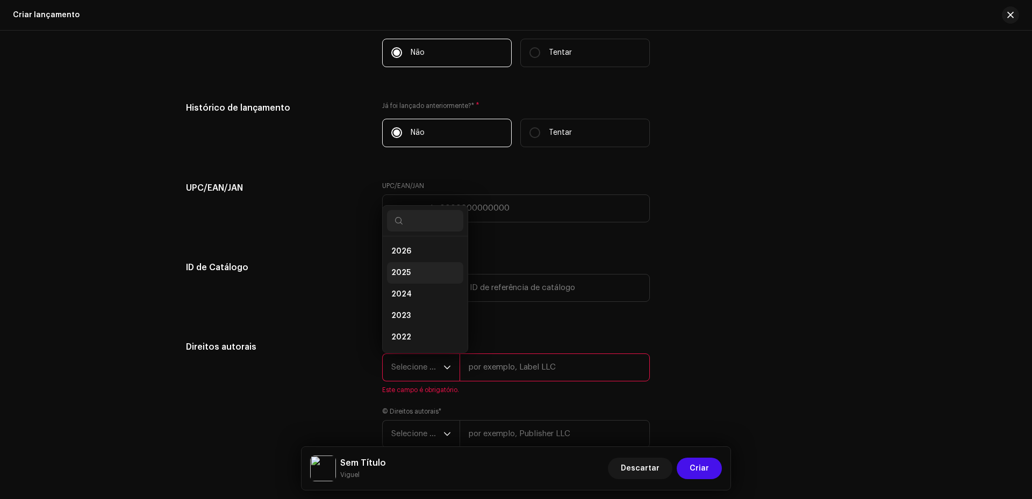
click at [411, 278] on li "2025" at bounding box center [425, 273] width 76 height 22
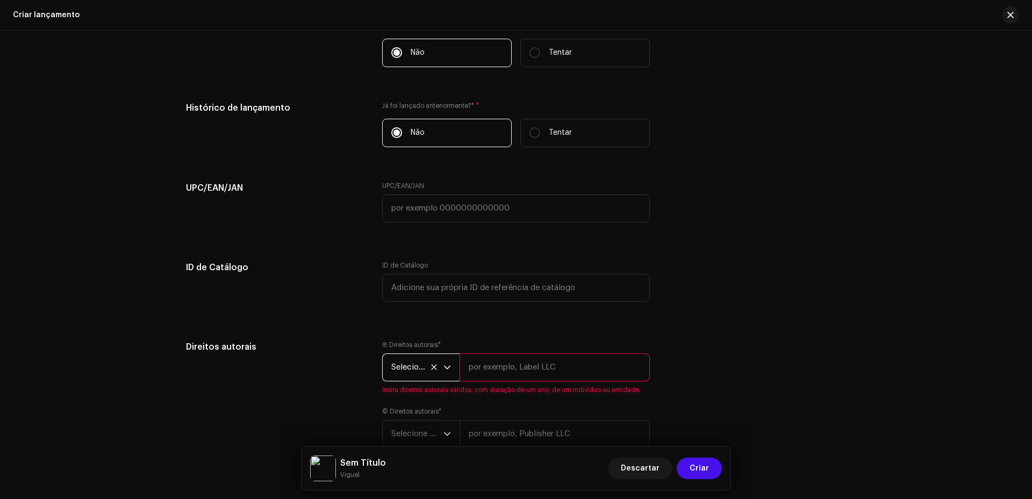
click at [504, 376] on input "text" at bounding box center [555, 368] width 190 height 28
type input "Viguel"
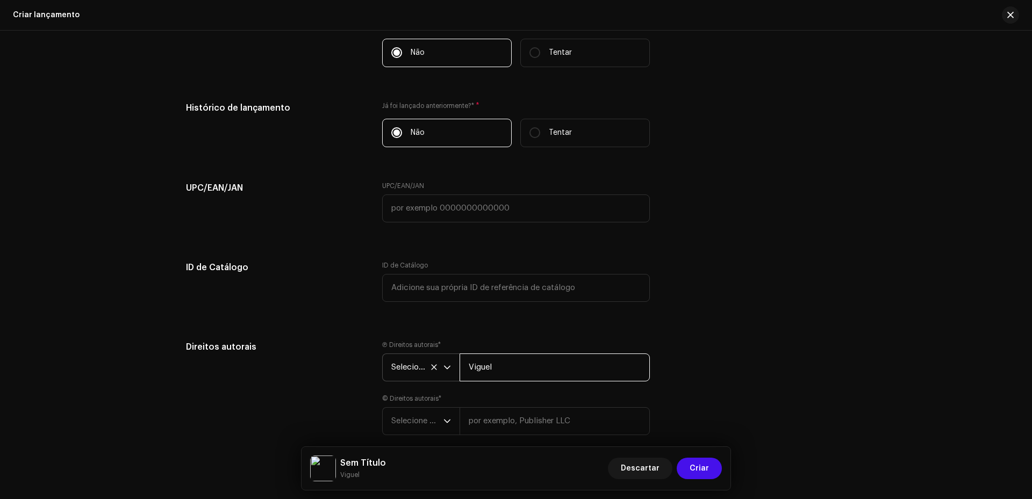
scroll to position [1629, 0]
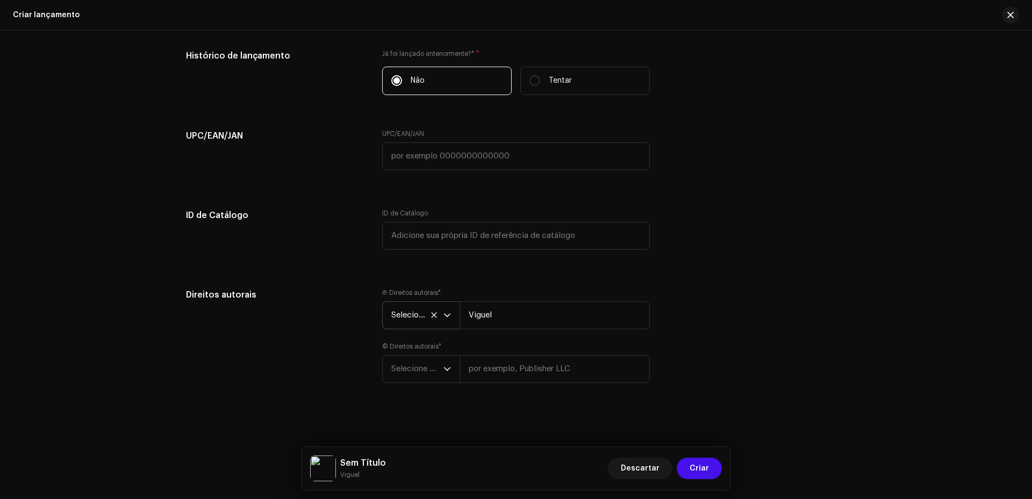
click at [298, 371] on div "Direitos autorais" at bounding box center [275, 343] width 179 height 108
click at [424, 365] on font "Selecione o ano" at bounding box center [420, 369] width 59 height 8
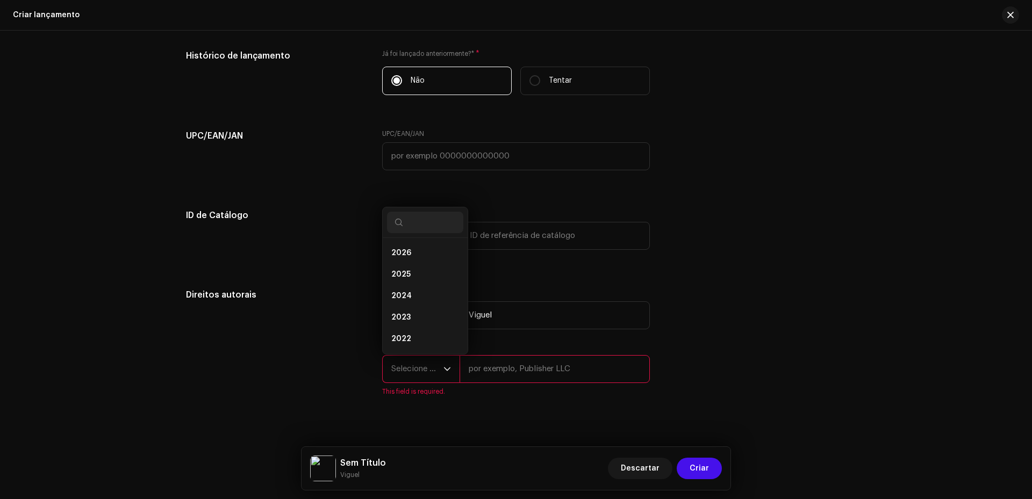
scroll to position [17, 0]
click at [411, 258] on li "2025" at bounding box center [425, 258] width 76 height 22
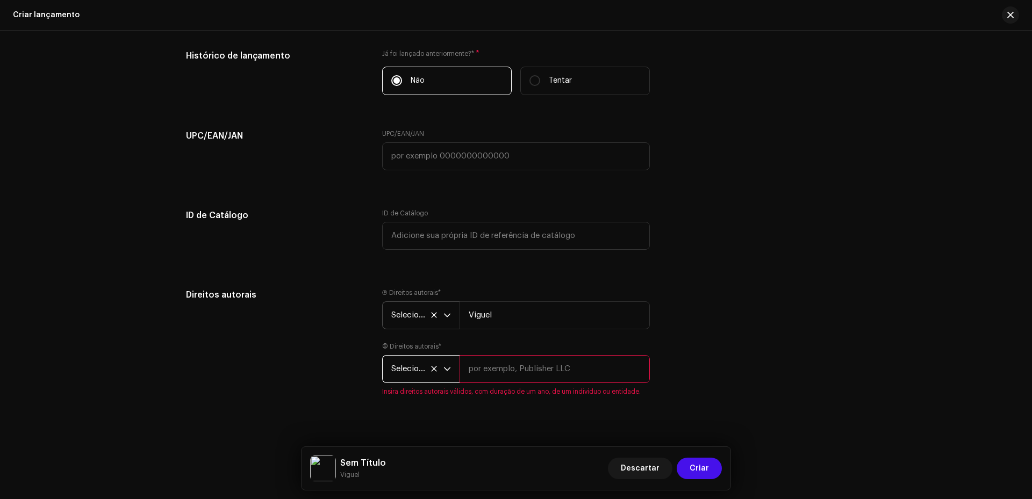
click at [546, 381] on input "text" at bounding box center [555, 369] width 190 height 28
type input "Viguel"
click at [486, 409] on div "Criar uma nova versão Nós guiaremos você por tudo — da seleção das faixas aos m…" at bounding box center [516, 265] width 1032 height 469
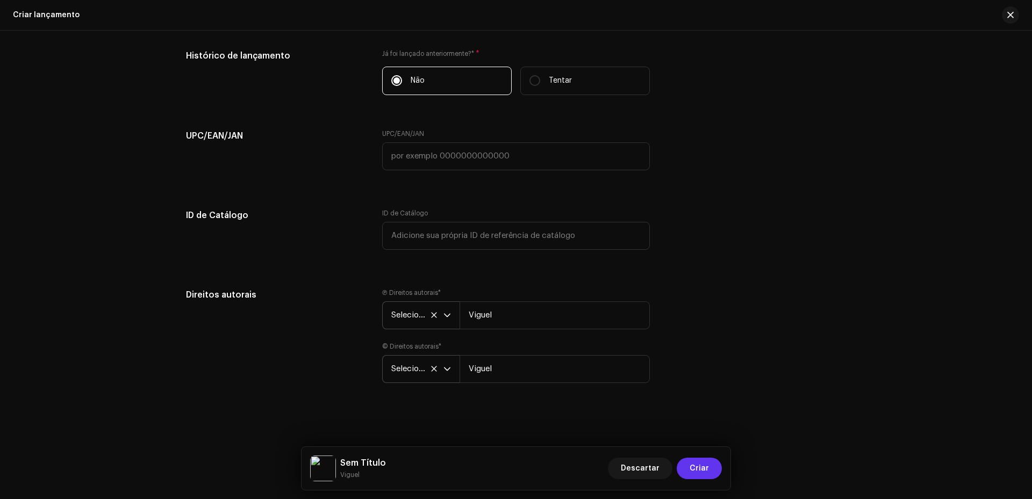
click at [703, 467] on font "Criar" at bounding box center [699, 469] width 19 height 8
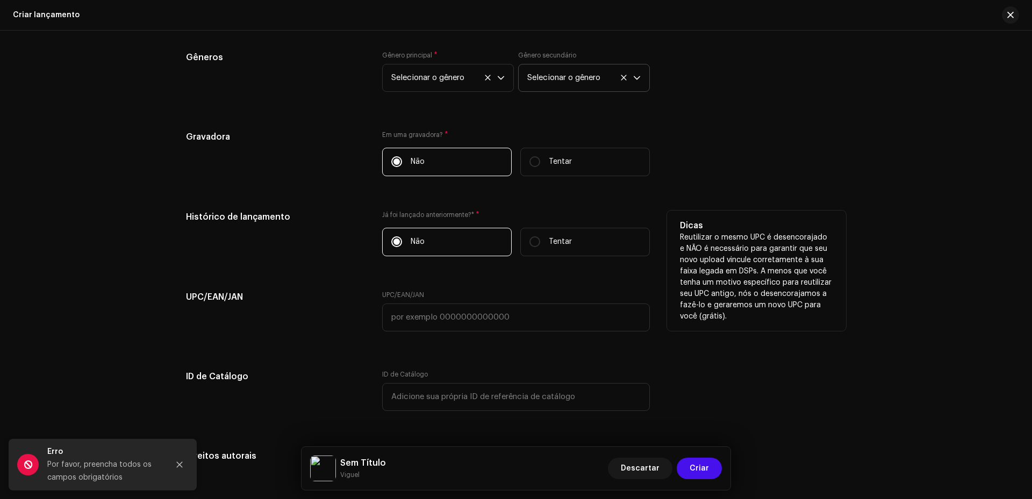
scroll to position [1266, 0]
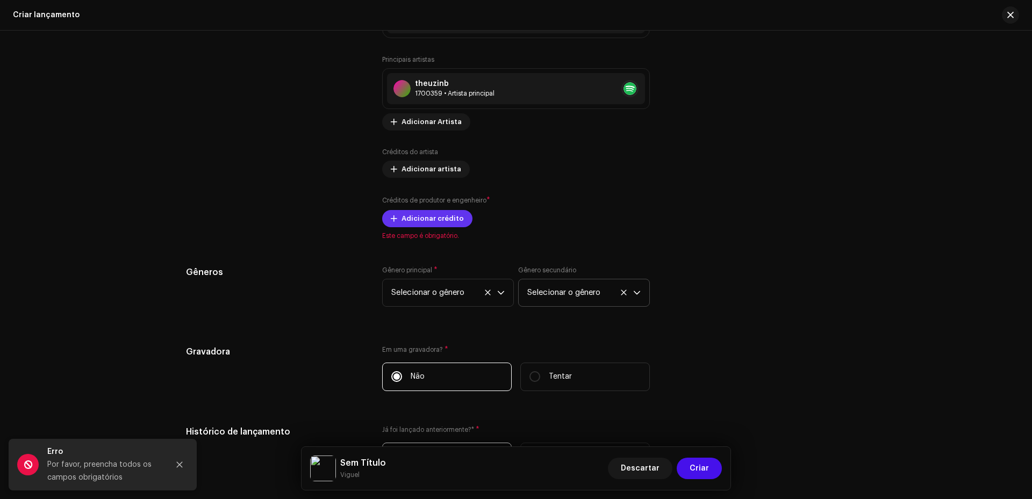
click at [440, 221] on font "Adicionar crédito" at bounding box center [433, 218] width 62 height 7
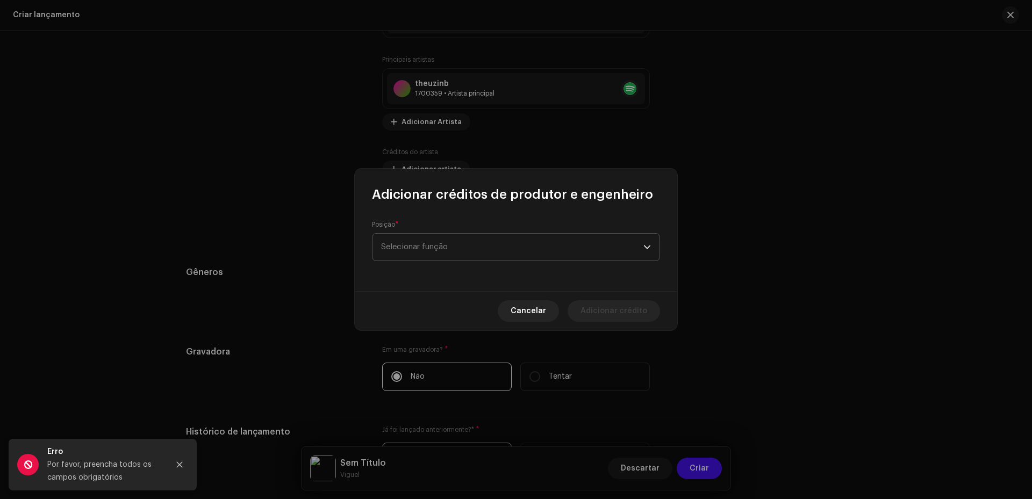
click at [441, 249] on font "Selecionar função" at bounding box center [414, 247] width 67 height 8
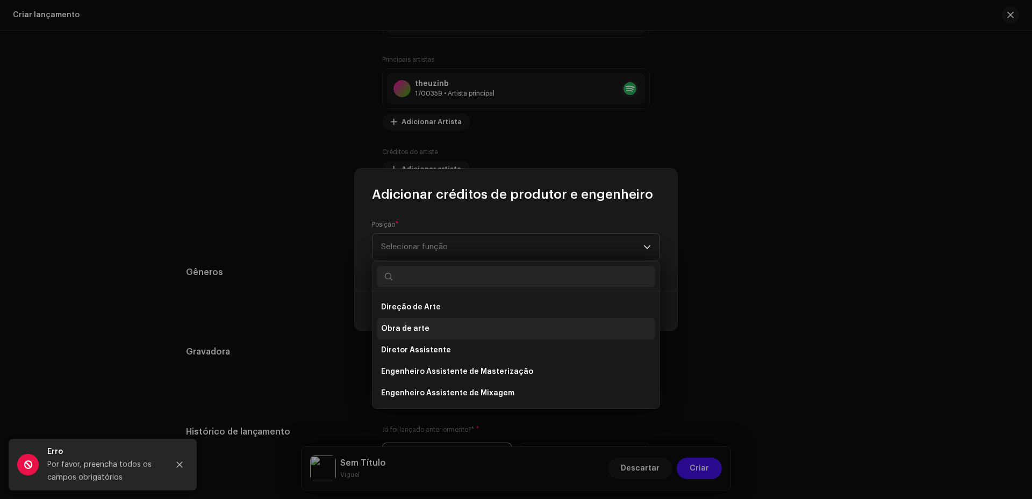
click at [442, 334] on li "Obra de arte" at bounding box center [516, 329] width 278 height 22
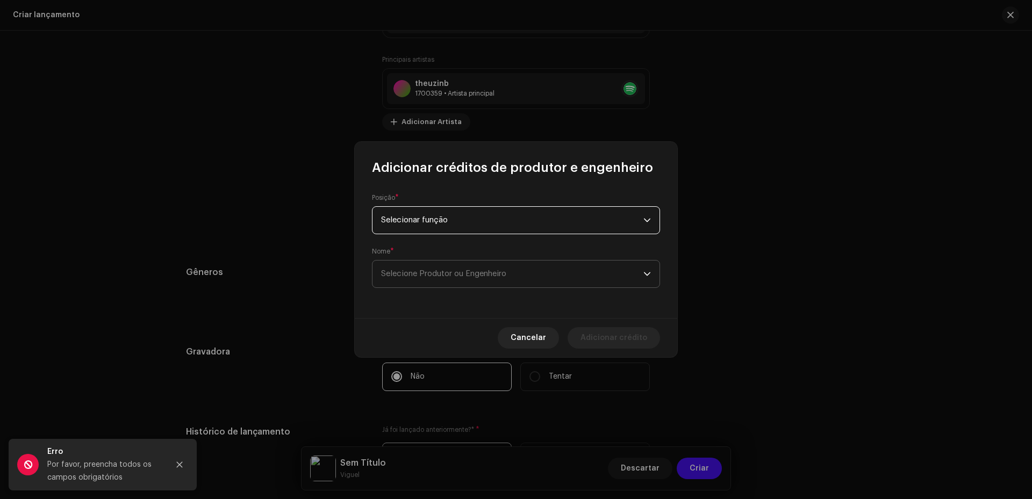
click at [457, 276] on font "Selecione Produtor ou Engenheiro" at bounding box center [443, 274] width 125 height 8
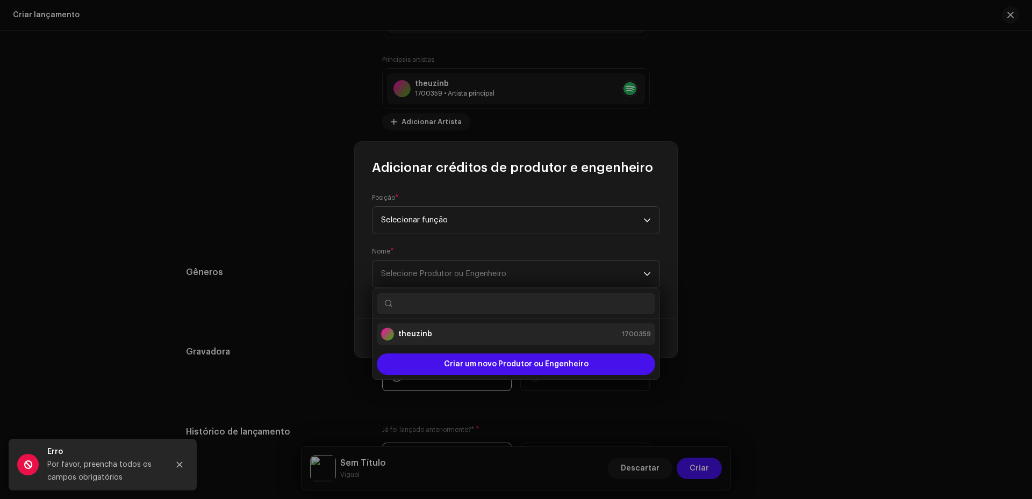
click at [446, 327] on li "theuzinb 1700359" at bounding box center [516, 335] width 278 height 22
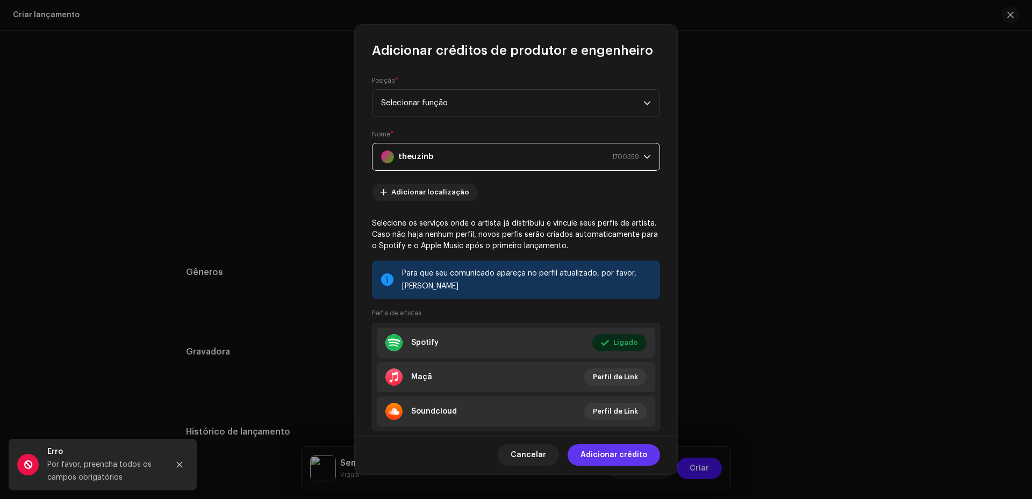
click at [628, 455] on font "Adicionar crédito" at bounding box center [614, 456] width 67 height 8
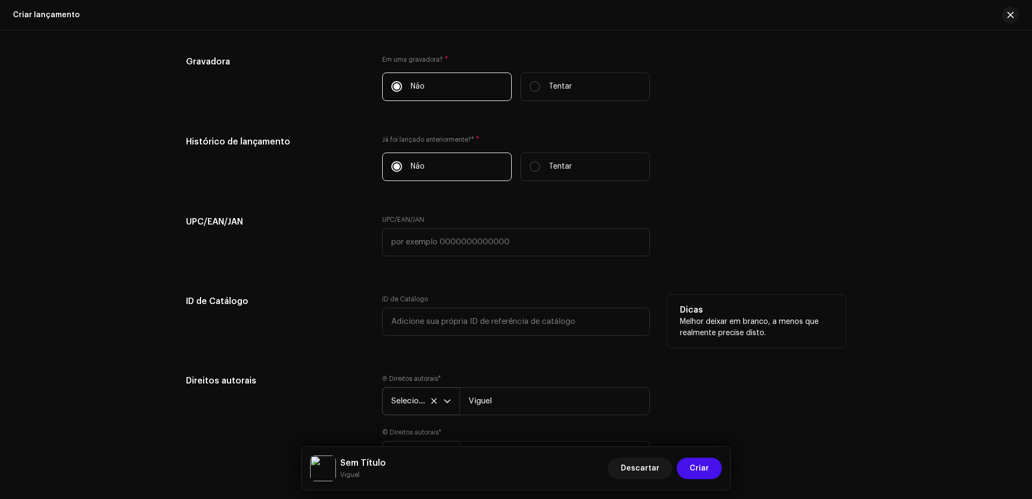
scroll to position [1674, 0]
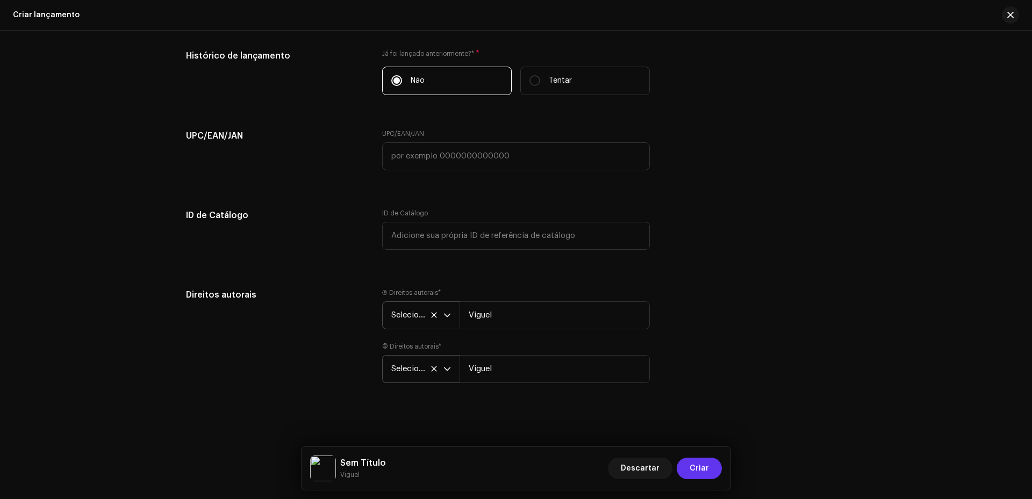
click at [702, 476] on span "Criar" at bounding box center [699, 469] width 19 height 22
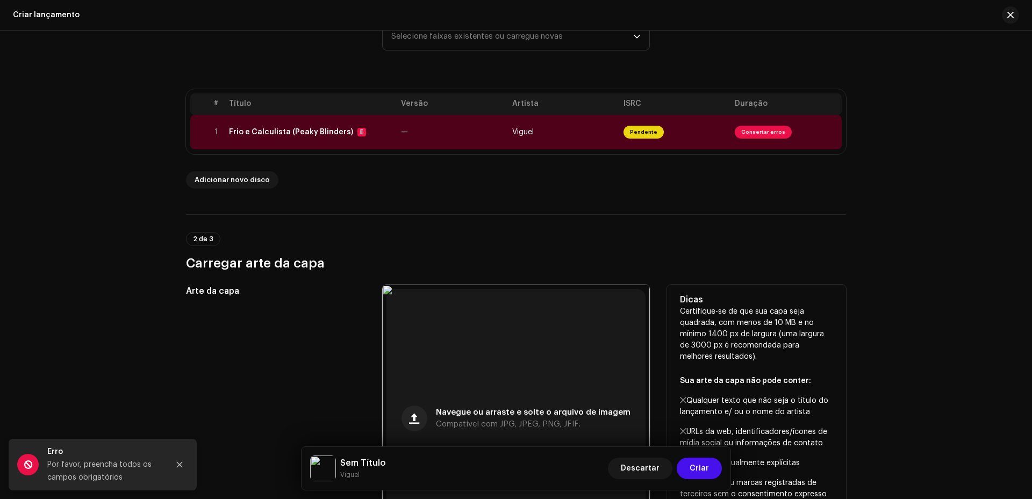
scroll to position [115, 0]
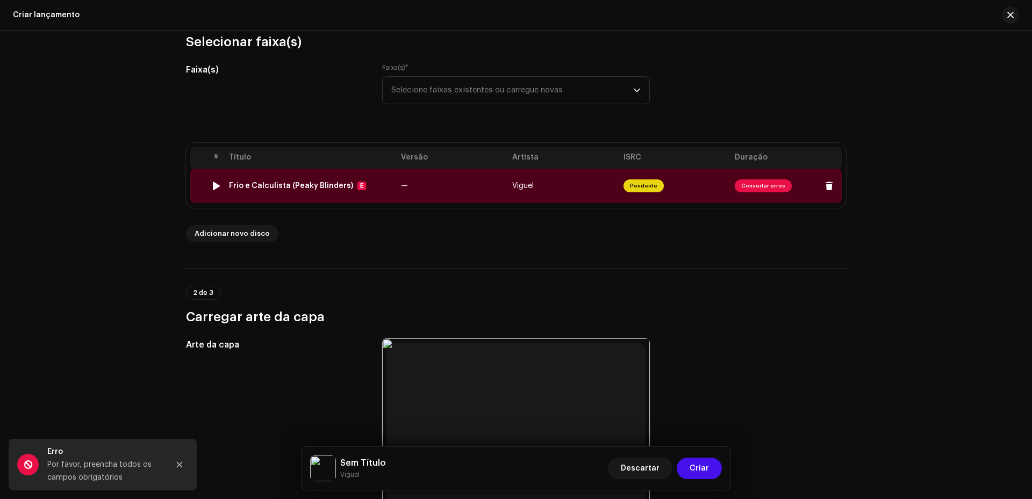
click at [773, 183] on span "Consertar erros" at bounding box center [763, 186] width 57 height 13
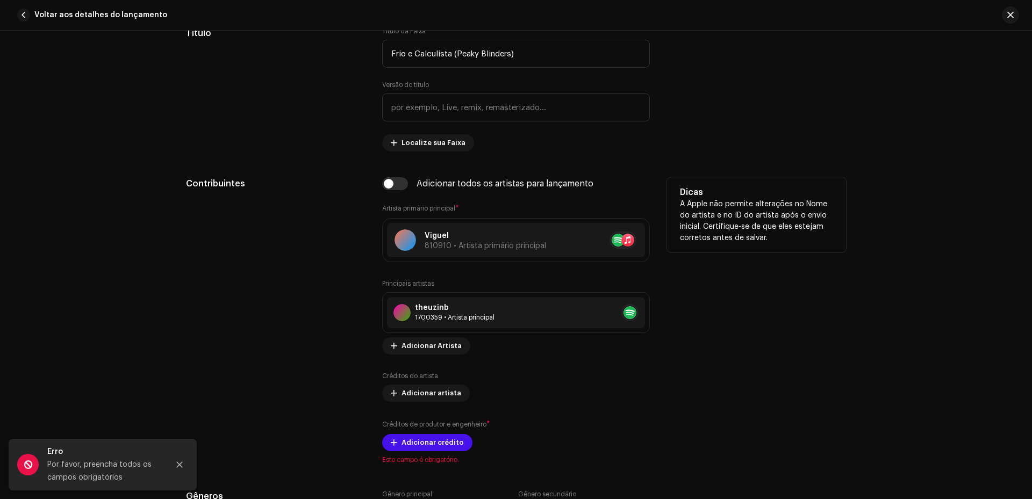
scroll to position [591, 0]
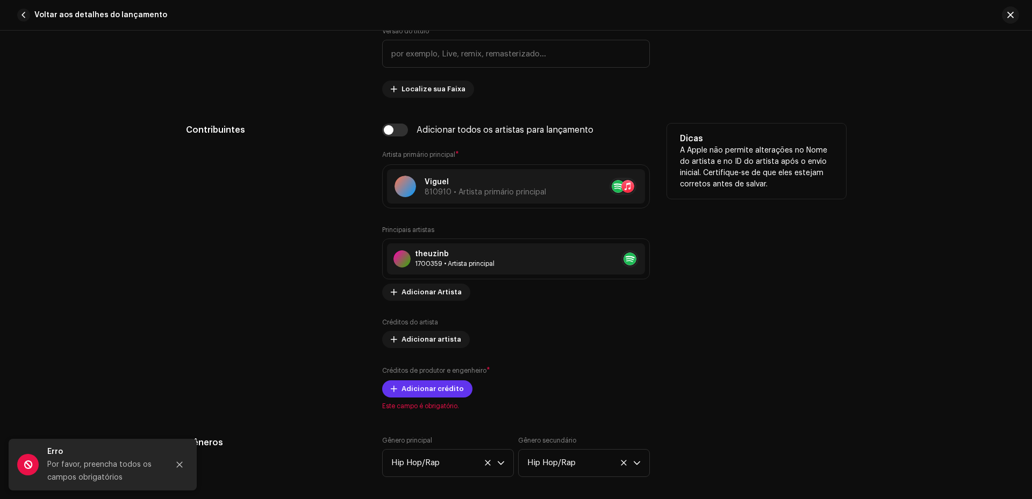
click at [434, 385] on font "Adicionar crédito" at bounding box center [433, 388] width 62 height 7
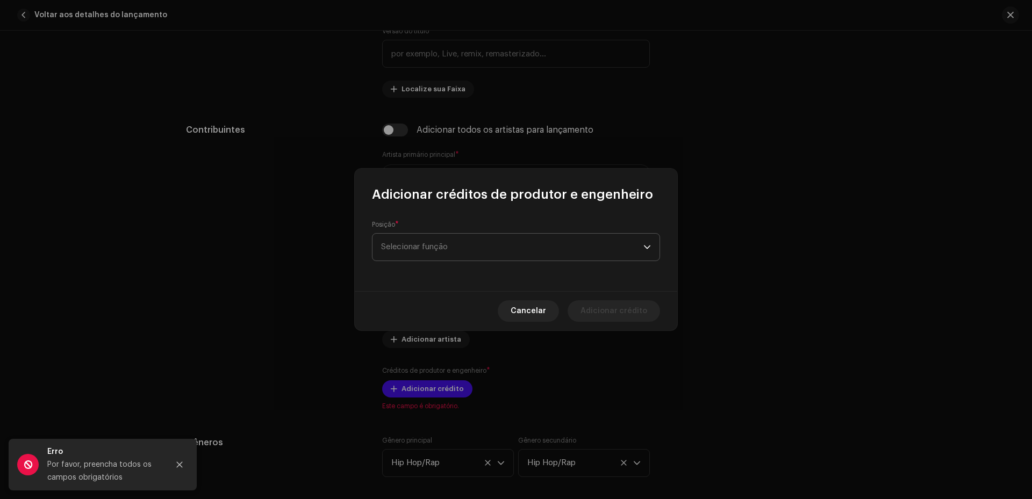
click at [415, 246] on font "Selecionar função" at bounding box center [414, 247] width 67 height 8
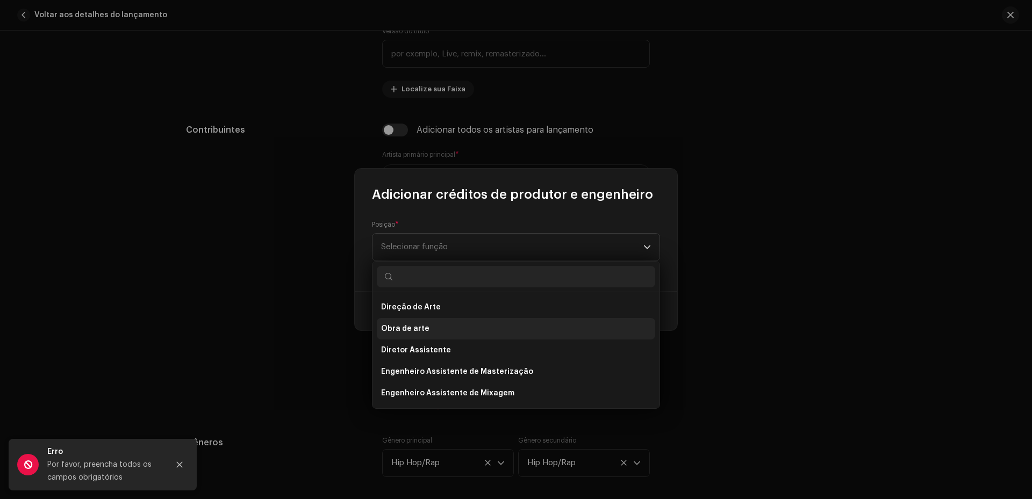
click at [432, 330] on li "Obra de arte" at bounding box center [516, 329] width 278 height 22
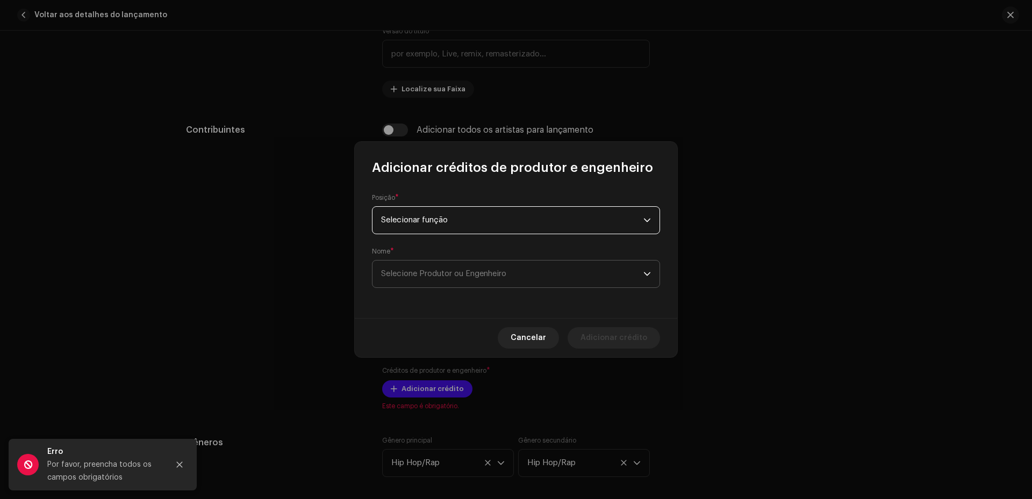
click at [425, 267] on span "Selecione Produtor ou Engenheiro" at bounding box center [512, 274] width 262 height 27
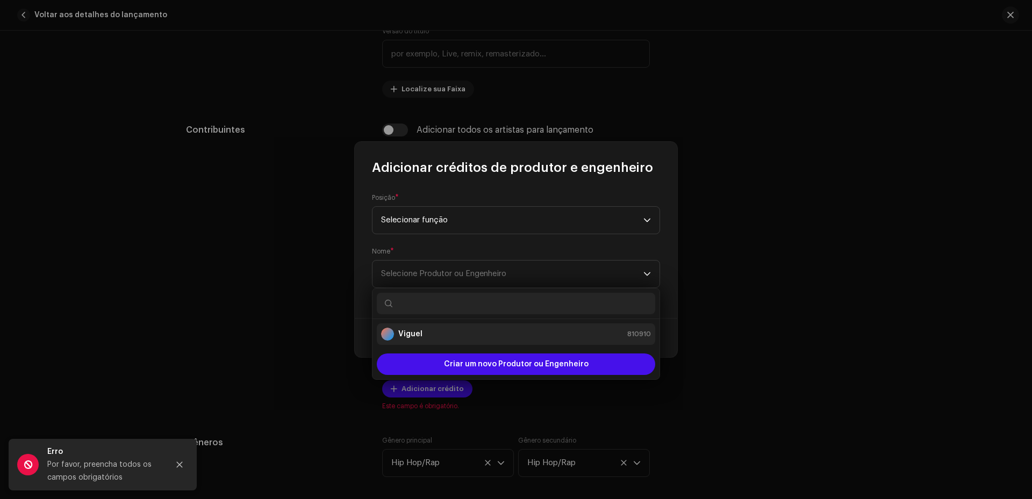
click at [426, 331] on div "Viguel 810910" at bounding box center [516, 334] width 270 height 13
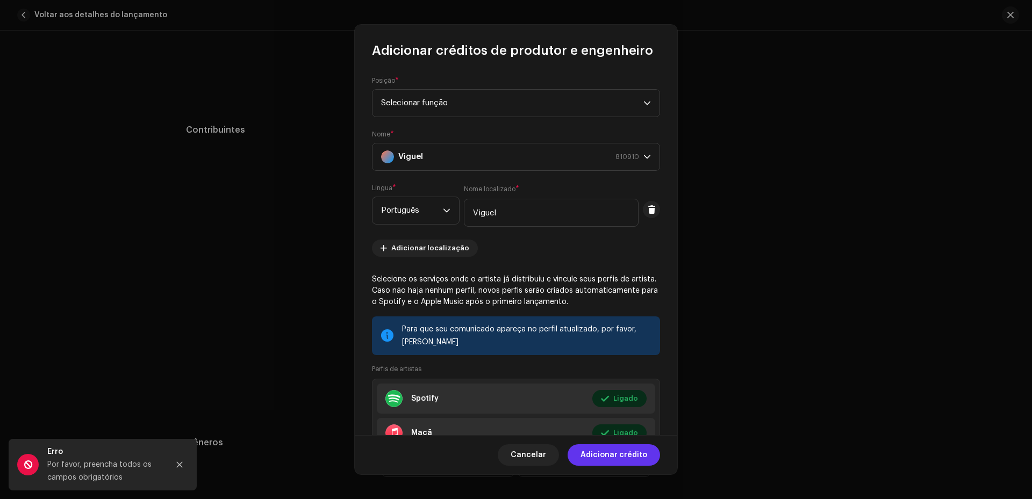
click at [628, 453] on font "Adicionar crédito" at bounding box center [614, 456] width 67 height 8
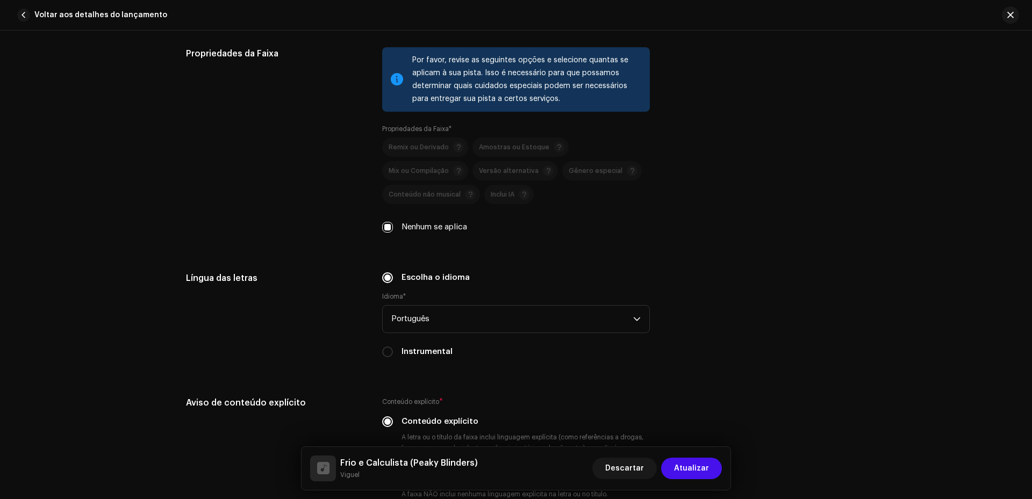
scroll to position [1667, 0]
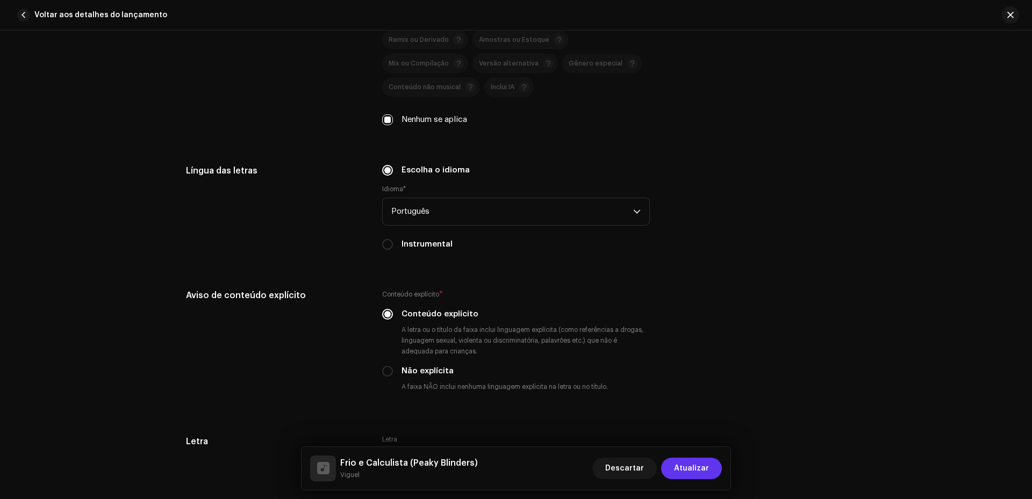
click at [690, 464] on span "Atualizar" at bounding box center [691, 469] width 35 height 22
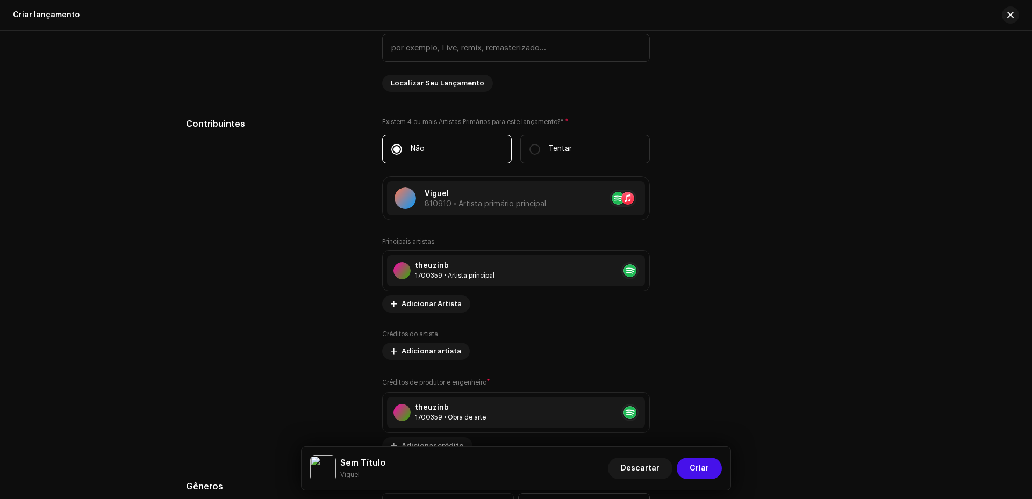
scroll to position [1244, 0]
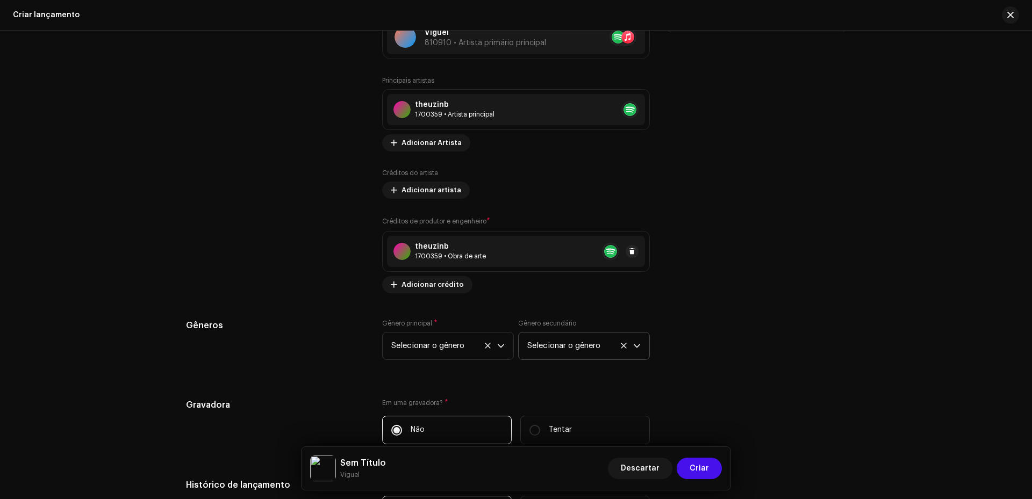
click at [440, 238] on div "theuzinb 1700359 • Obra de arte" at bounding box center [516, 251] width 258 height 31
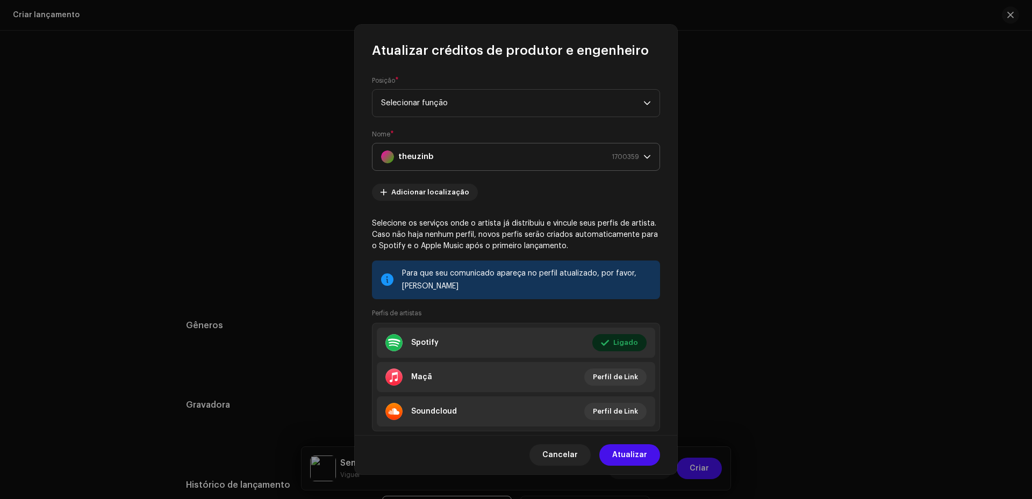
click at [446, 151] on div "theuzinb 1700359" at bounding box center [510, 157] width 258 height 27
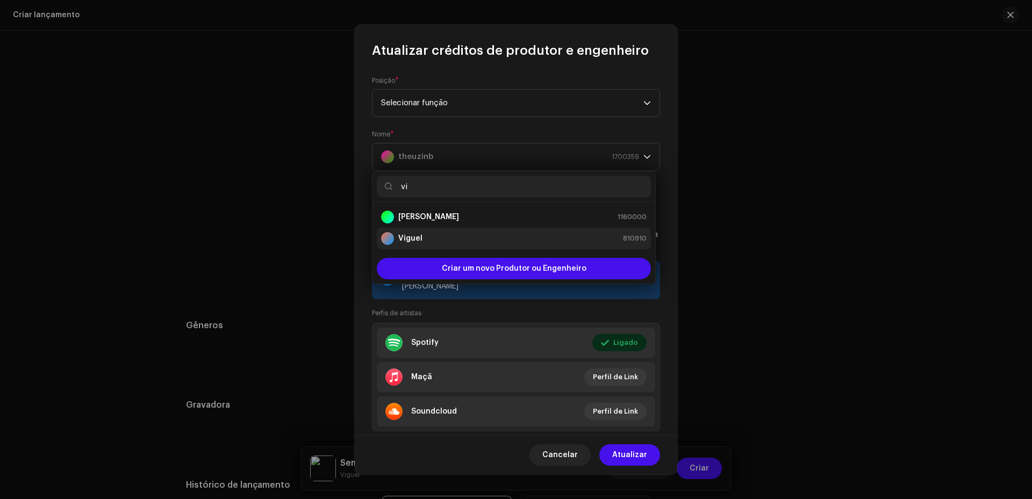
type input "vi"
click at [437, 232] on div "Viguel 810910" at bounding box center [514, 238] width 266 height 13
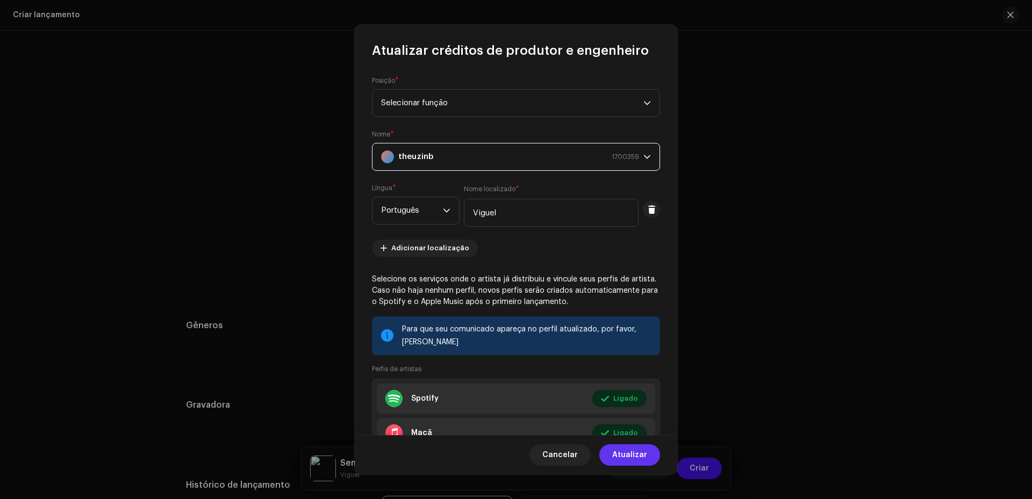
click at [640, 459] on span "Atualizar" at bounding box center [629, 456] width 35 height 22
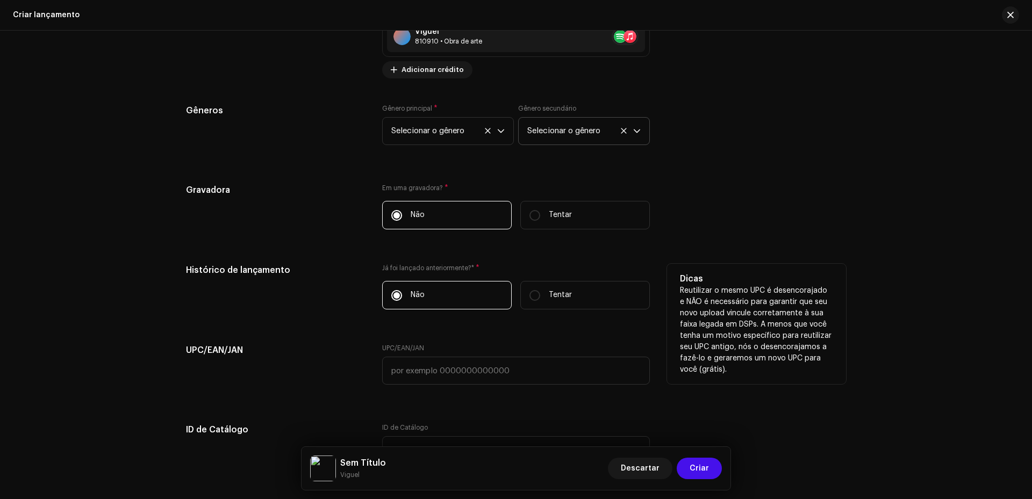
scroll to position [1674, 0]
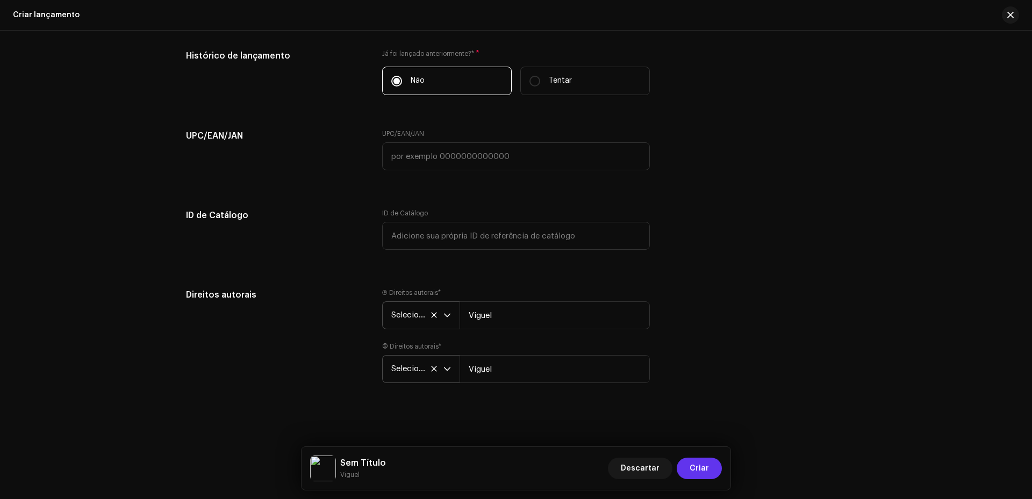
click at [712, 470] on button "Criar" at bounding box center [699, 469] width 45 height 22
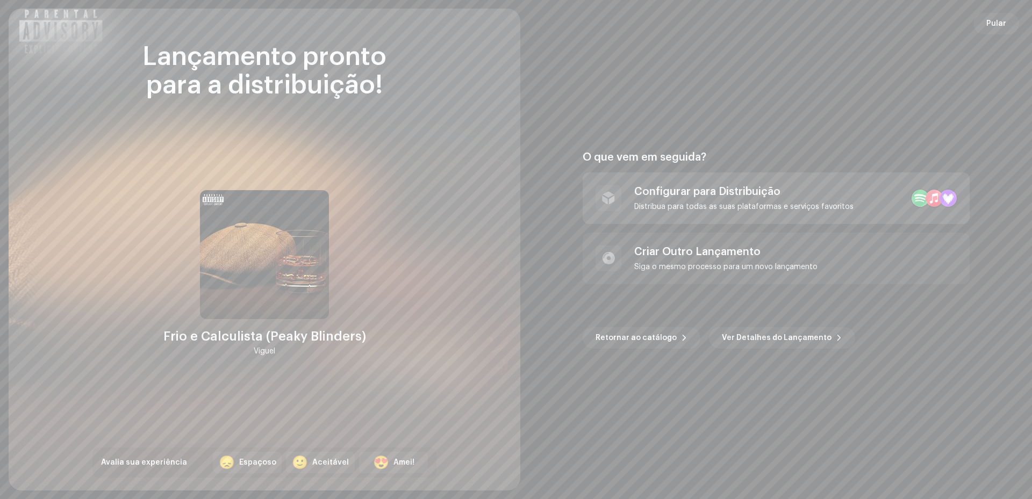
click at [717, 208] on div "Distribua para todas as suas plataformas e serviços favoritos" at bounding box center [743, 207] width 219 height 9
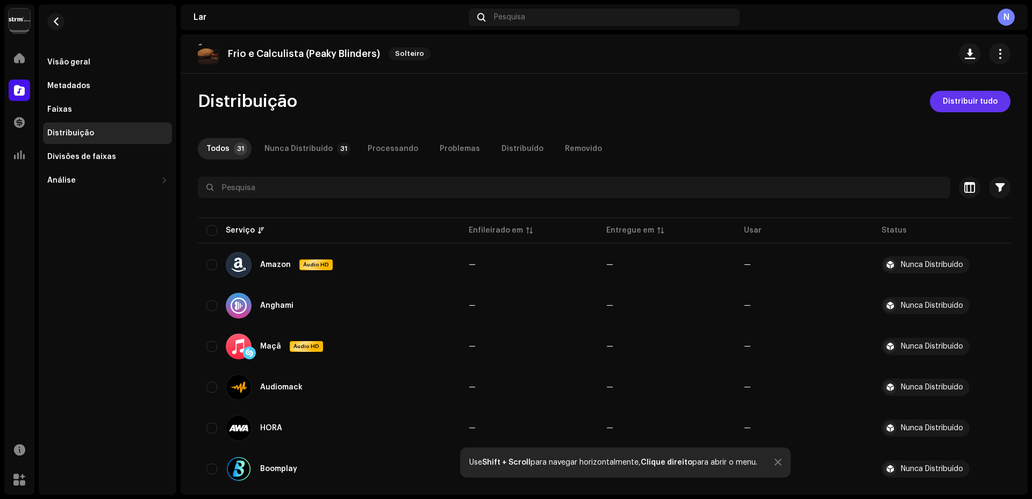
click at [961, 106] on span "Distribuir tudo" at bounding box center [970, 102] width 55 height 22
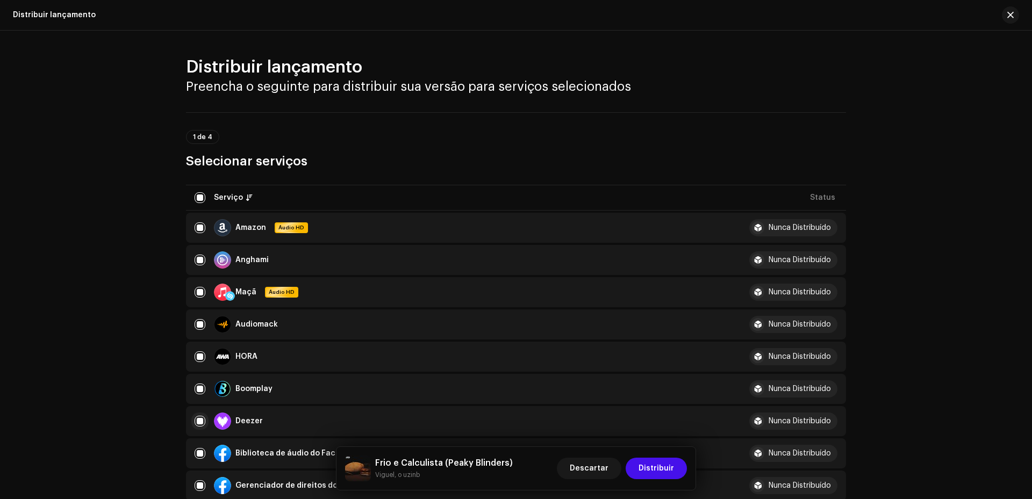
click at [196, 423] on input "checkbox" at bounding box center [200, 421] width 11 height 11
checkbox input "false"
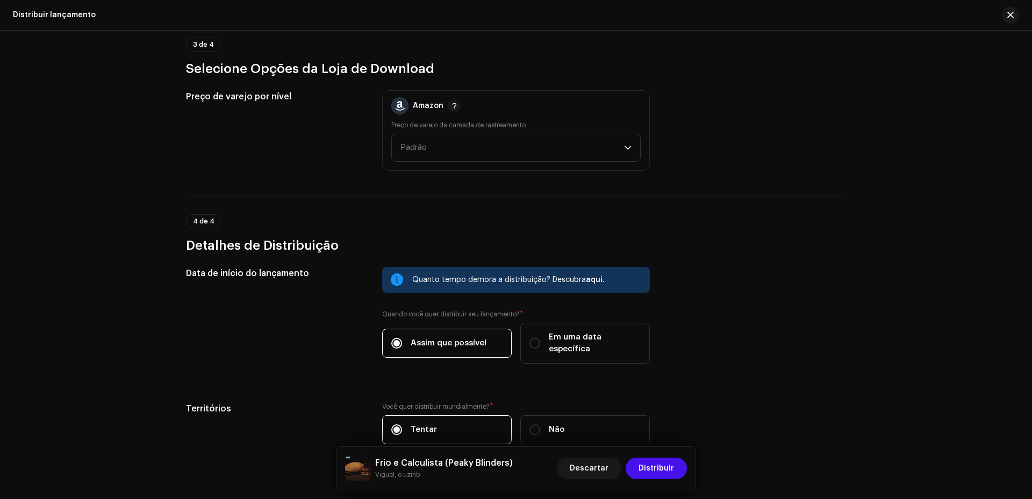
scroll to position [1609, 0]
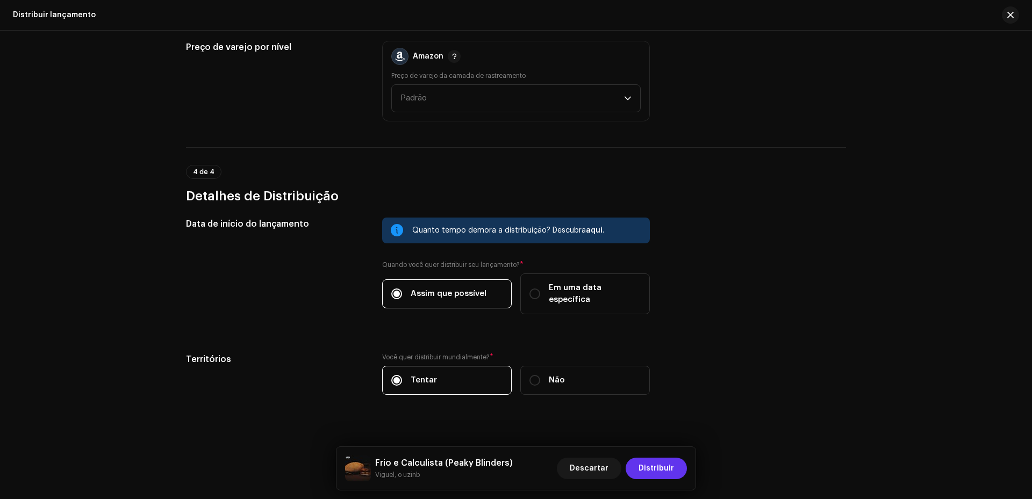
click at [658, 477] on span "Distribuir" at bounding box center [656, 469] width 35 height 22
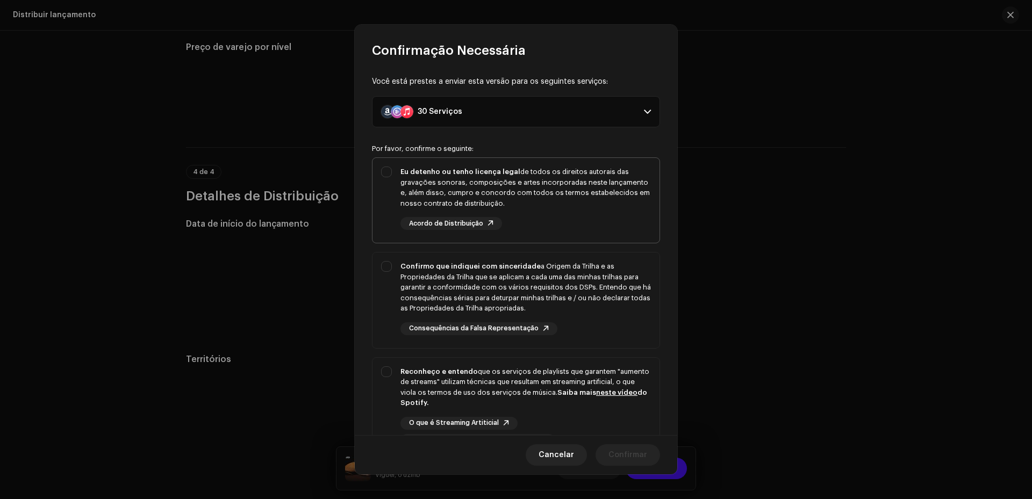
click at [487, 196] on div "Eu detenho ou tenho licença legal de todos os direitos autorais das gravações s…" at bounding box center [526, 188] width 251 height 42
checkbox input "true"
click at [416, 273] on div "Confirmo que indiquei com sinceridade a Origem da Trilha e as Propriedades da T…" at bounding box center [526, 287] width 251 height 53
checkbox input "true"
click at [416, 382] on font "que os serviços de playlists que garantem "aumento de streams" utilizam técnica…" at bounding box center [525, 382] width 249 height 28
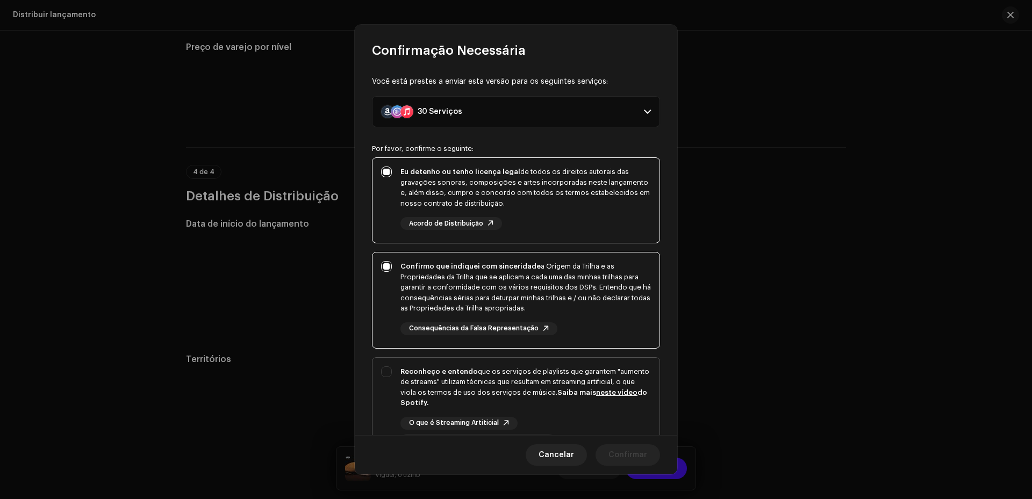
checkbox input "true"
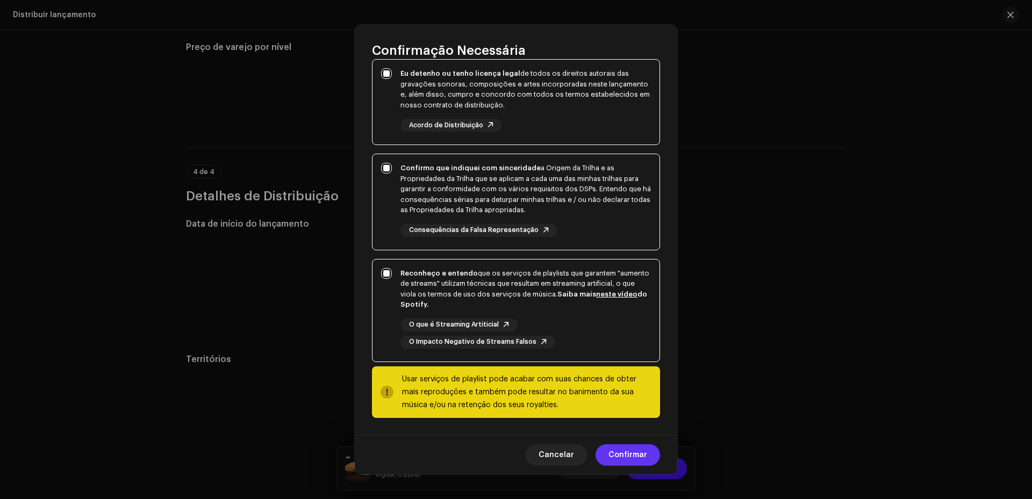
click at [630, 462] on span "Confirmar" at bounding box center [628, 456] width 39 height 22
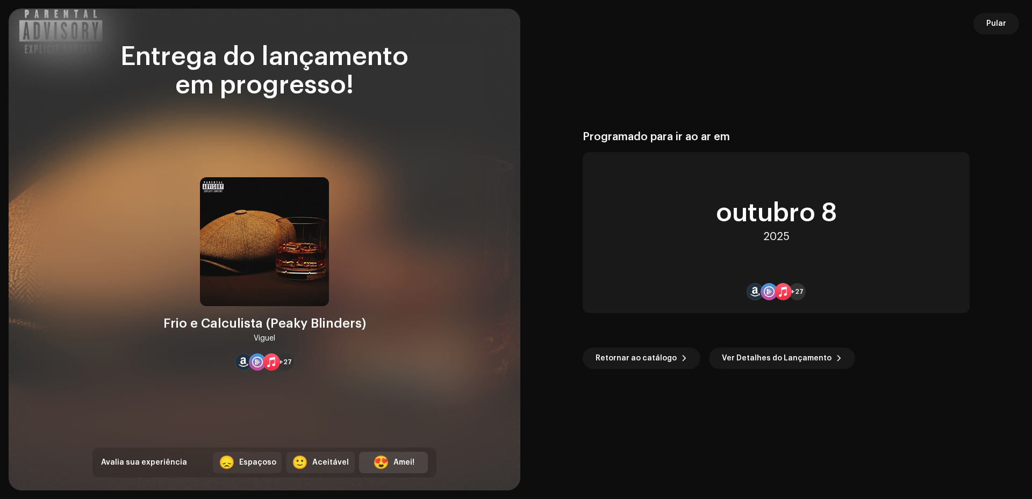
click at [410, 470] on div "😍 Amei!" at bounding box center [393, 463] width 69 height 22
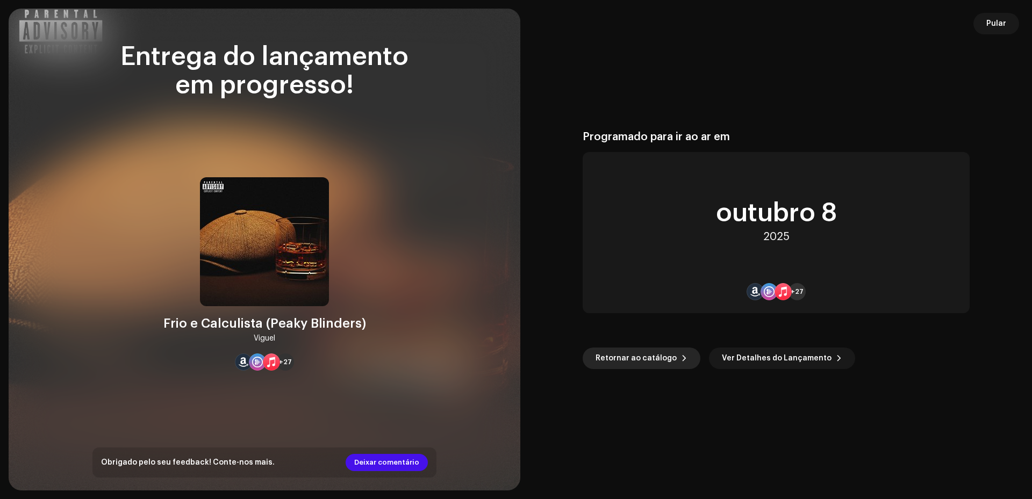
click at [616, 364] on span "Retornar ao catálogo" at bounding box center [636, 359] width 81 height 22
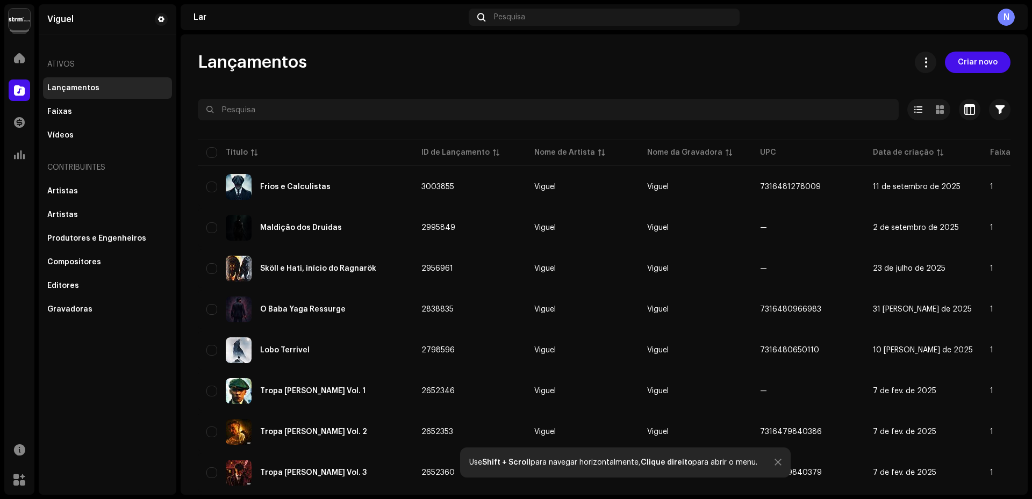
click at [89, 89] on font "Lançamentos" at bounding box center [73, 88] width 52 height 8
